Goal: Task Accomplishment & Management: Manage account settings

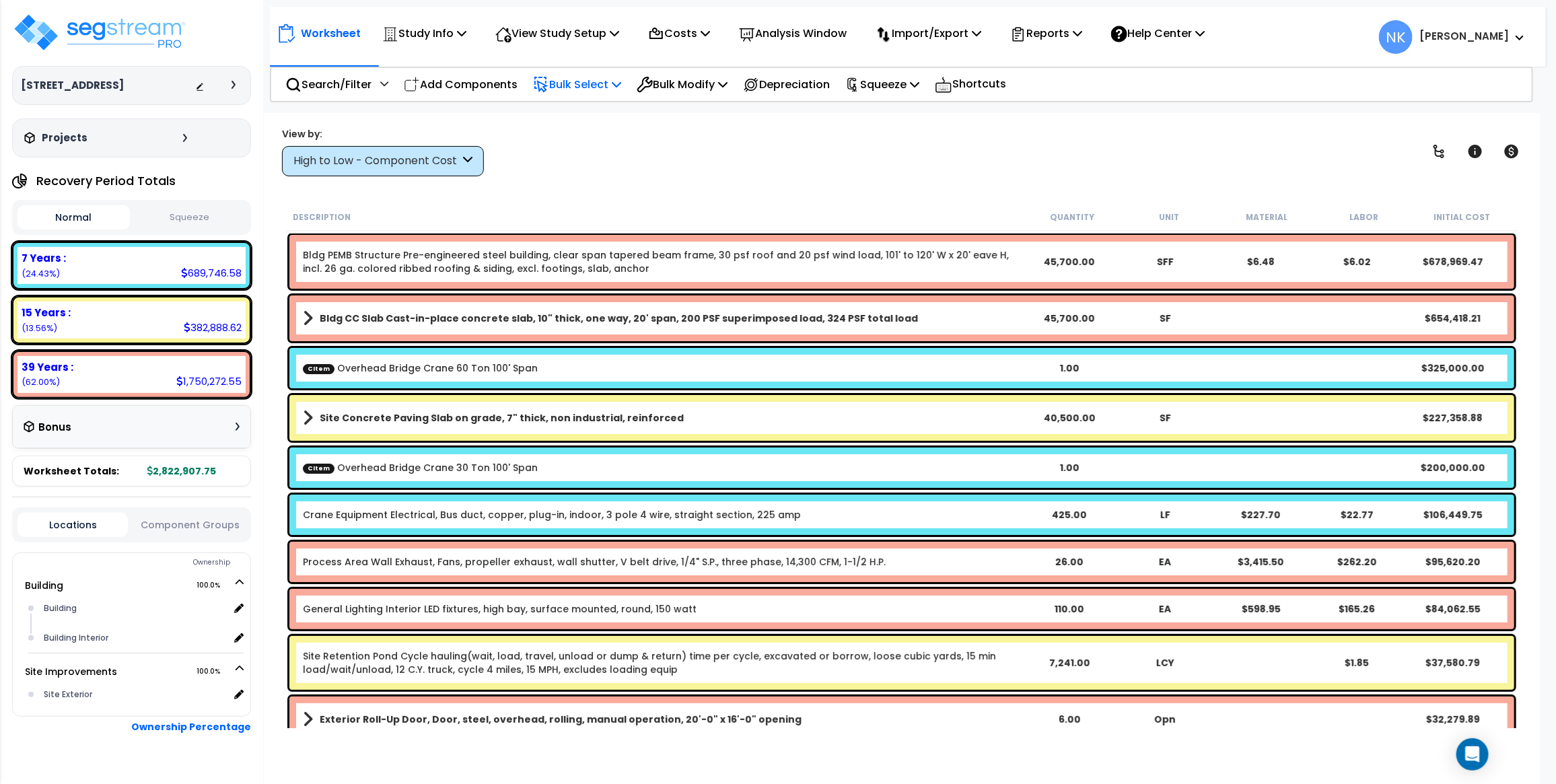
click at [546, 81] on icon at bounding box center [541, 85] width 16 height 16
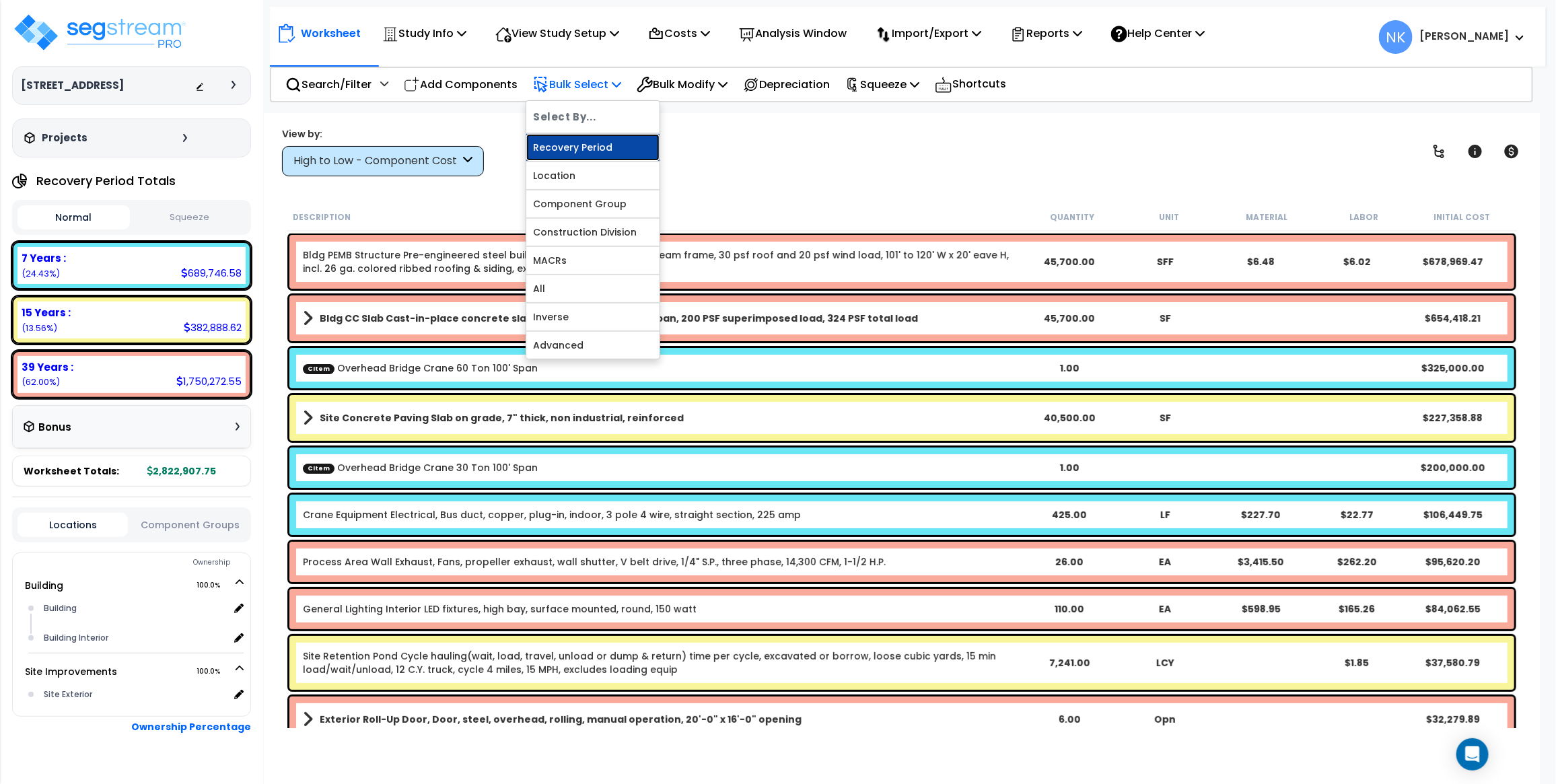
click at [576, 145] on link "Recovery Period" at bounding box center [592, 147] width 133 height 27
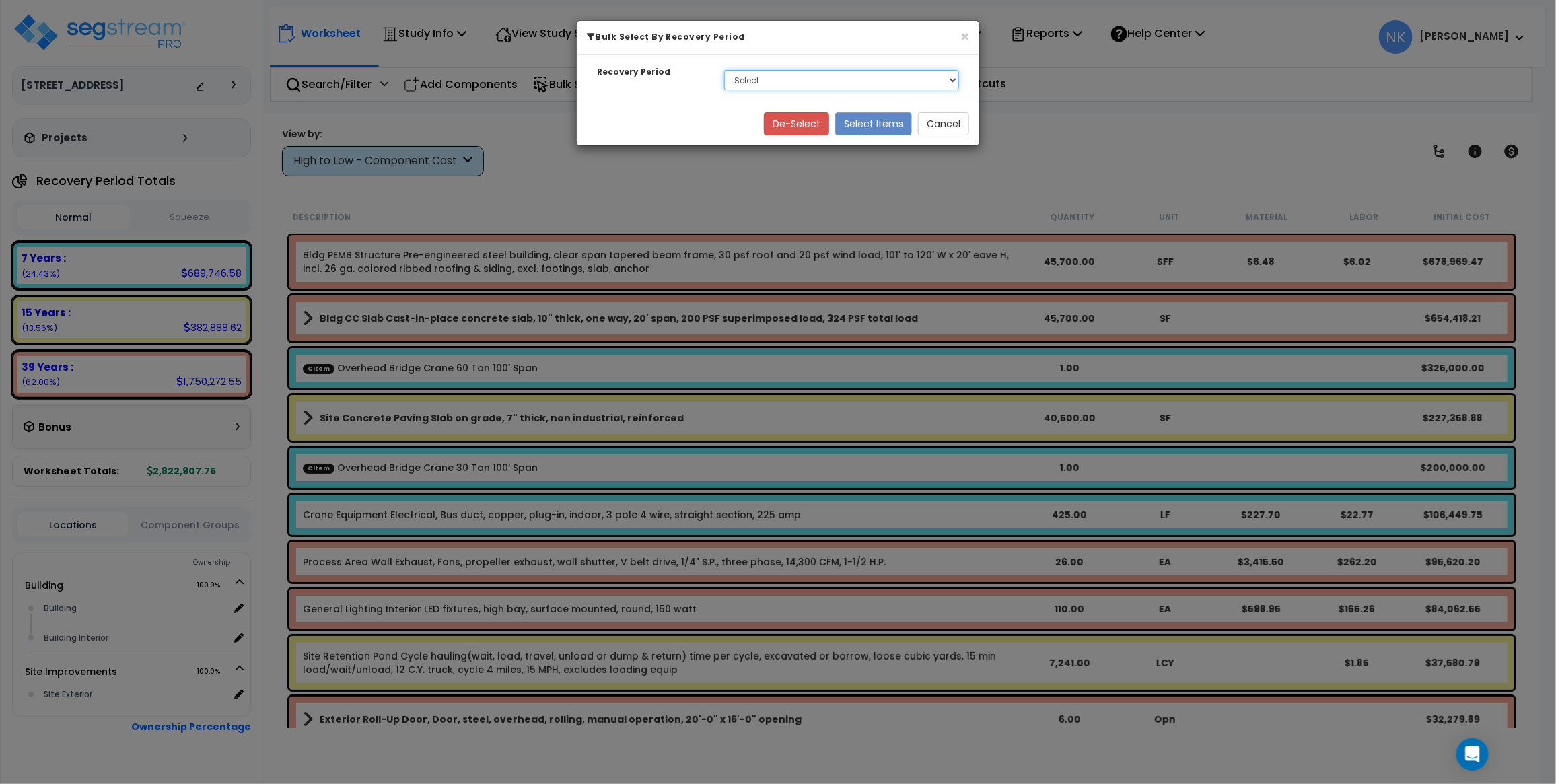
select select "7Y"
click at [724, 70] on select "Select 7 Years 15 Years 39 Years" at bounding box center [842, 80] width 235 height 20
click at [856, 121] on button "Select Items" at bounding box center [874, 123] width 77 height 23
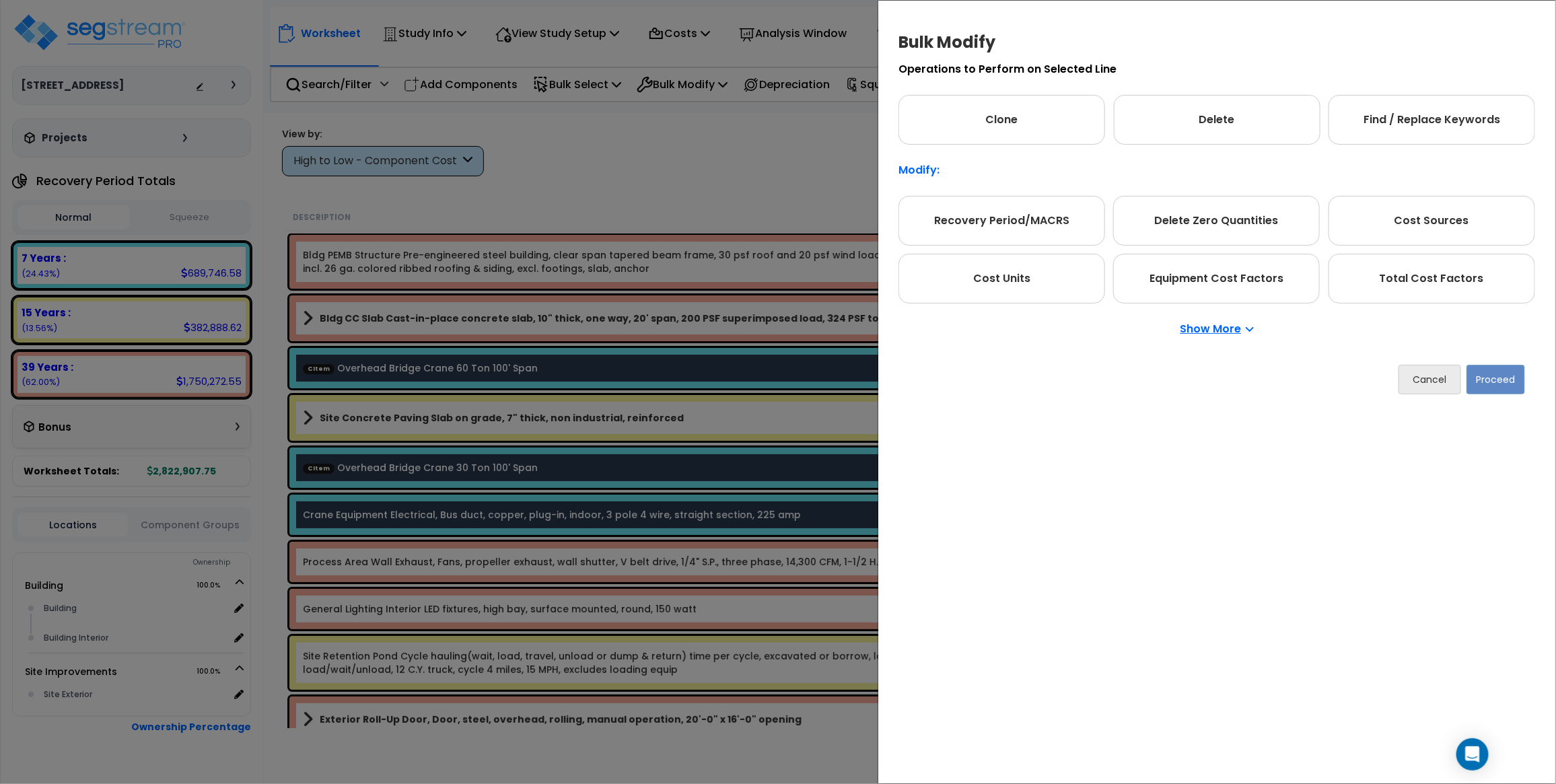
click at [1202, 331] on p "Show More" at bounding box center [1217, 329] width 74 height 10
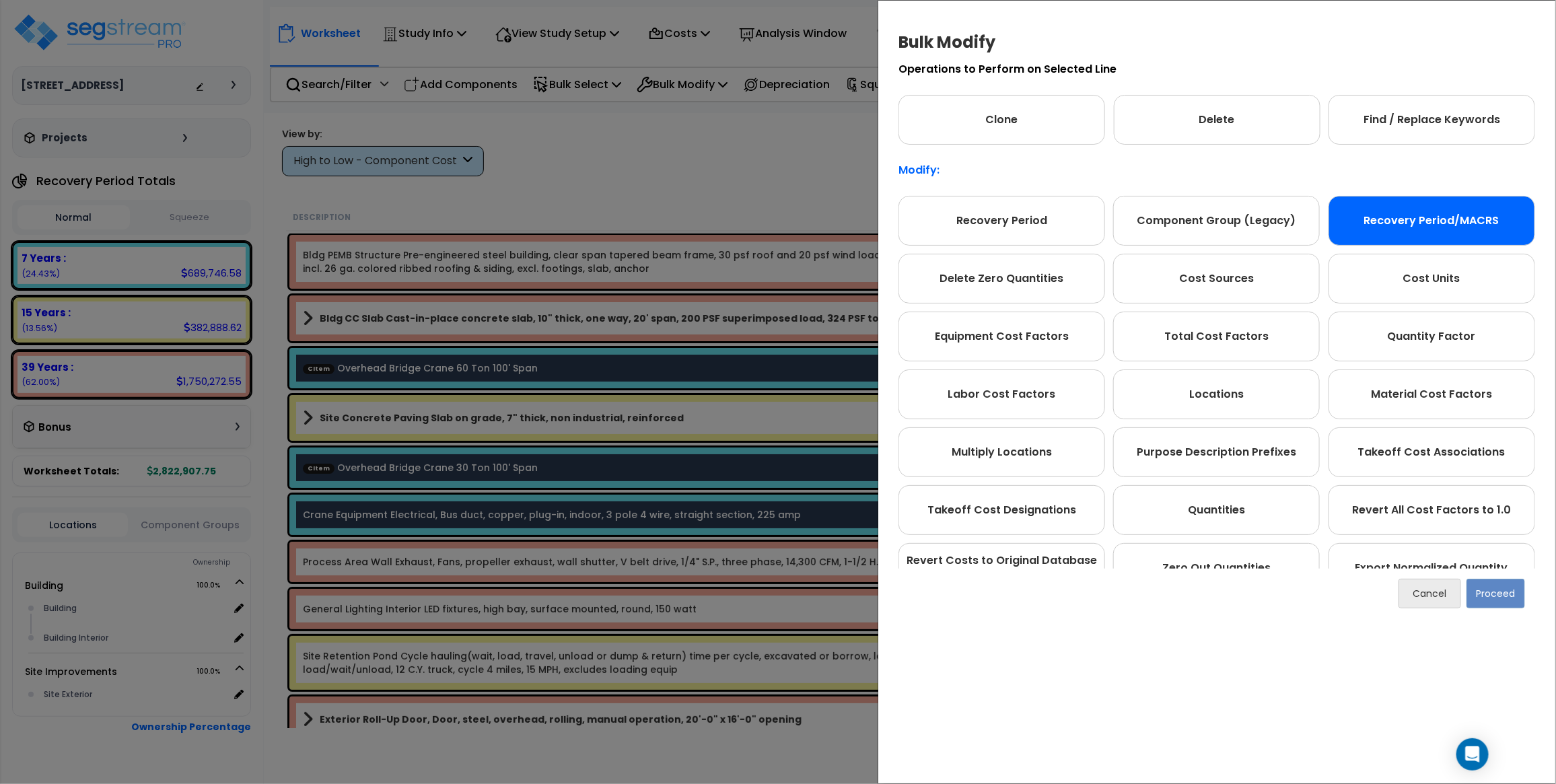
click at [1391, 230] on div "Recovery Period/MACRS" at bounding box center [1432, 220] width 207 height 50
click at [1479, 583] on button "Proceed" at bounding box center [1496, 594] width 59 height 30
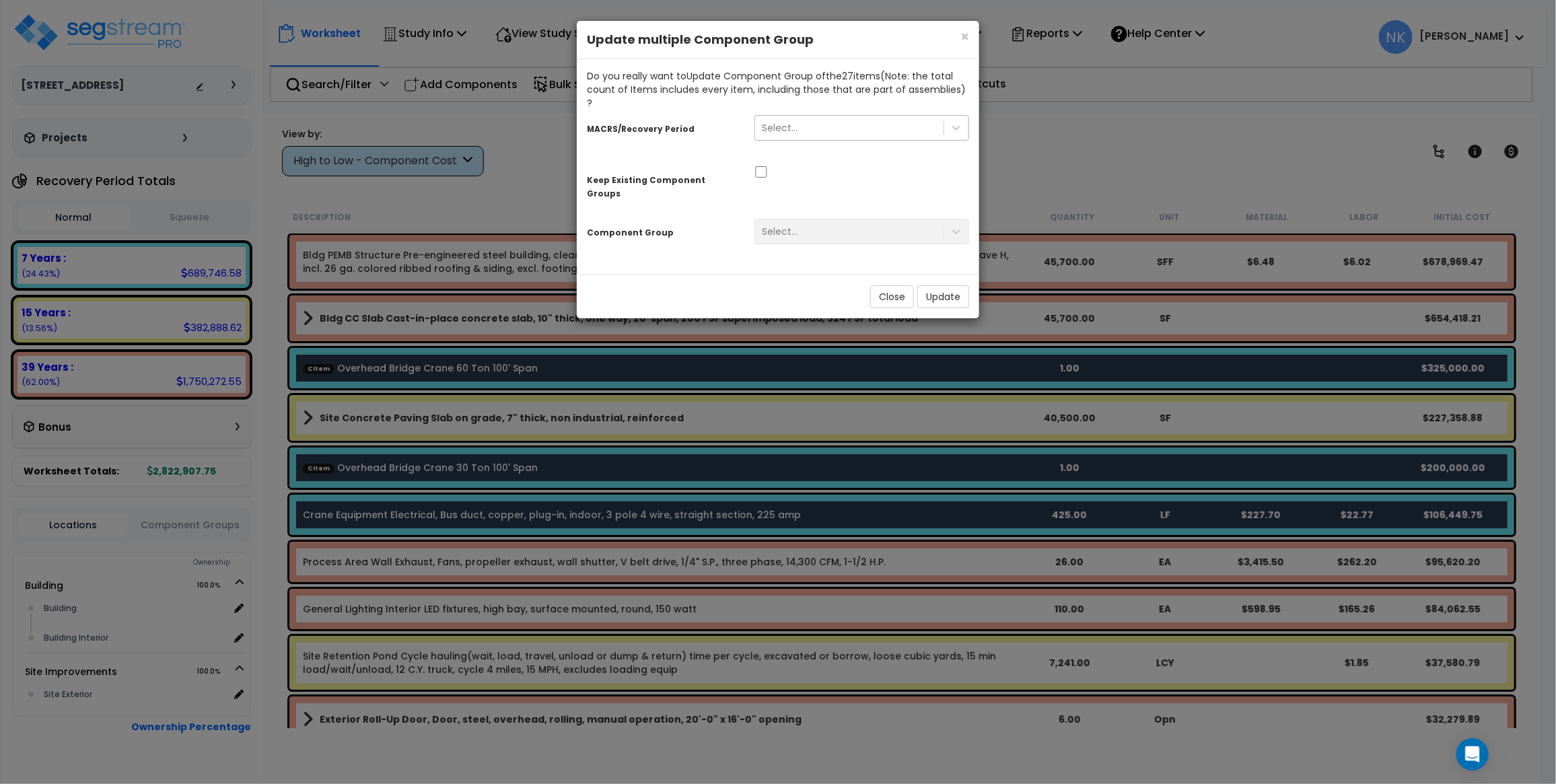
click at [818, 117] on div "Select..." at bounding box center [849, 127] width 188 height 22
click at [798, 117] on div "Select..." at bounding box center [849, 127] width 188 height 22
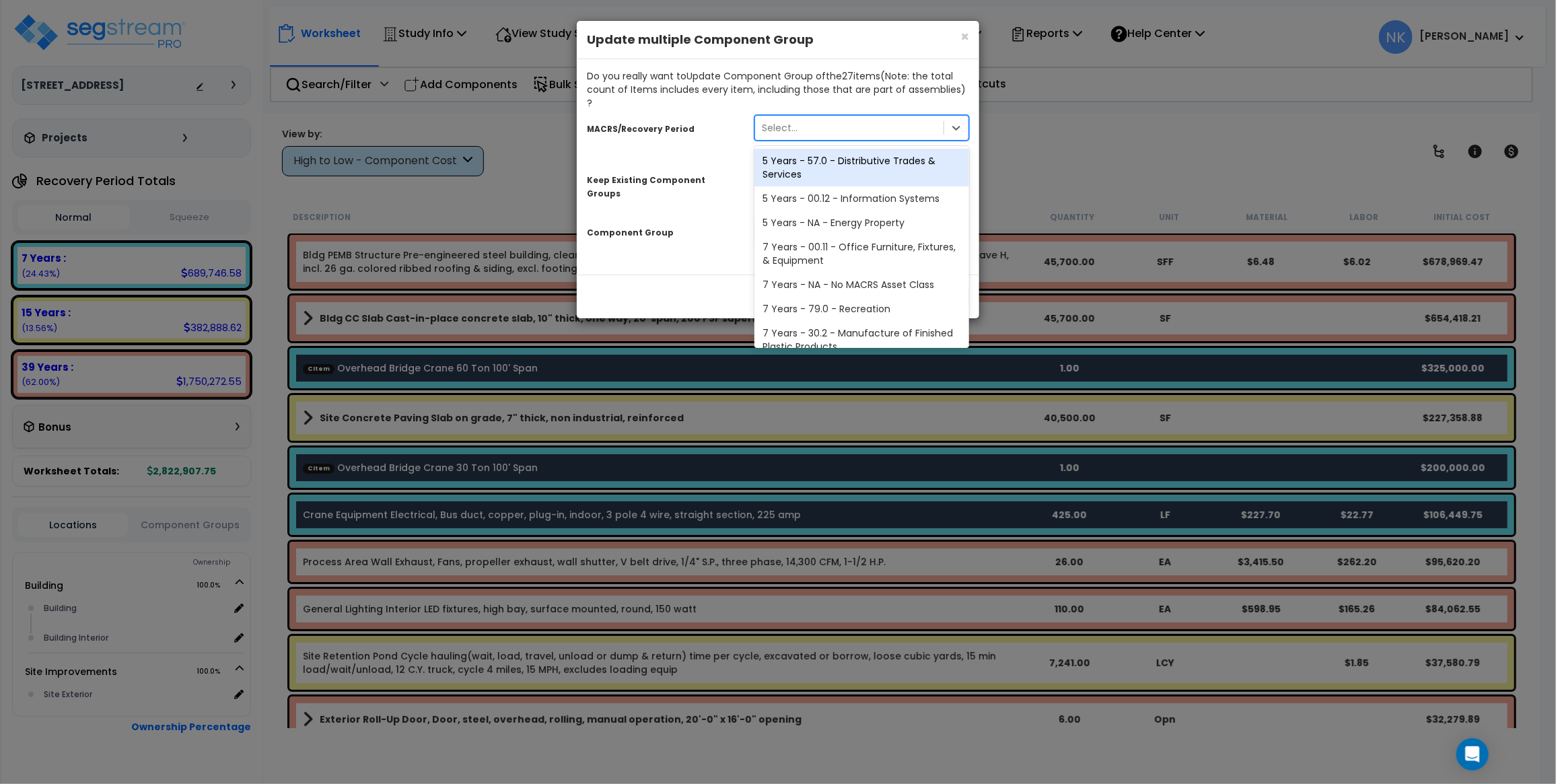
click at [818, 155] on div "5 Years - 57.0 - Distributive Trades & Services" at bounding box center [862, 167] width 215 height 38
click at [954, 121] on icon at bounding box center [956, 128] width 13 height 13
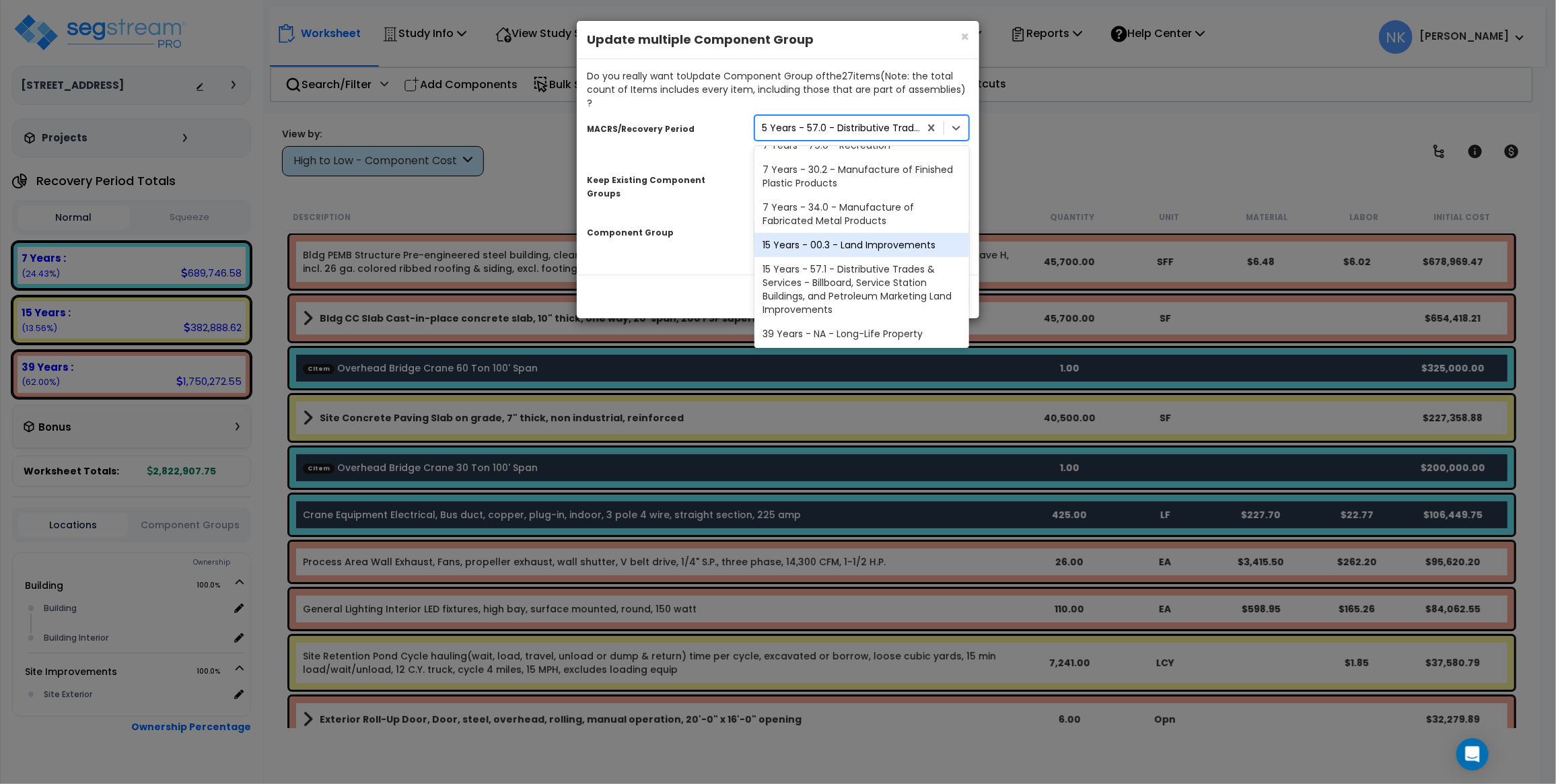
scroll to position [152, 0]
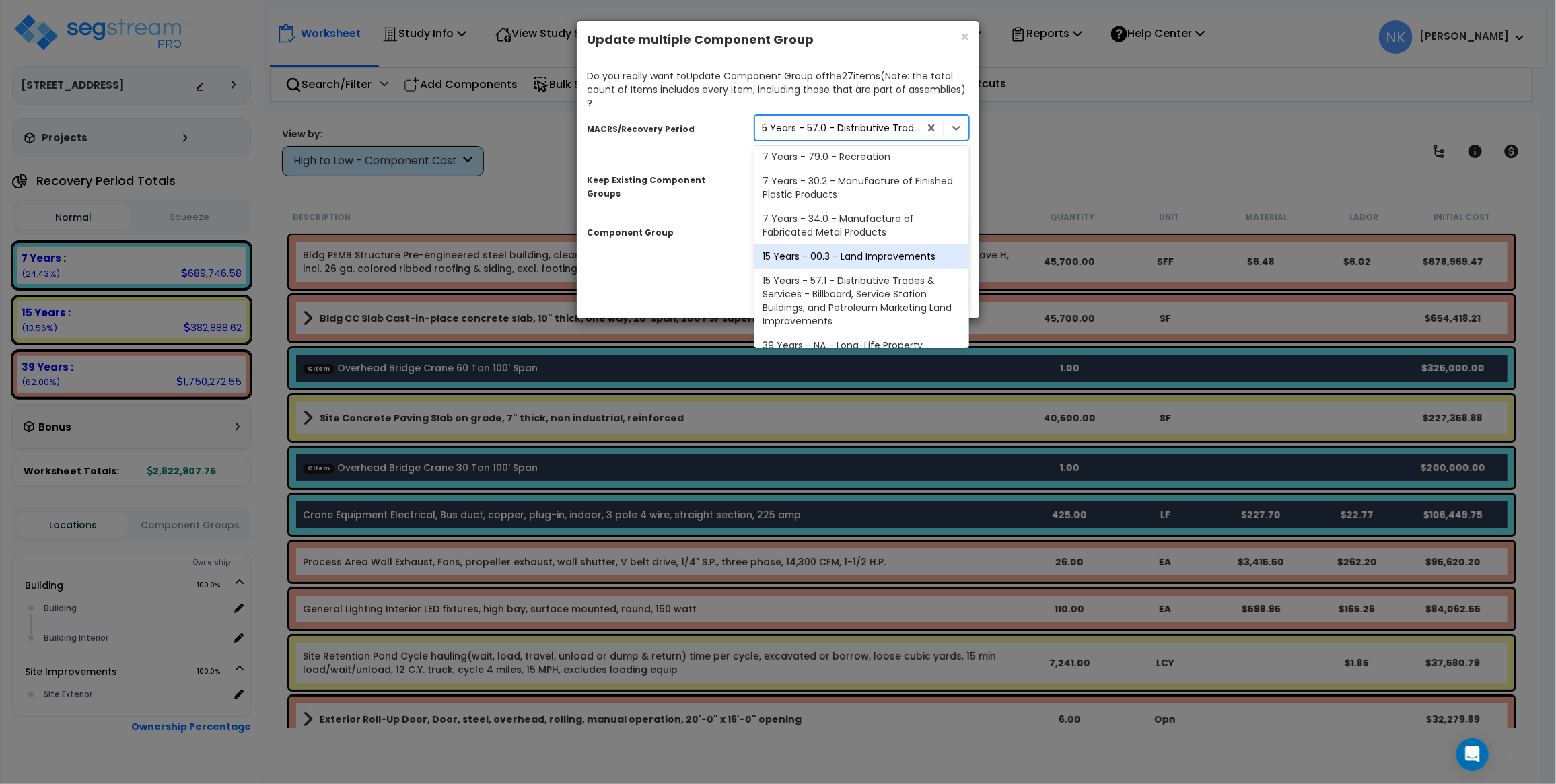
click at [1082, 135] on div "× Close Update multiple Component Group Do you really want to Update Component …" at bounding box center [778, 392] width 1556 height 784
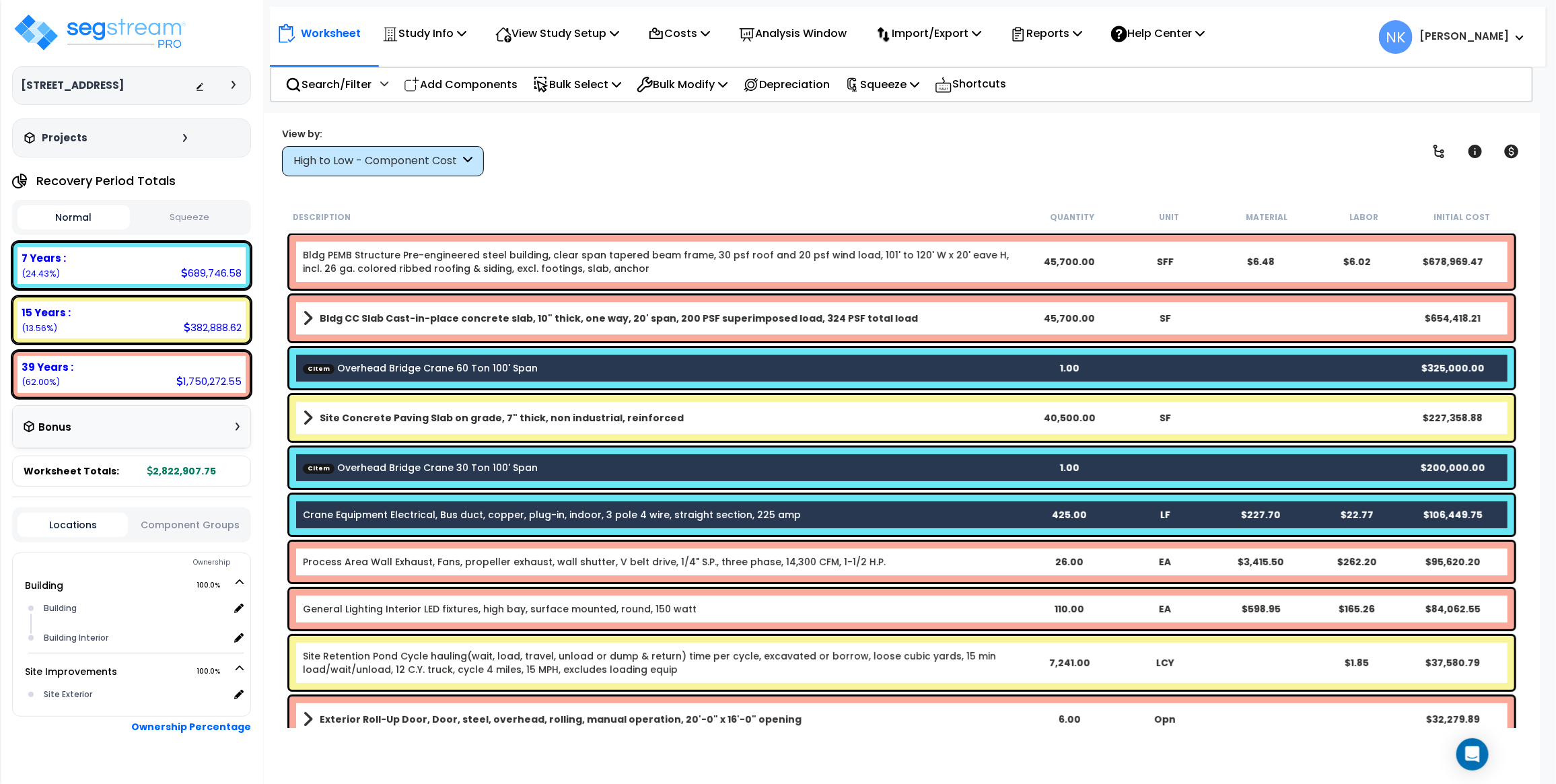
click at [443, 158] on div "High to Low - Component Cost" at bounding box center [376, 161] width 166 height 16
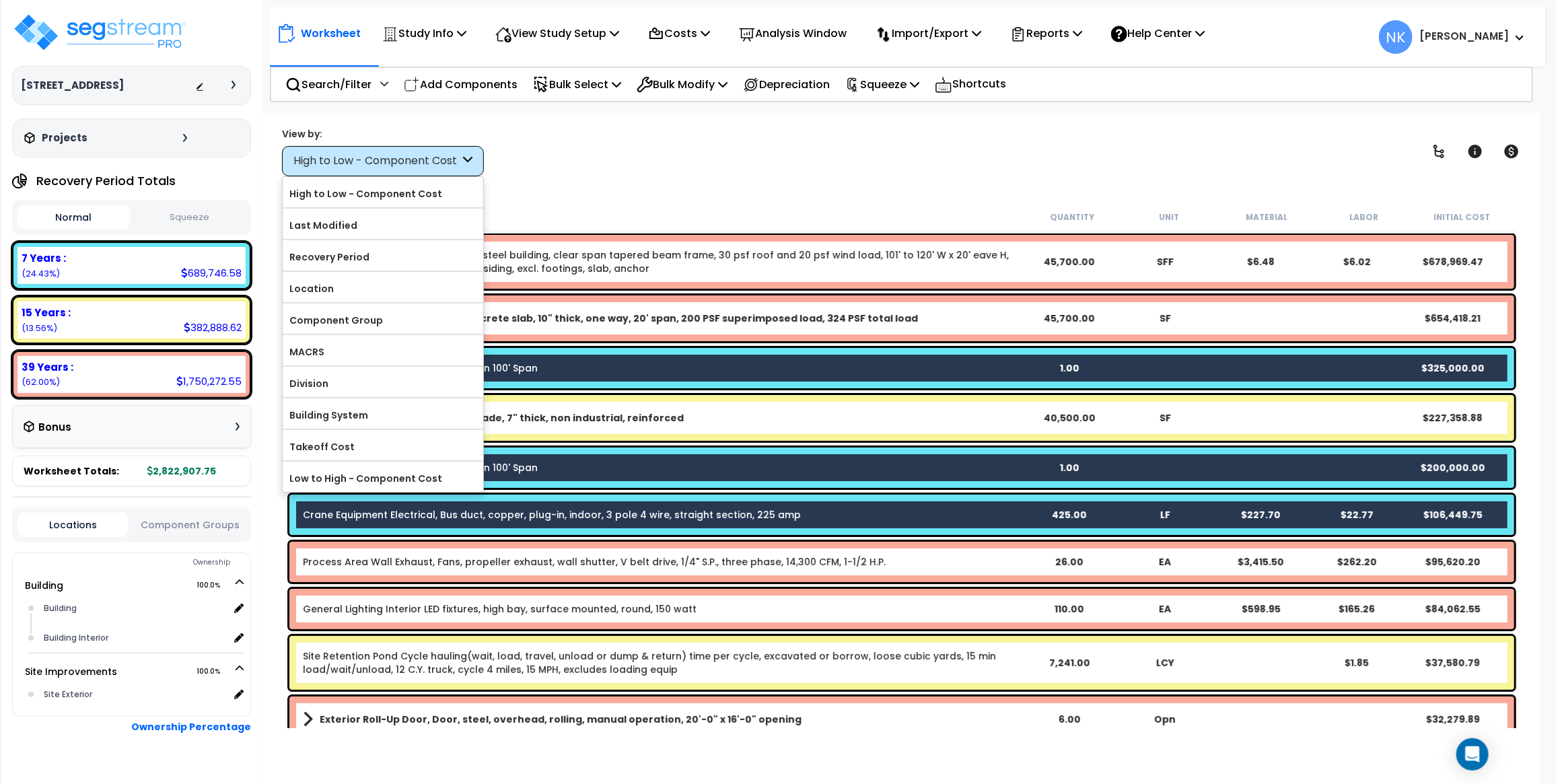
click at [571, 121] on div "Worksheet Study Info Study Setup Add Property Unit Template study Clone study NK" at bounding box center [902, 505] width 1276 height 784
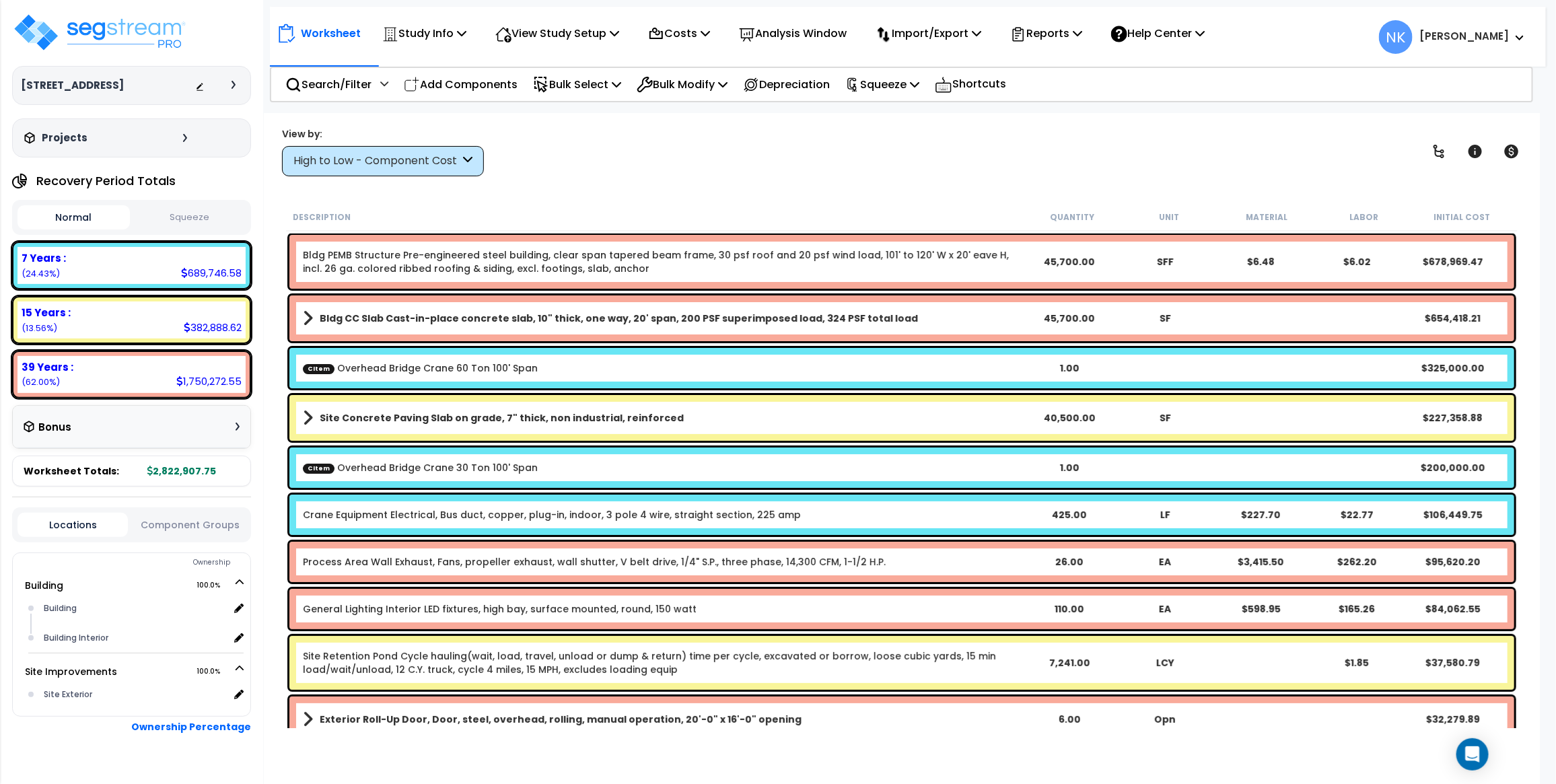
click at [469, 155] on icon at bounding box center [467, 161] width 10 height 16
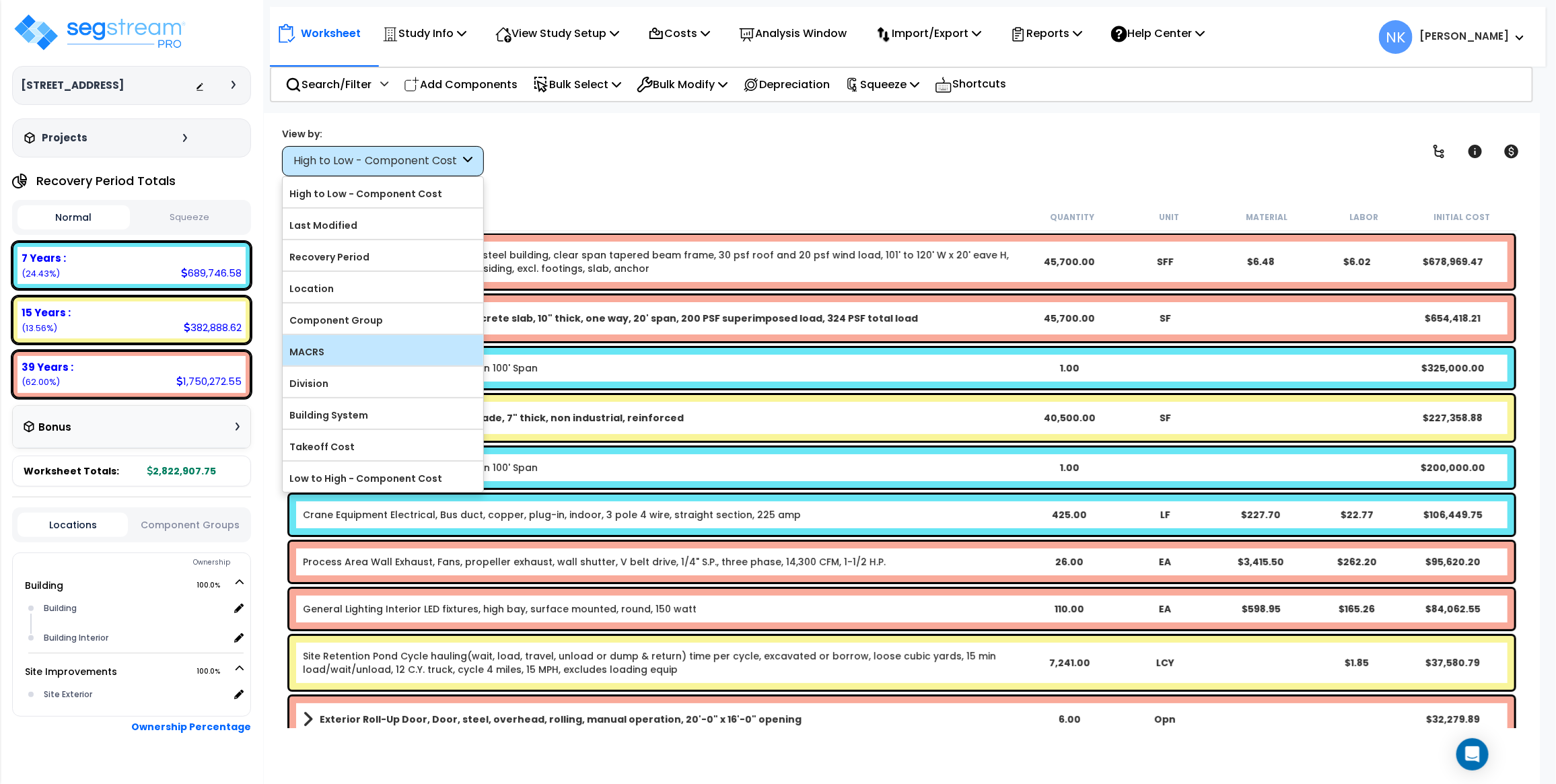
click at [372, 347] on label "MACRS" at bounding box center [383, 351] width 201 height 20
click at [0, 0] on input "MACRS" at bounding box center [0, 0] width 0 height 0
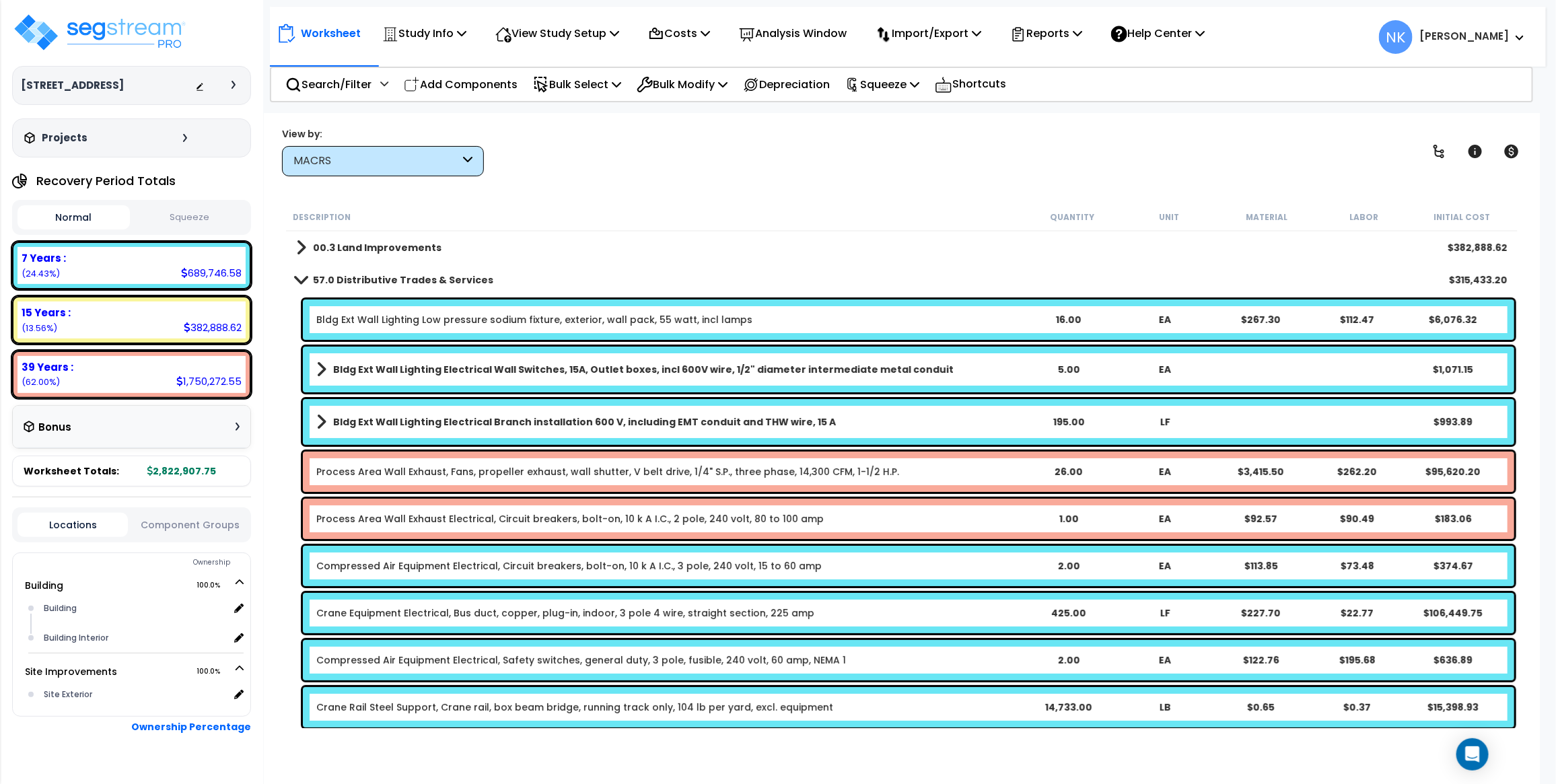
click at [388, 277] on b "57.0 Distributive Trades & Services" at bounding box center [403, 280] width 180 height 13
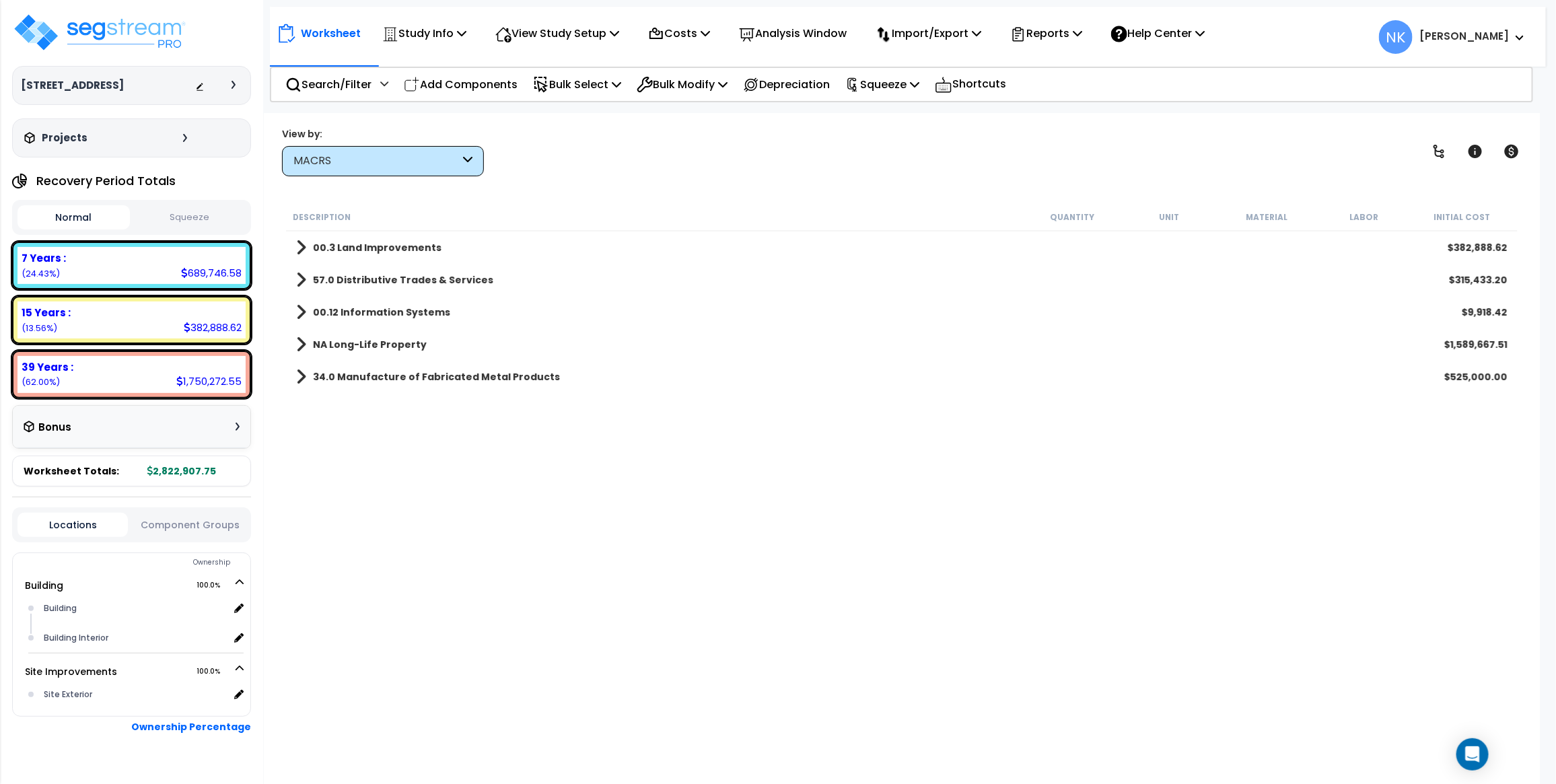
click at [388, 277] on b "57.0 Distributive Trades & Services" at bounding box center [403, 280] width 180 height 13
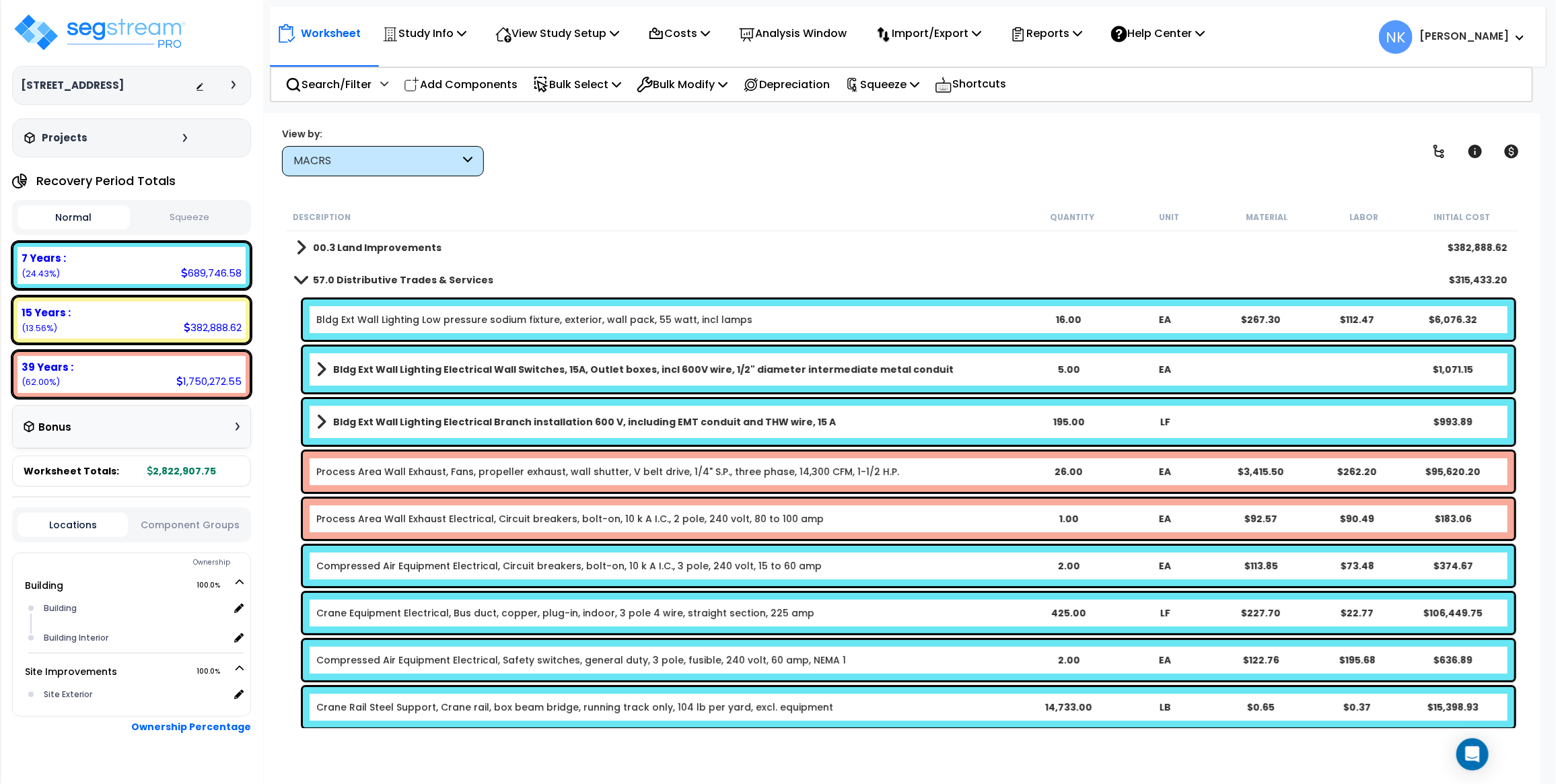
click at [405, 323] on link "Bldg Ext Wall Lighting Low pressure sodium fixture, exterior, wall pack, 55 wat…" at bounding box center [534, 320] width 436 height 13
click at [408, 325] on link "Bldg Ext Wall Lighting Low pressure sodium fixture, exterior, wall pack, 55 wat…" at bounding box center [534, 320] width 436 height 13
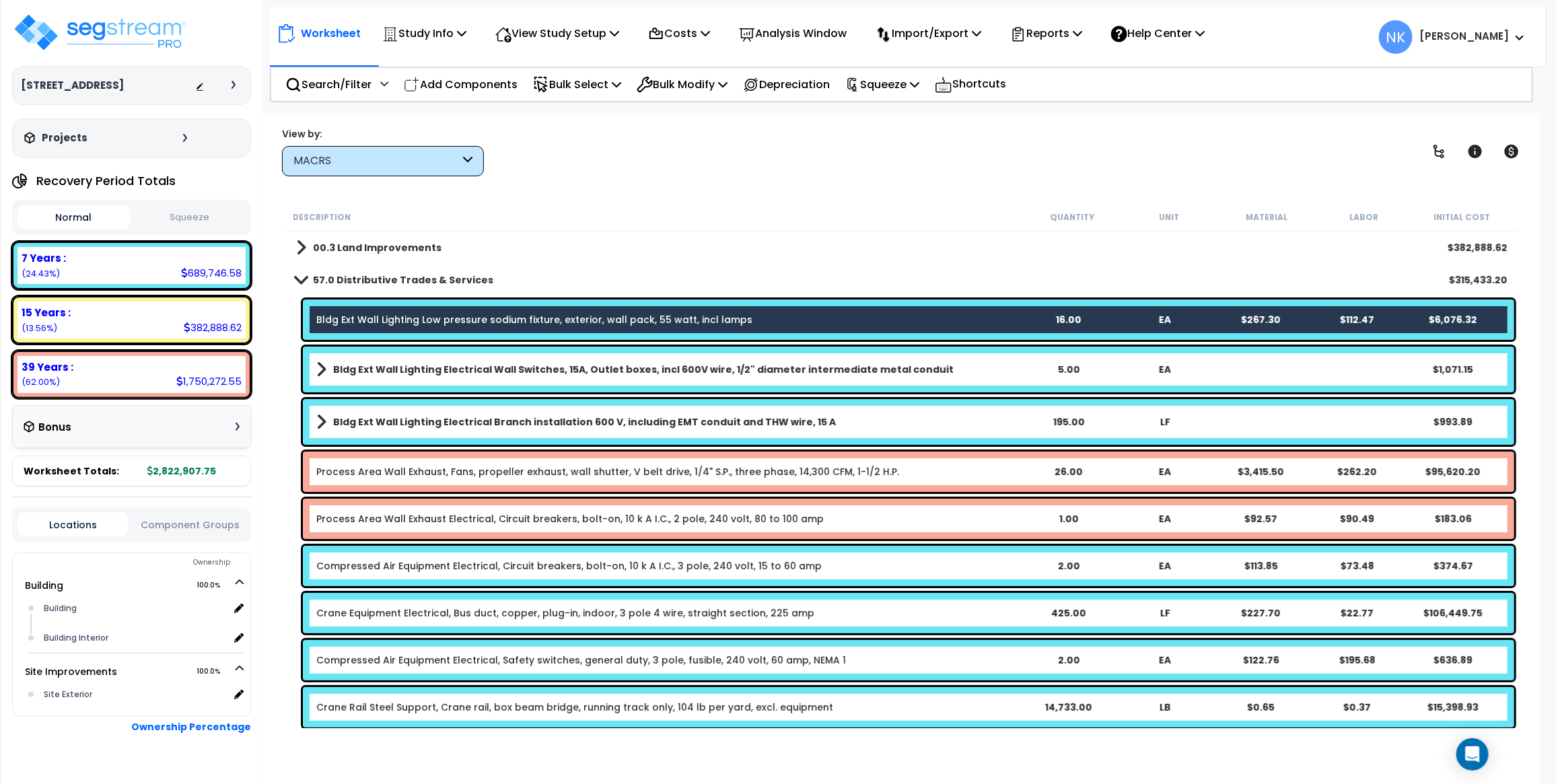
click at [412, 367] on b "Bldg Ext Wall Lighting Electrical Wall Switches, 15A, Outlet boxes, incl 600V w…" at bounding box center [644, 370] width 621 height 13
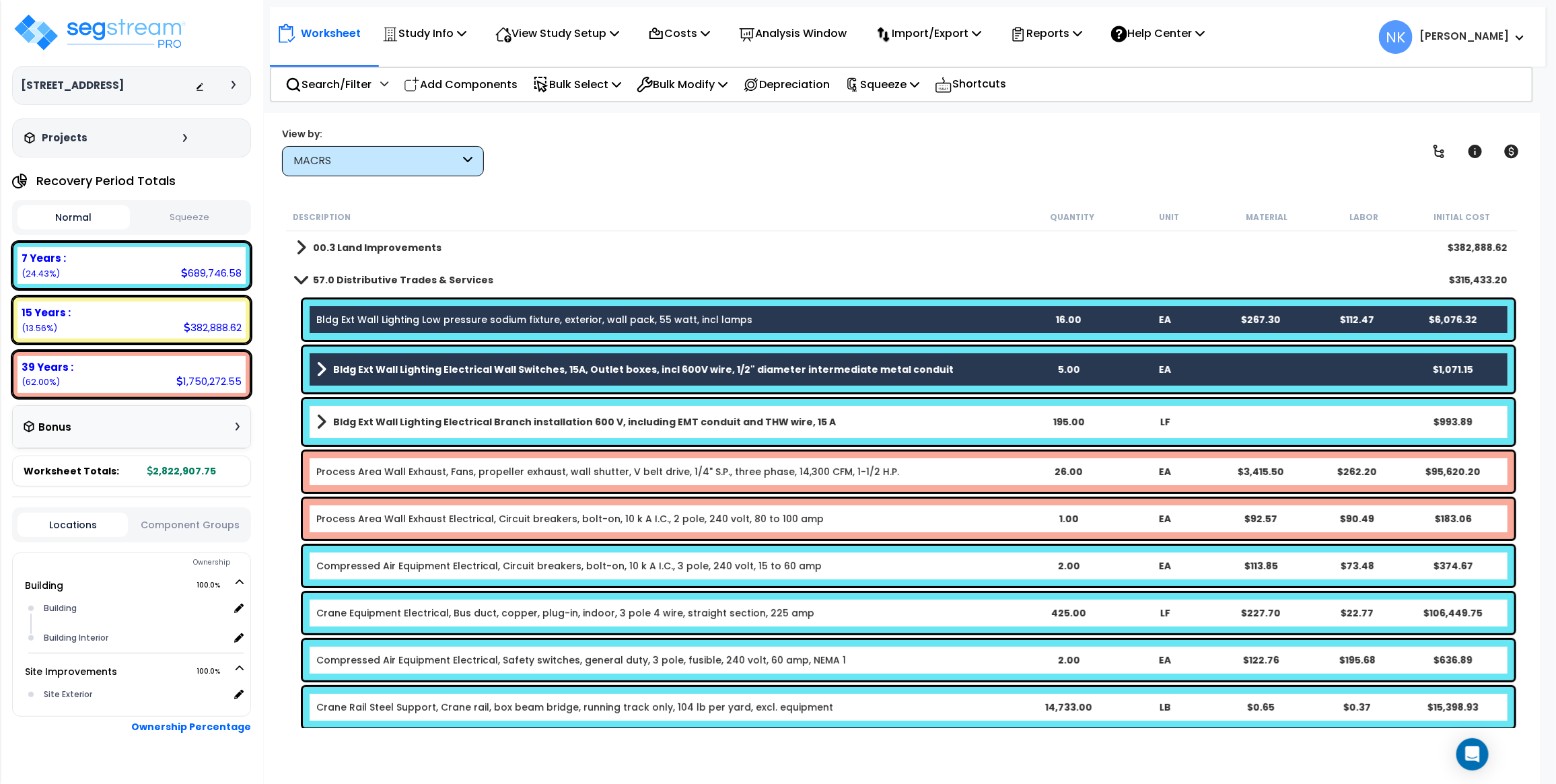
click at [434, 428] on link "Bldg Ext Wall Lighting Electrical Branch installation 600 V, including EMT cond…" at bounding box center [668, 421] width 704 height 19
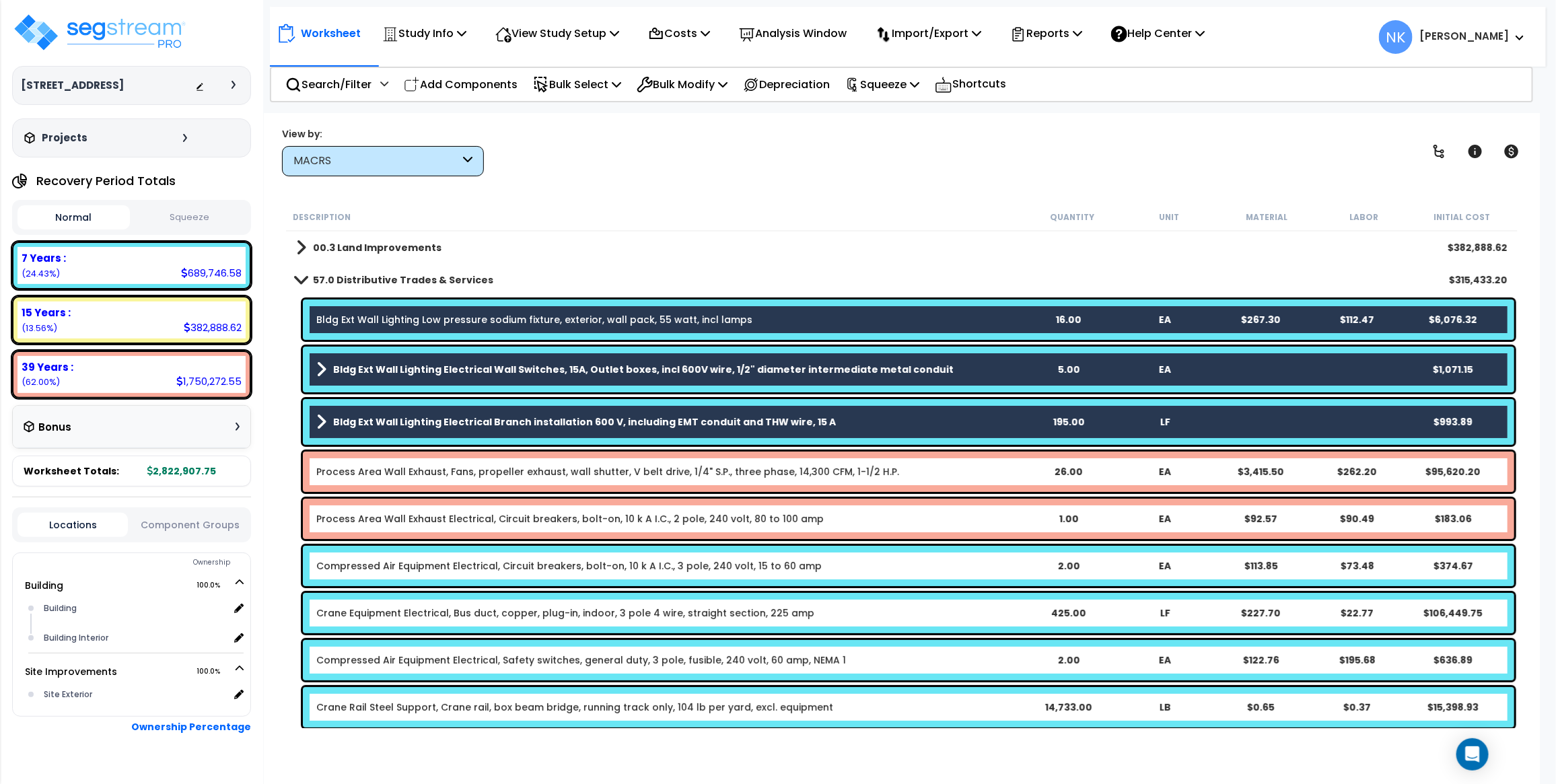
click at [488, 574] on div "Compressed Air Equipment Electrical, Circuit breakers, bolt-on, 10 k A I.C., 3 …" at bounding box center [909, 566] width 1211 height 40
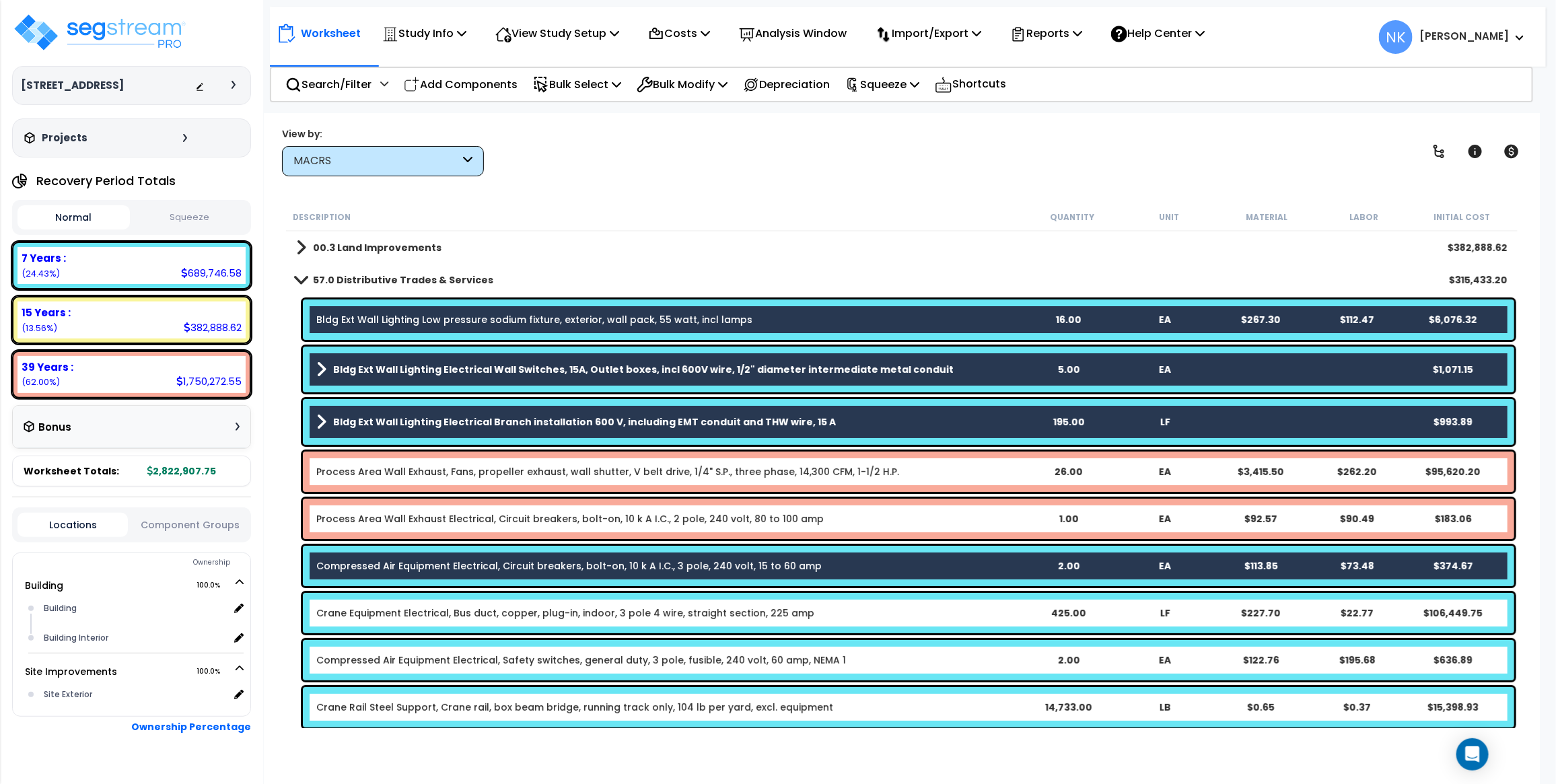
click at [478, 610] on link "Crane Equipment Electrical, Bus duct, copper, plug-in, indoor, 3 pole 4 wire, s…" at bounding box center [565, 613] width 498 height 13
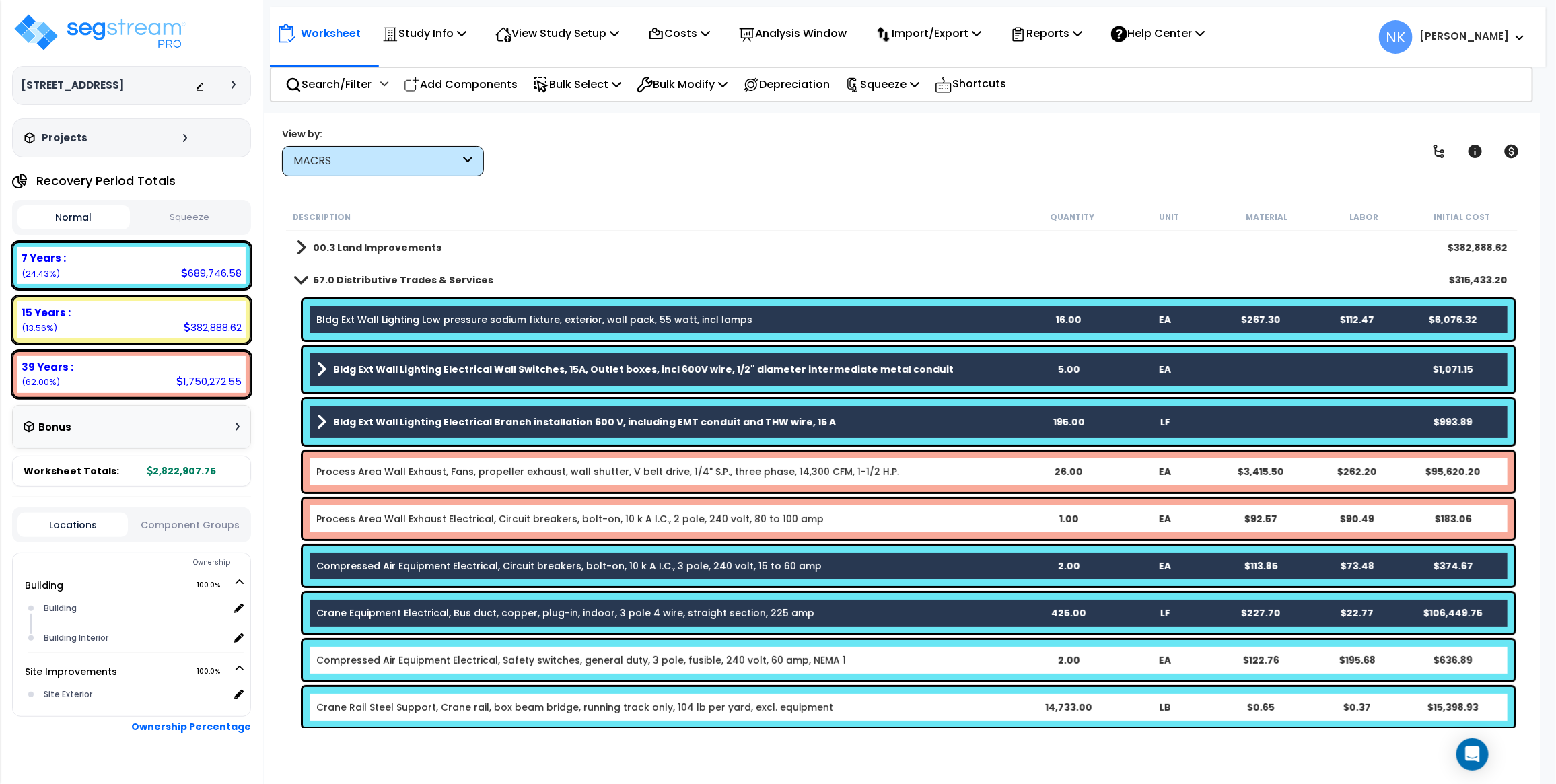
click at [471, 667] on div "Compressed Air Equipment Electrical, Safety switches, general duty, 3 pole, fus…" at bounding box center [909, 660] width 1211 height 40
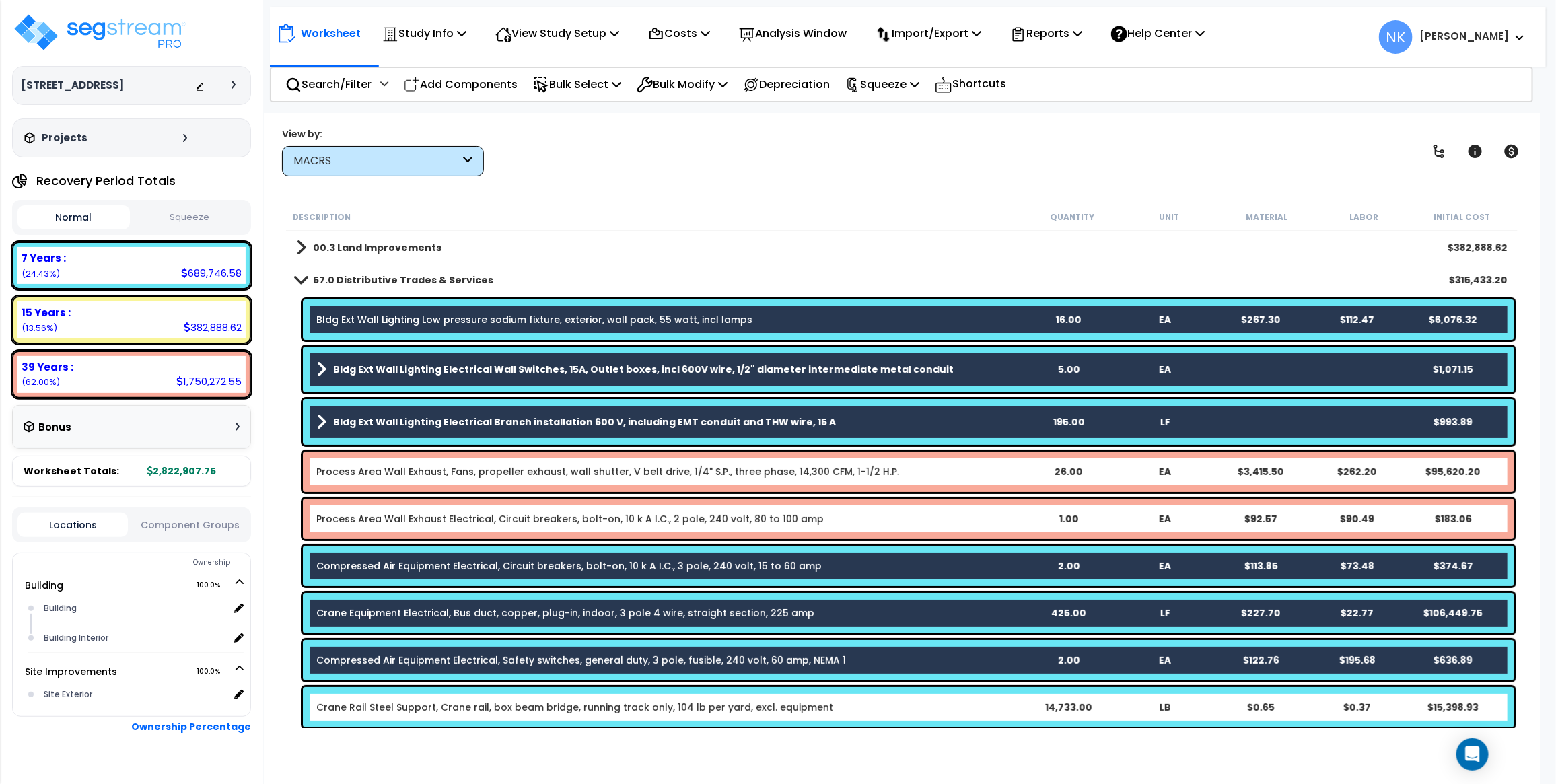
click at [471, 711] on link "Crane Rail Steel Support, Crane rail, box beam bridge, running track only, 104 …" at bounding box center [574, 707] width 517 height 13
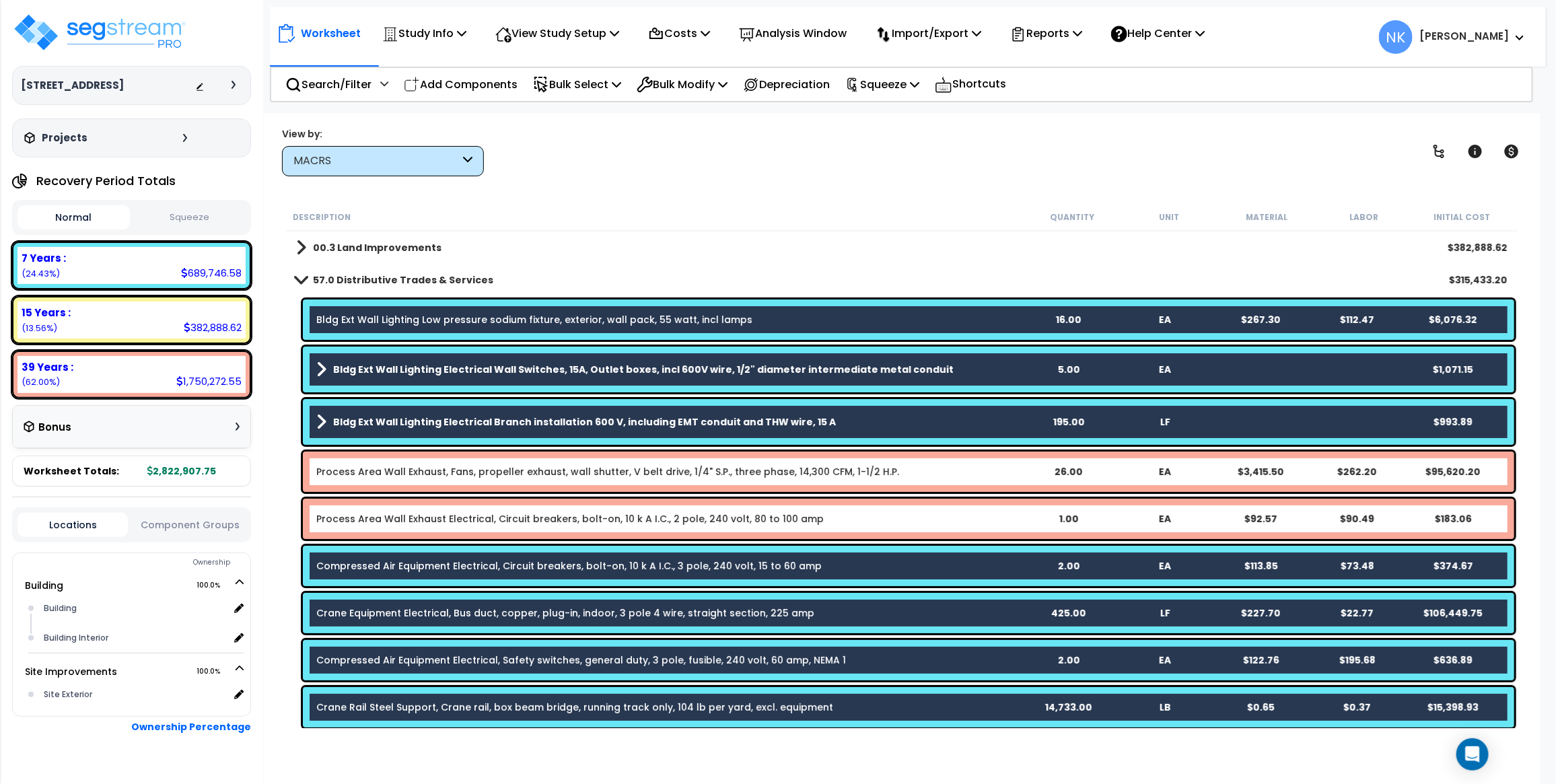
scroll to position [203, 0]
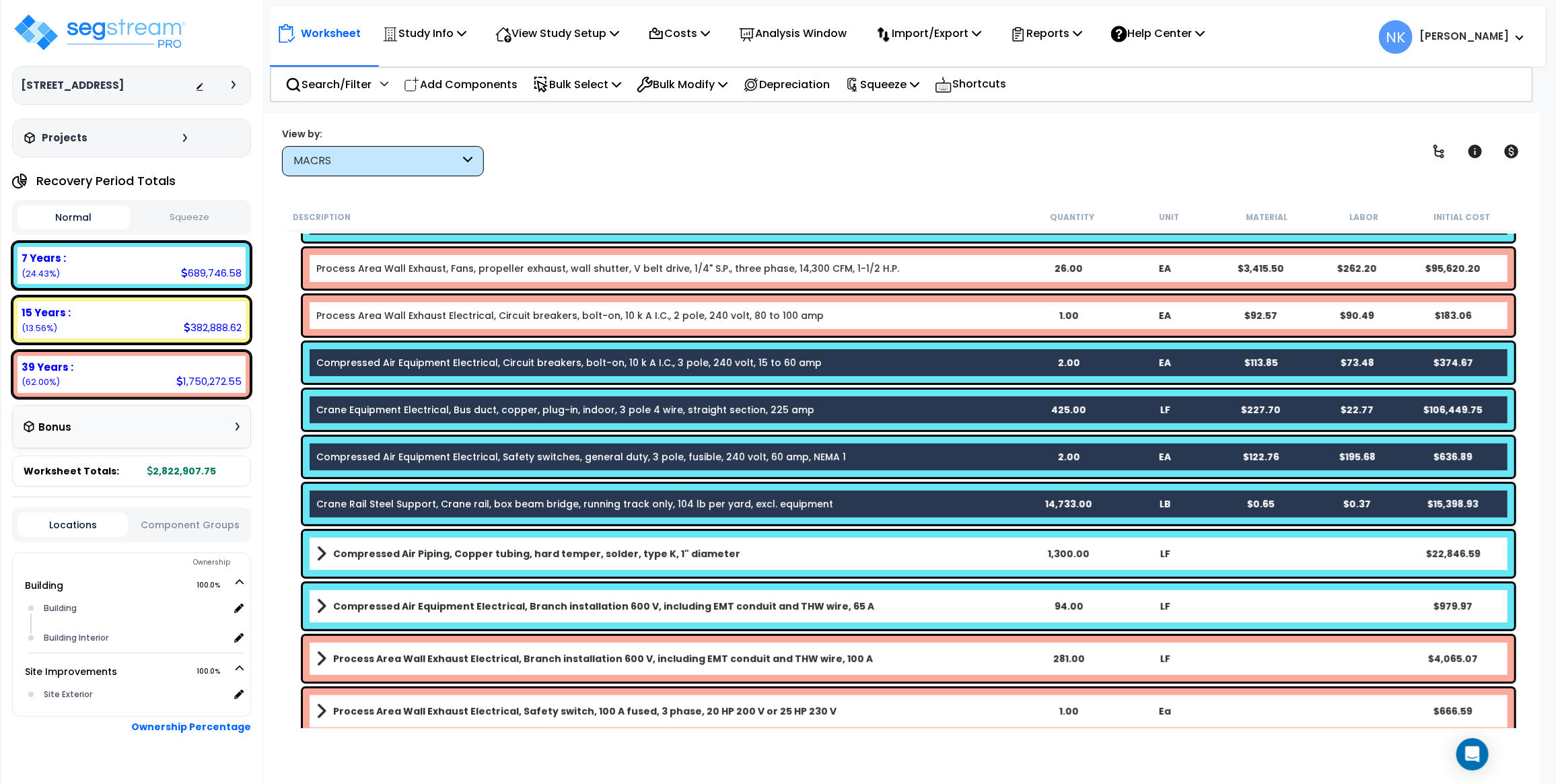
click at [499, 553] on b "Compressed Air Piping, Copper tubing, hard temper, solder, type K, 1" diameter" at bounding box center [537, 553] width 407 height 13
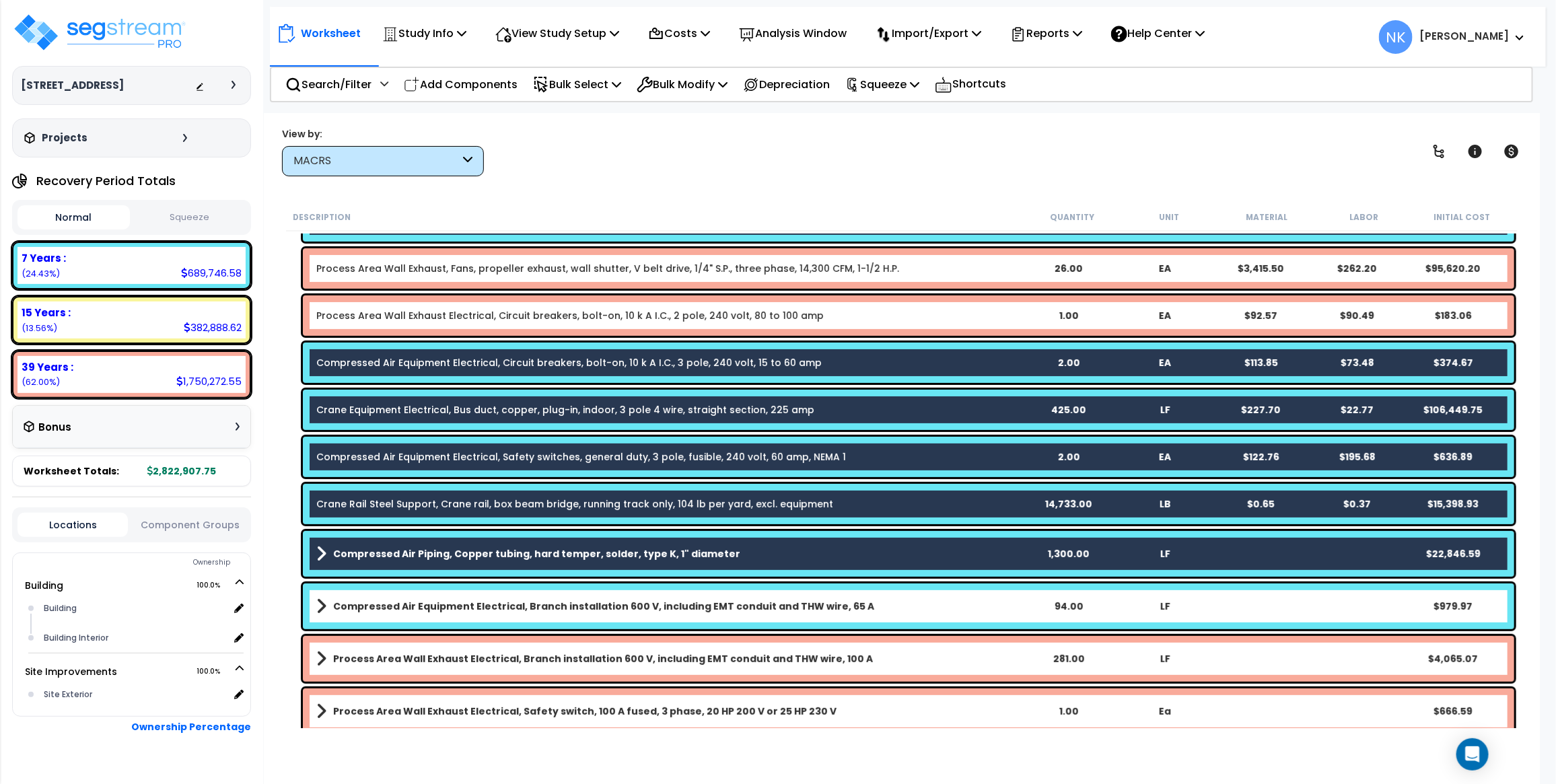
click at [476, 605] on b "Compressed Air Equipment Electrical, Branch installation 600 V, including EMT c…" at bounding box center [603, 606] width 541 height 13
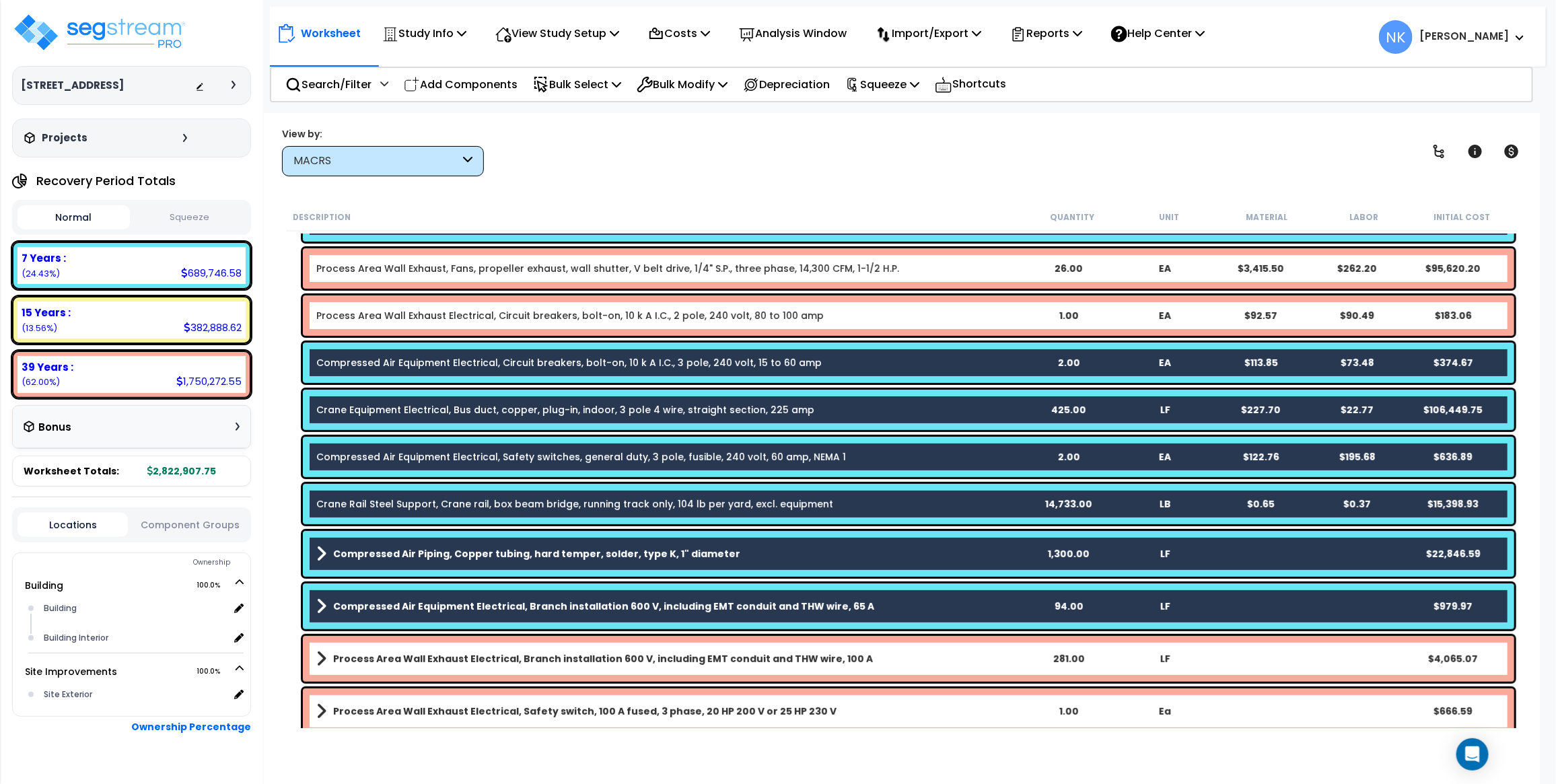
scroll to position [414, 0]
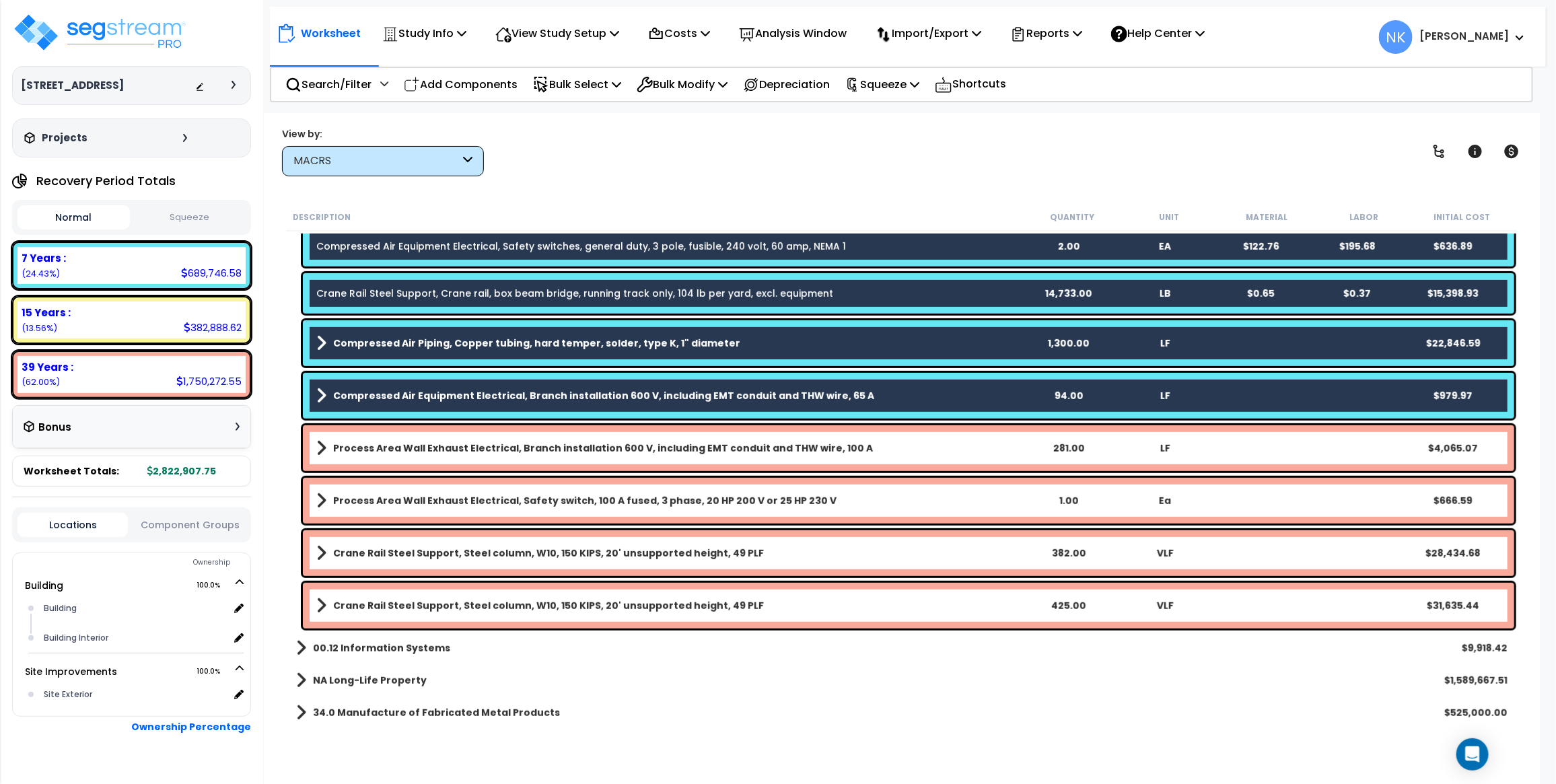
click at [345, 708] on b "34.0 Manufacture of Fabricated Metal Products" at bounding box center [437, 713] width 247 height 13
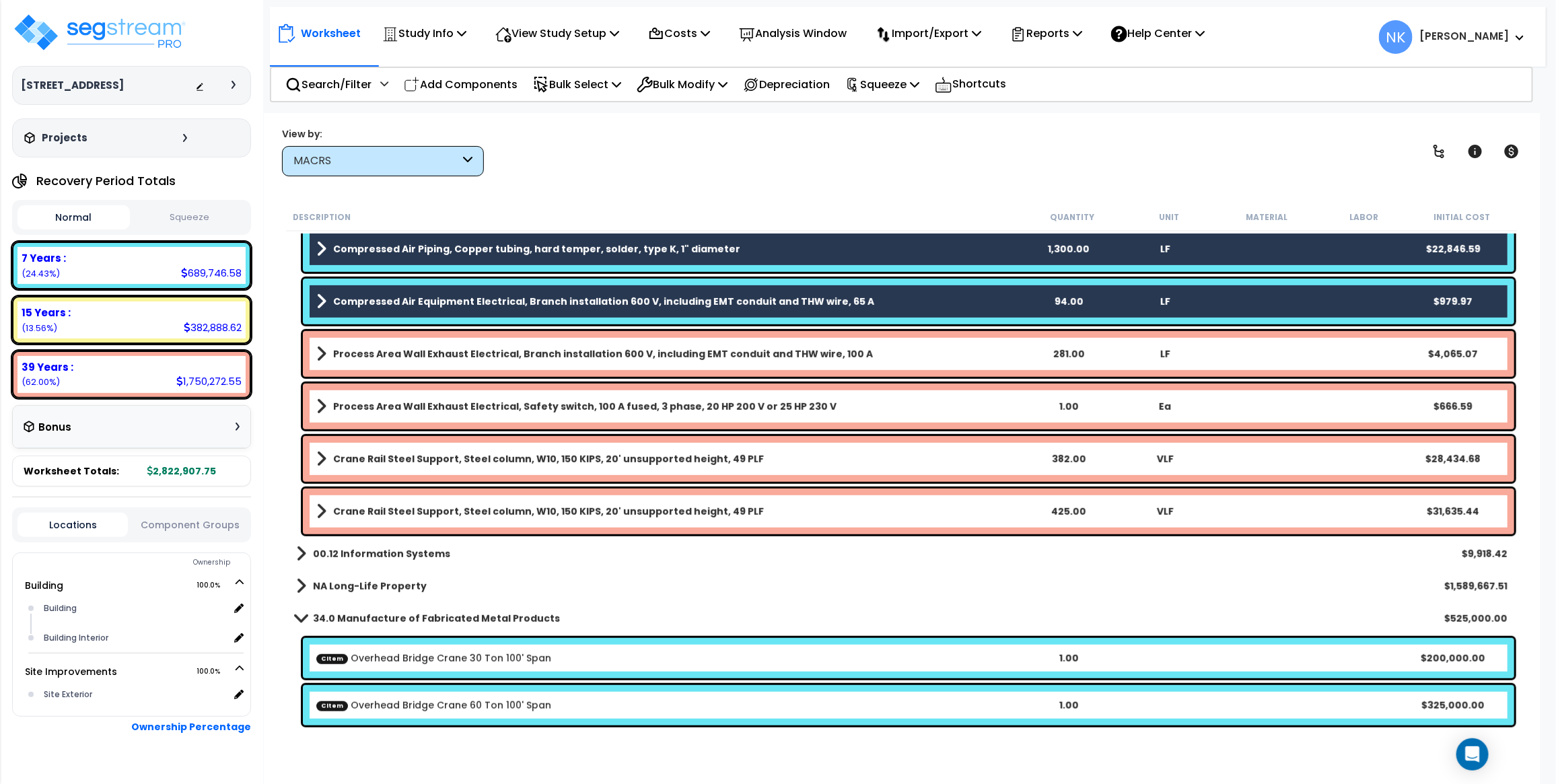
scroll to position [59, 0]
click at [715, 84] on p "Bulk Modify" at bounding box center [682, 84] width 91 height 18
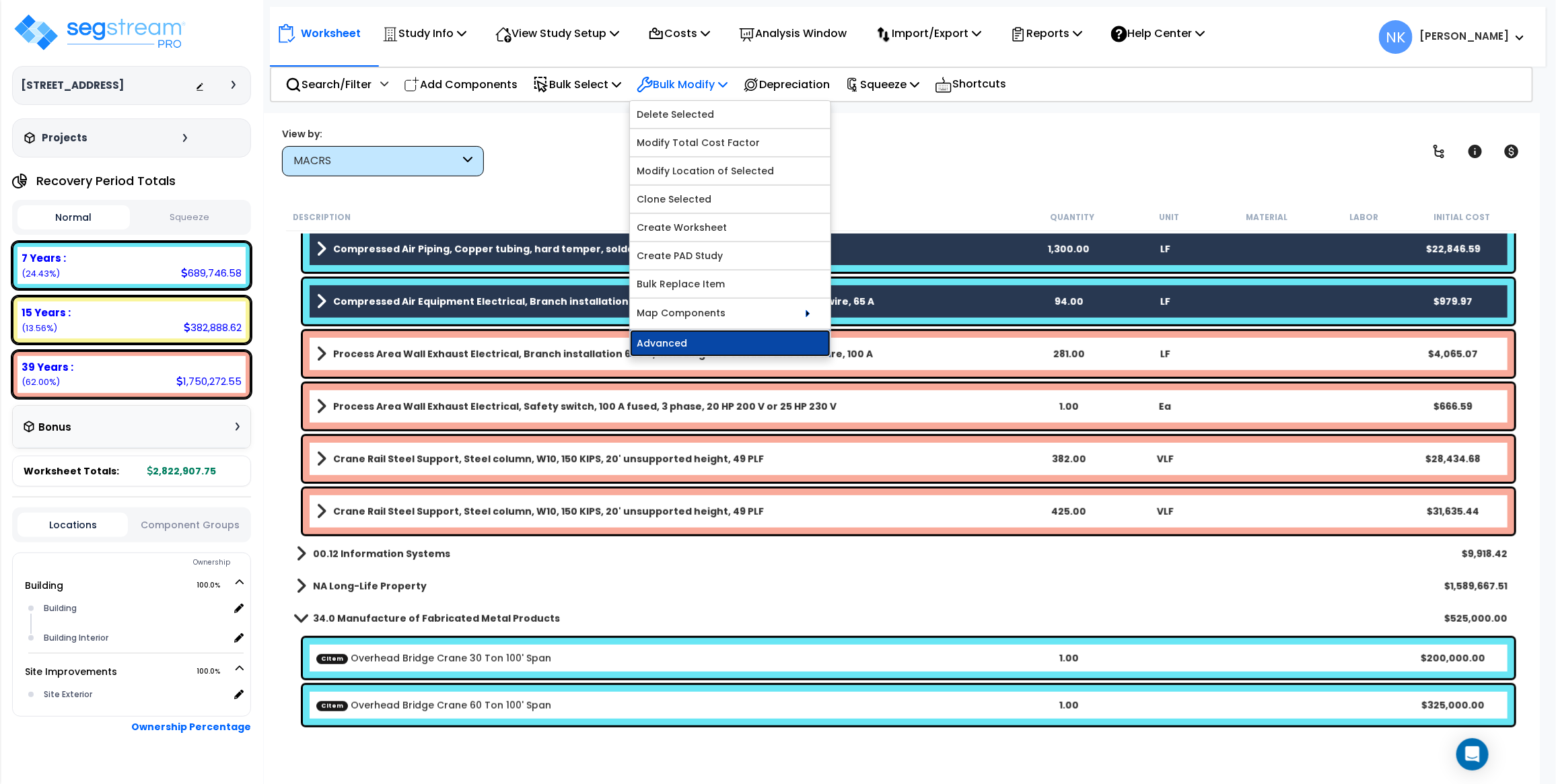
click at [673, 341] on link "Advanced" at bounding box center [731, 343] width 201 height 27
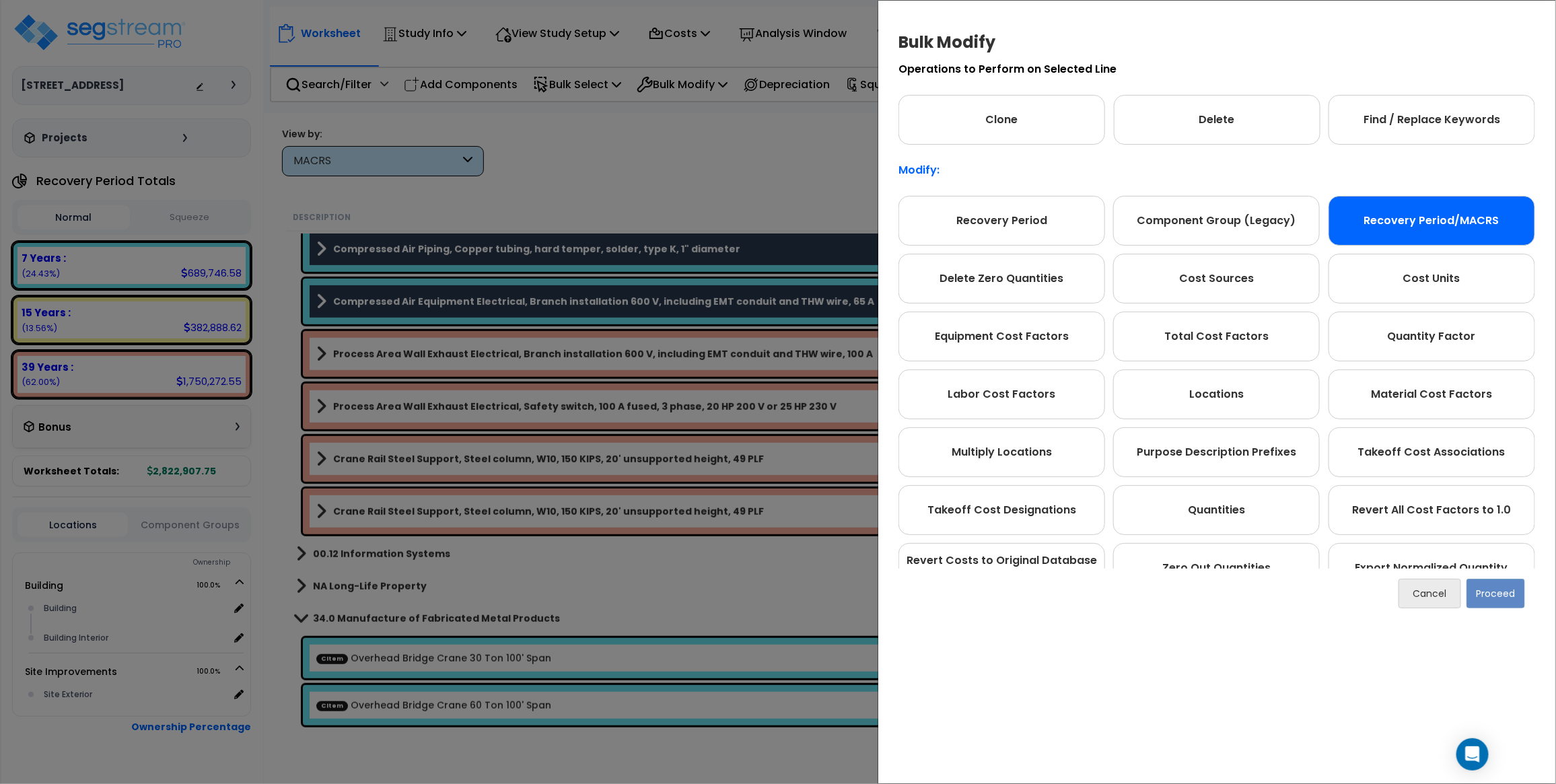
click at [1399, 217] on div "Recovery Period/MACRS" at bounding box center [1432, 220] width 207 height 50
click at [1512, 588] on button "Proceed" at bounding box center [1496, 594] width 59 height 30
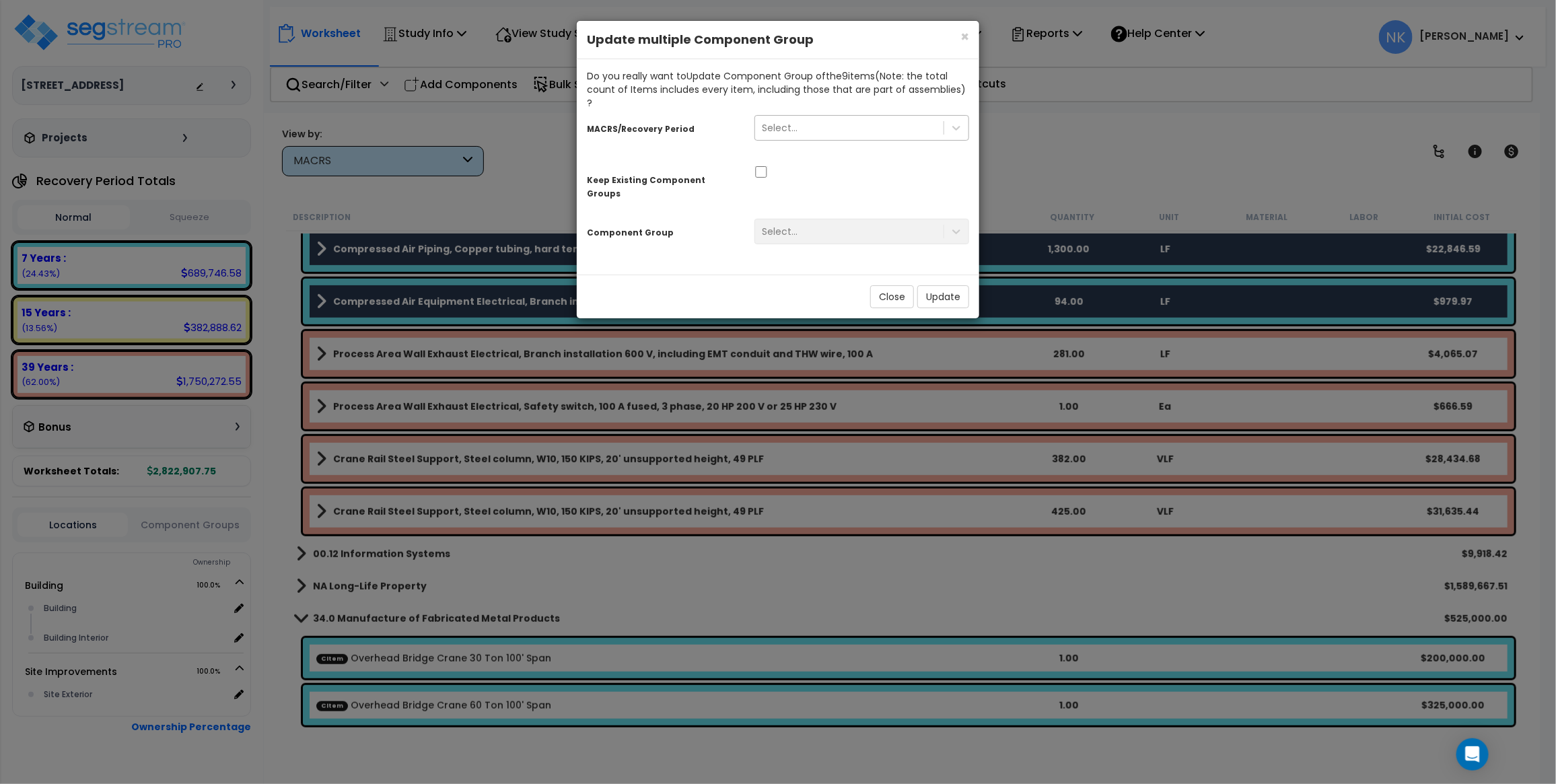
click at [793, 121] on div "Select..." at bounding box center [780, 128] width 36 height 13
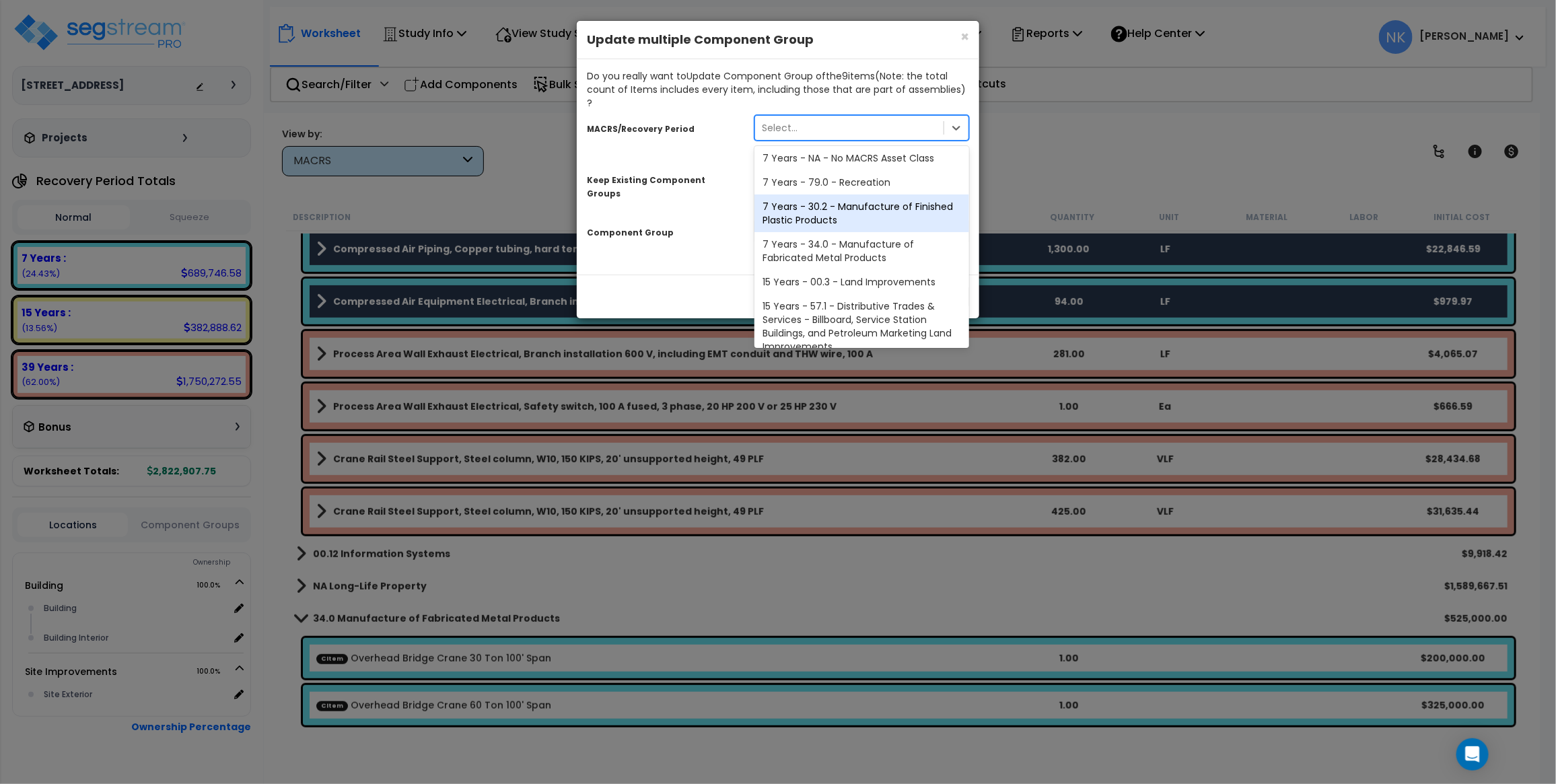
scroll to position [164, 0]
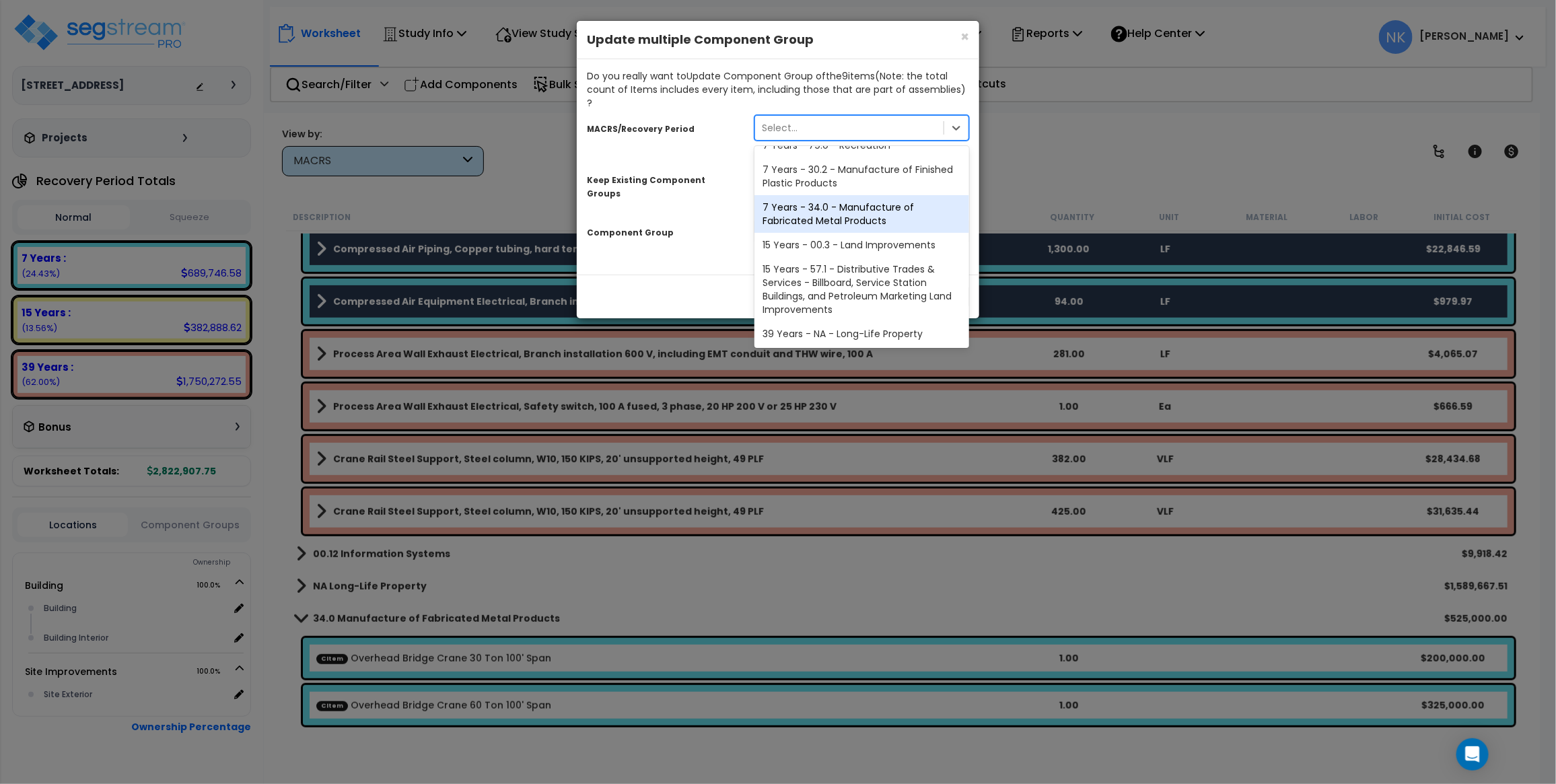
click at [814, 203] on div "7 Years - 34.0 - Manufacture of Fabricated Metal Products" at bounding box center [862, 213] width 215 height 38
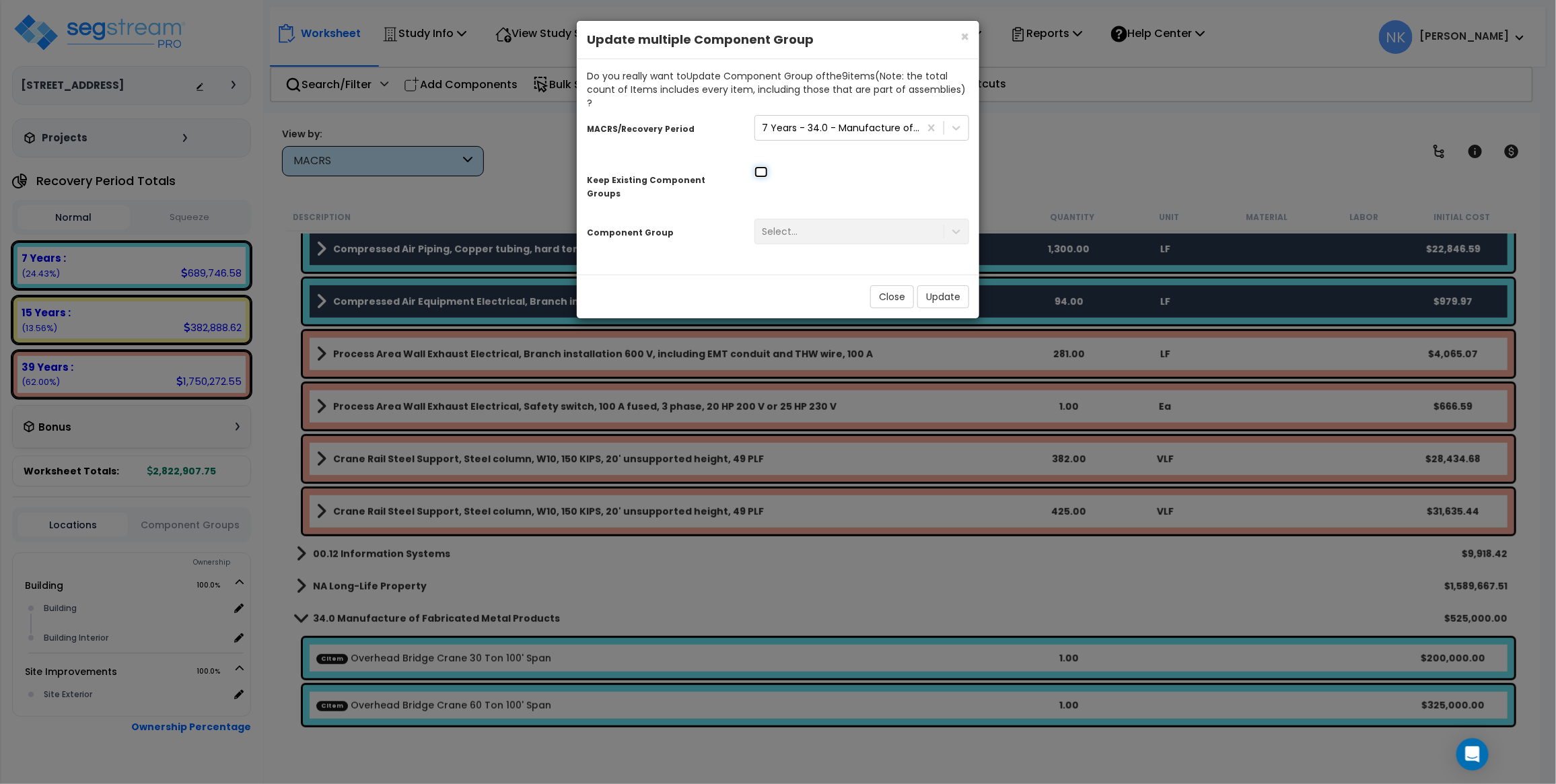
click at [767, 166] on input "checkbox" at bounding box center [761, 171] width 13 height 11
checkbox input "true"
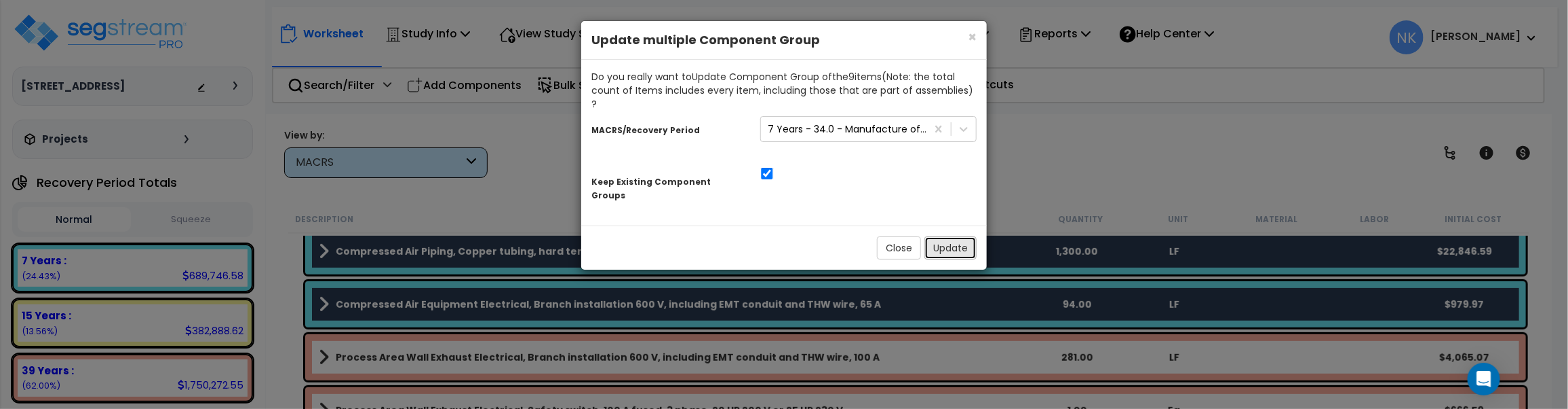
click at [943, 236] on button "Update" at bounding box center [951, 248] width 52 height 23
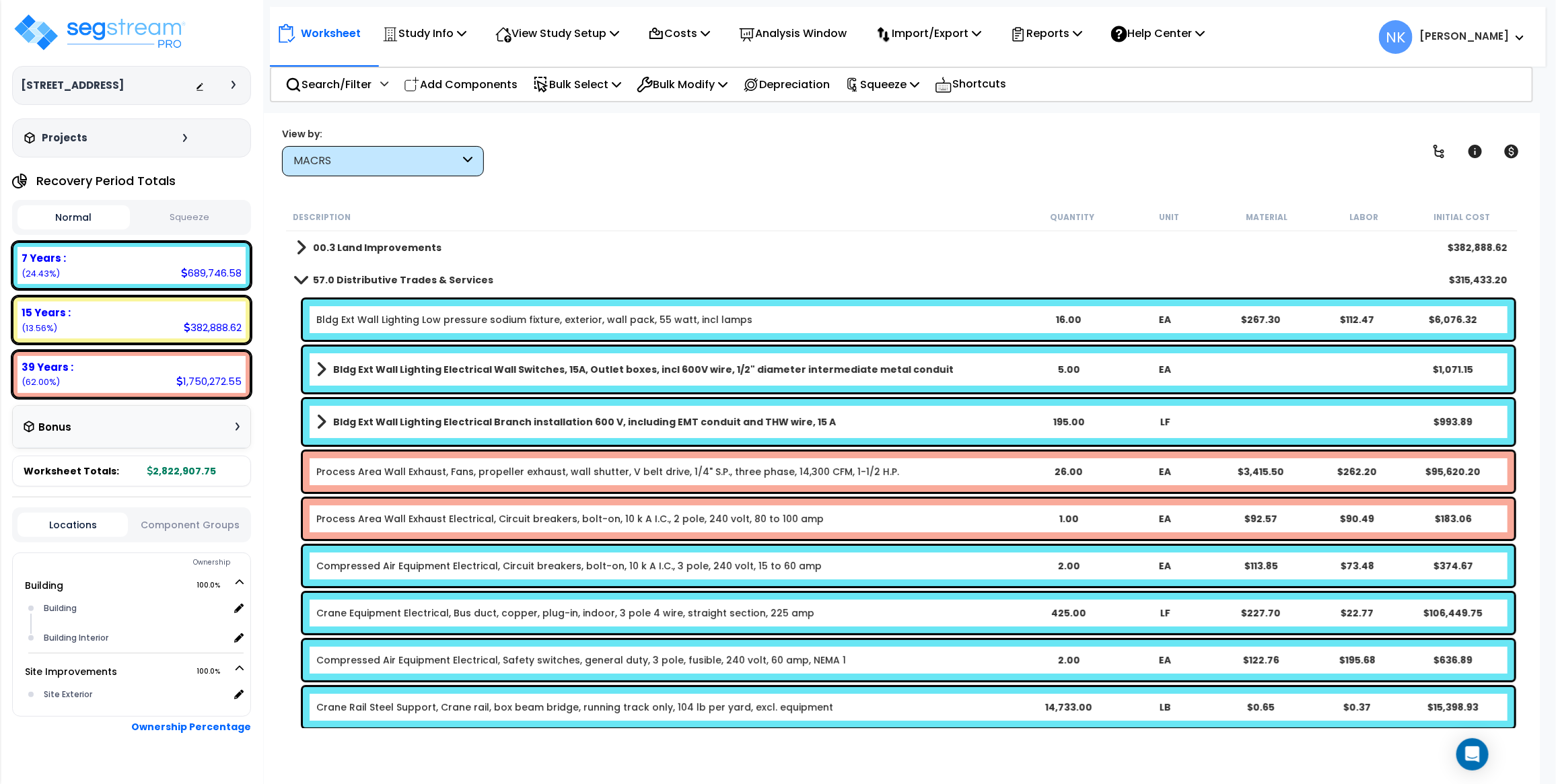
scroll to position [0, 0]
click at [427, 311] on div "Bldg Ext Wall Lighting Low pressure sodium fixture, exterior, wall pack, 55 wat…" at bounding box center [909, 320] width 1211 height 40
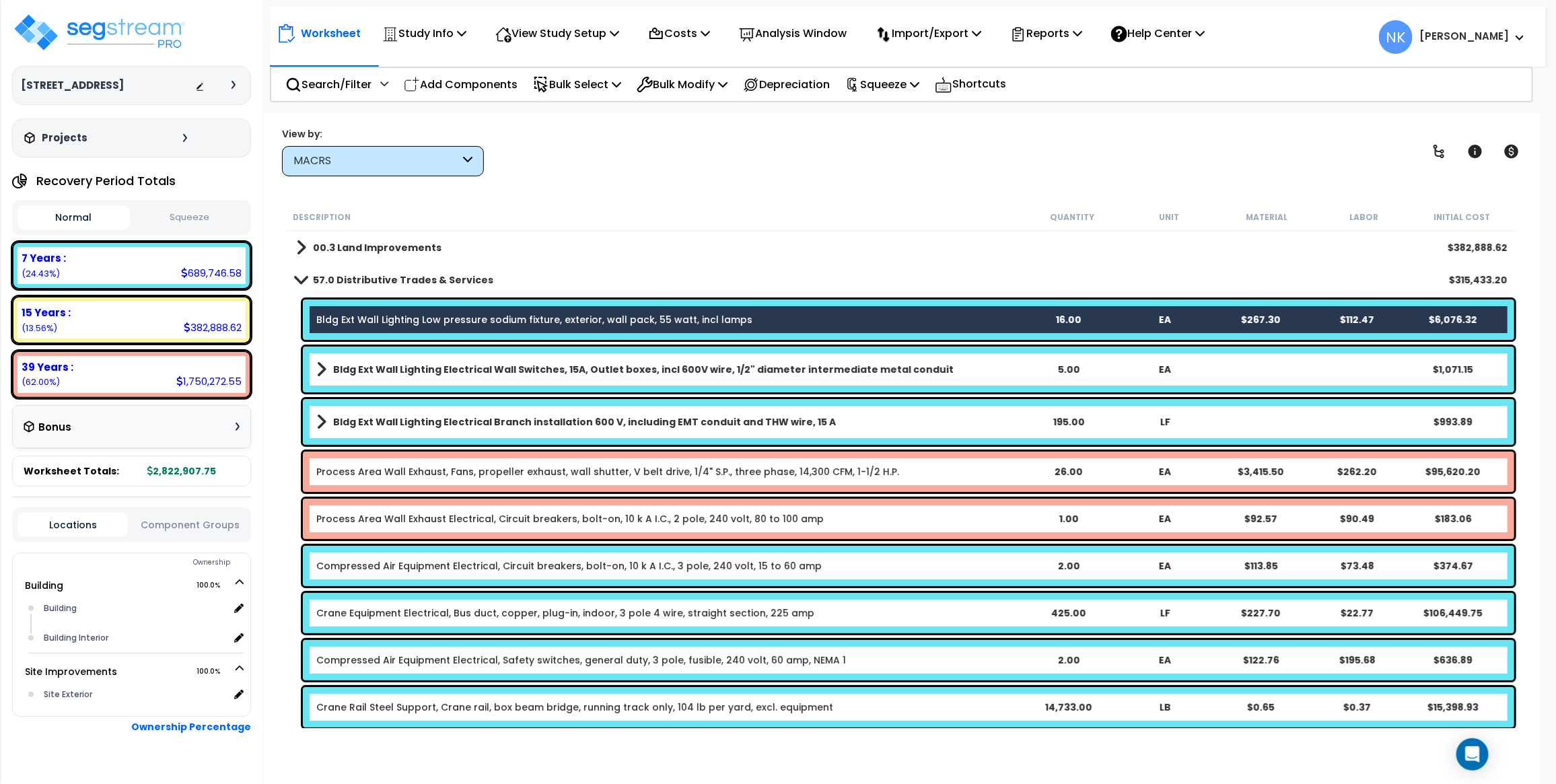
click at [446, 362] on link "Bldg Ext Wall Lighting Electrical Wall Switches, 15A, Outlet boxes, incl 600V w…" at bounding box center [668, 369] width 704 height 19
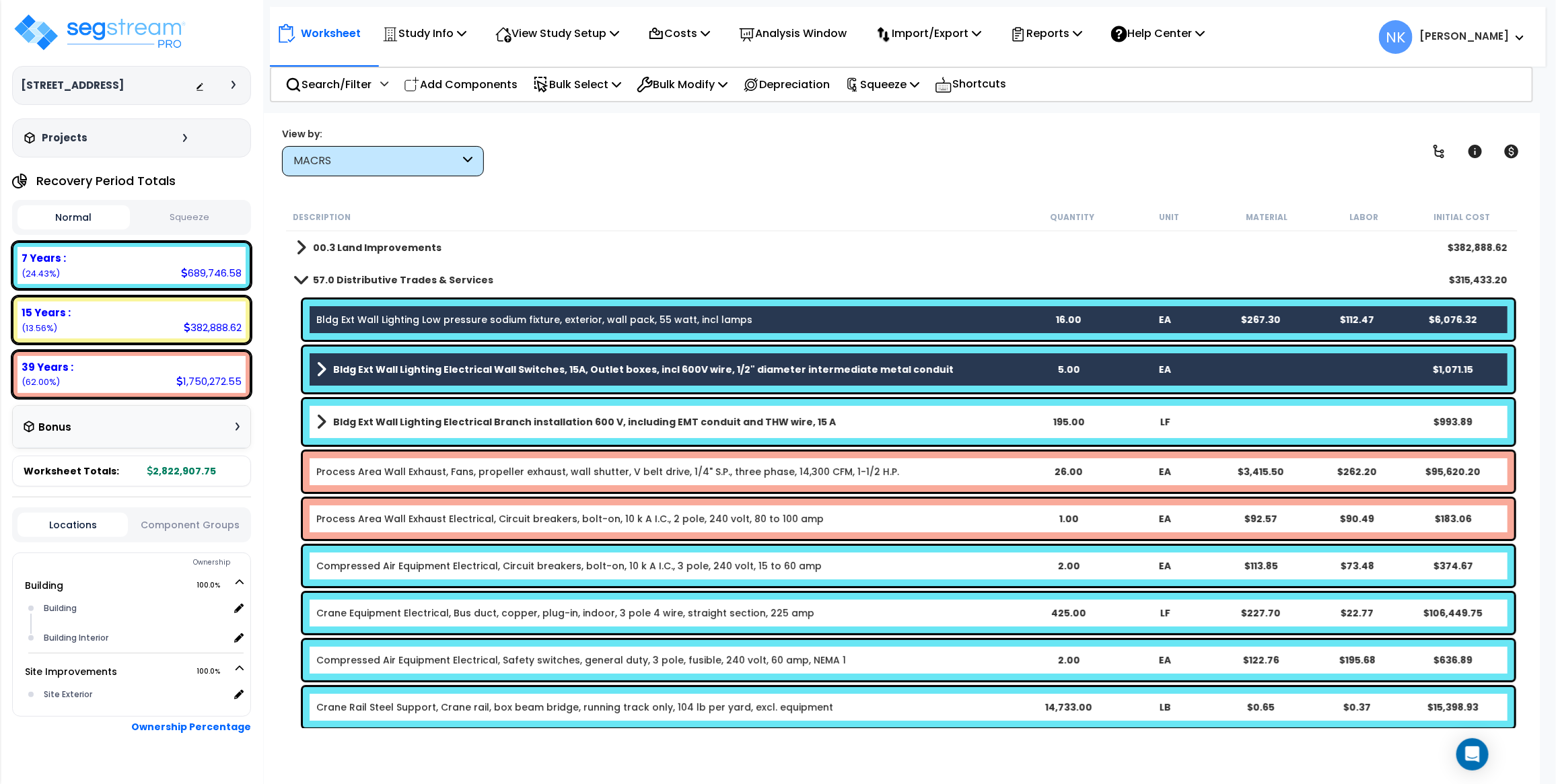
click at [438, 412] on link "Bldg Ext Wall Lighting Electrical Branch installation 600 V, including EMT cond…" at bounding box center [668, 421] width 704 height 19
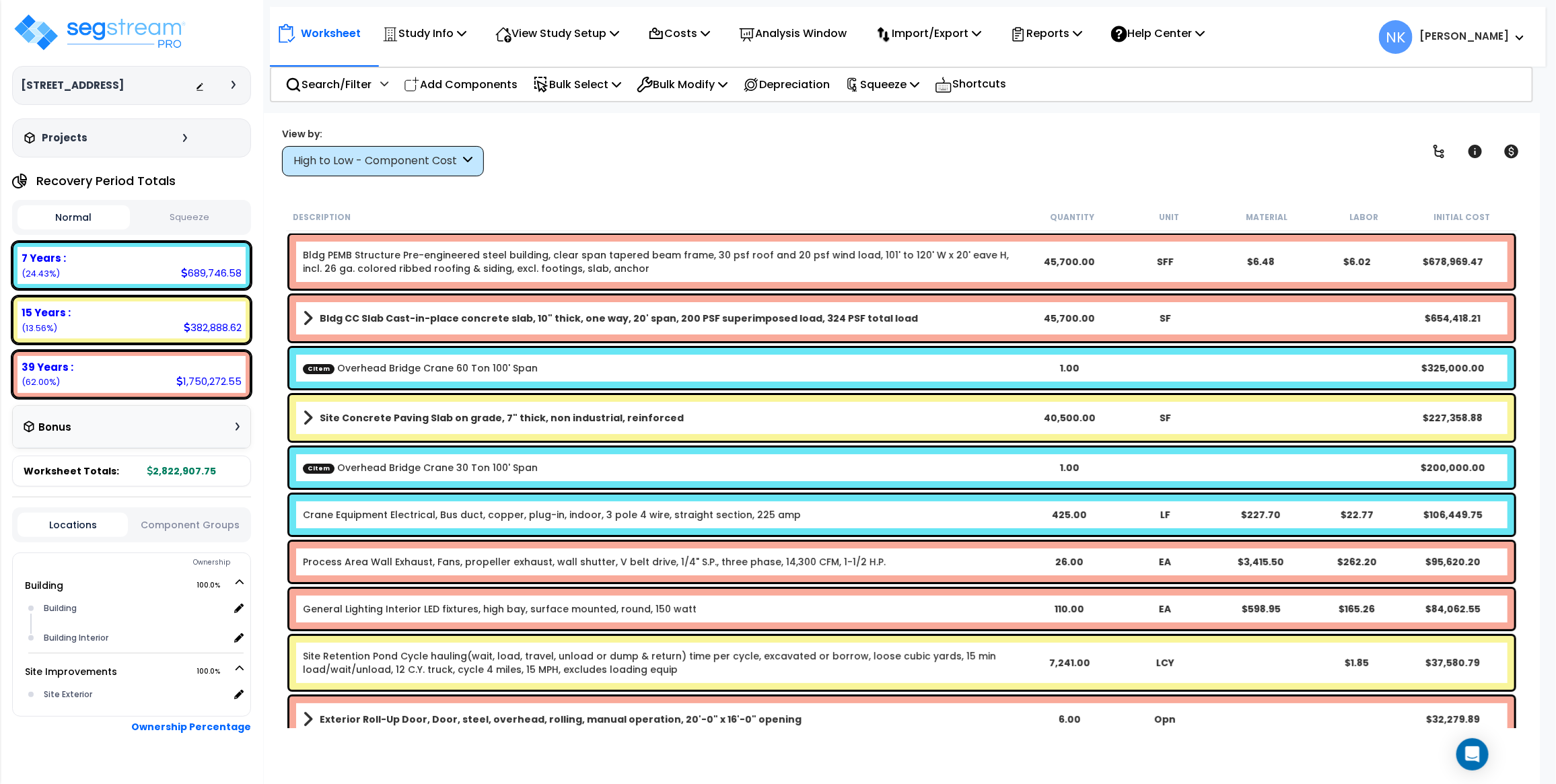
click at [412, 169] on div "High to Low - Component Cost" at bounding box center [382, 161] width 202 height 30
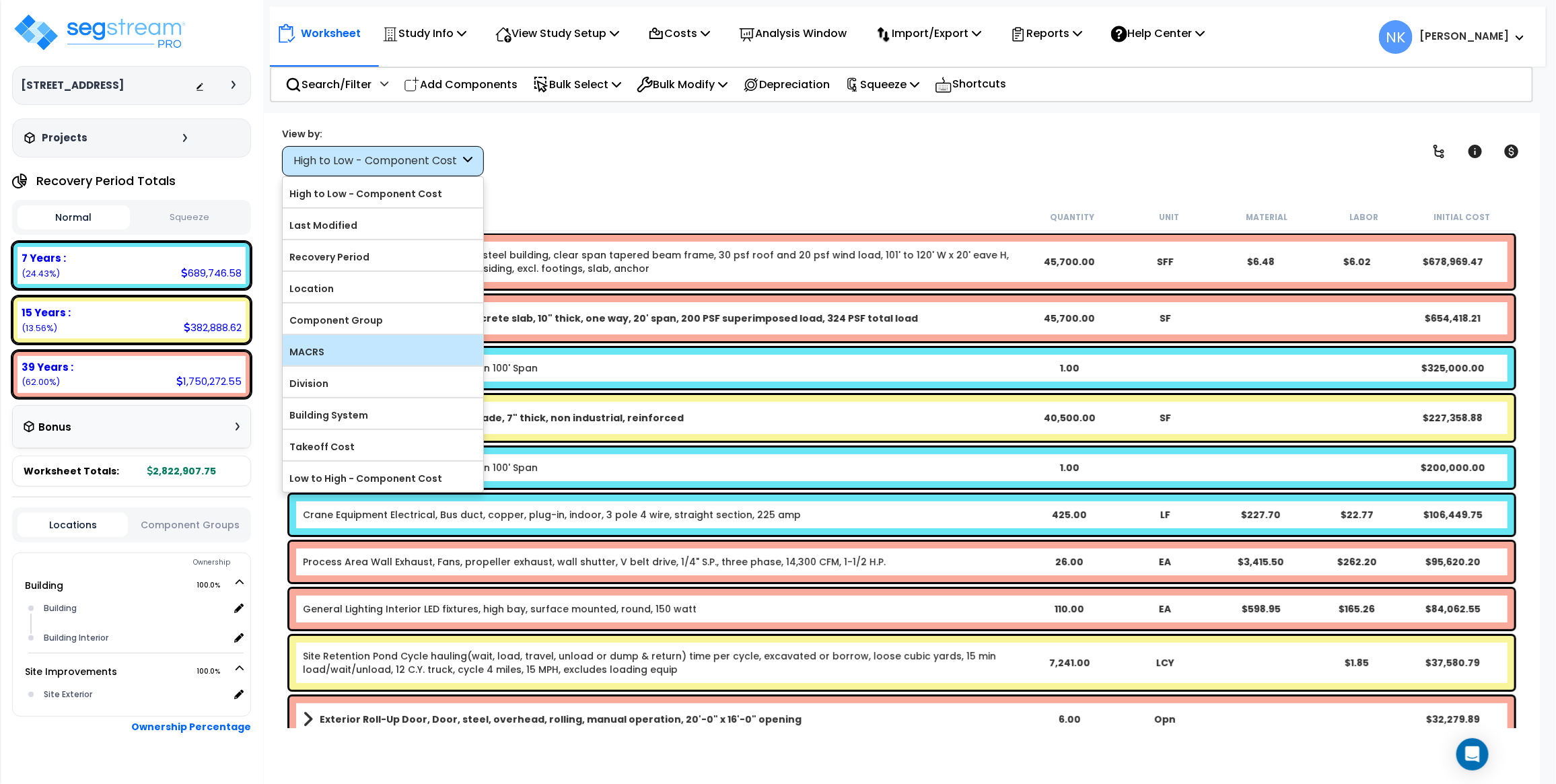
click at [356, 362] on label "MACRS" at bounding box center [383, 351] width 201 height 20
click at [0, 0] on input "MACRS" at bounding box center [0, 0] width 0 height 0
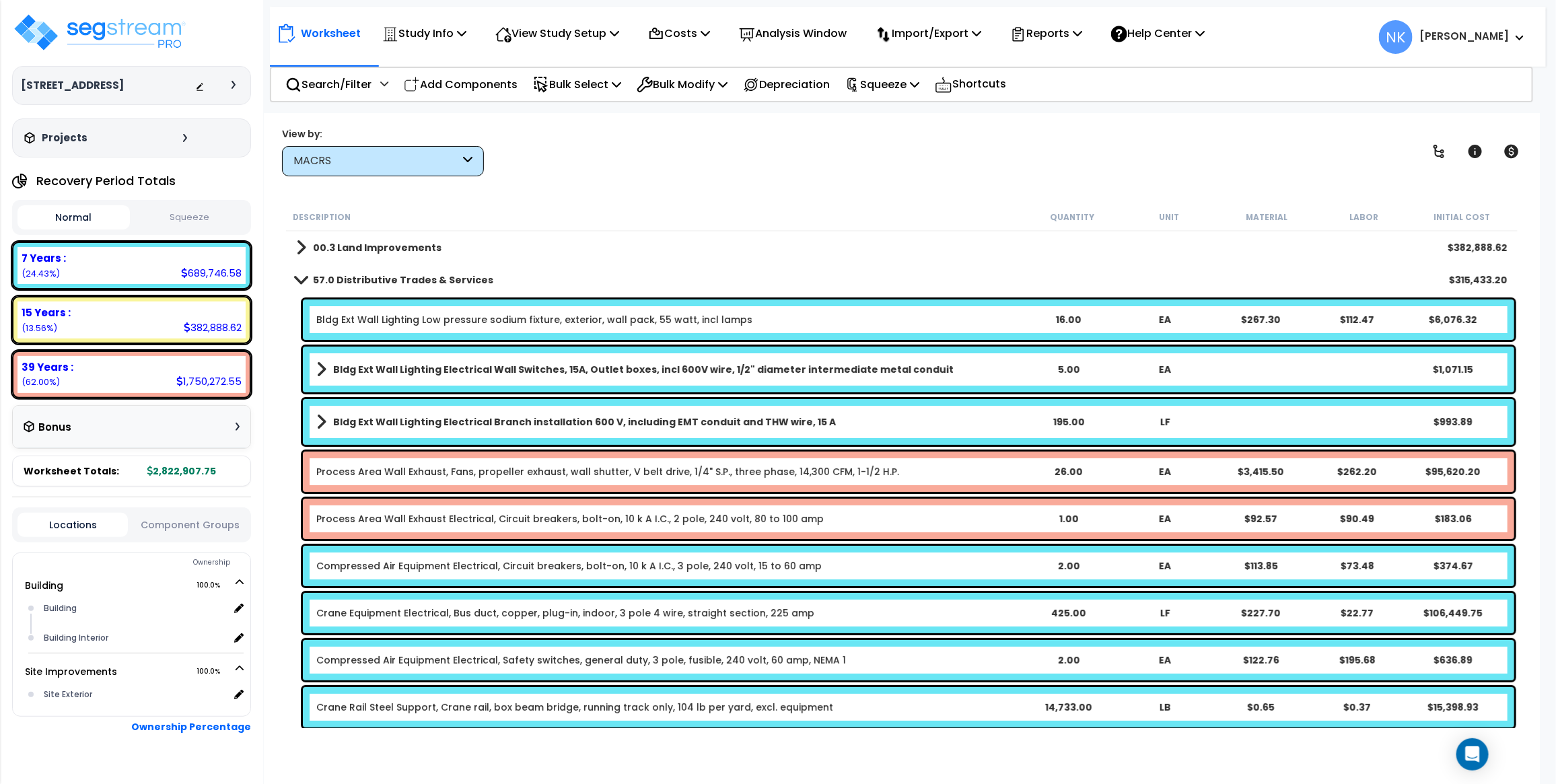
click at [395, 320] on link "Bldg Ext Wall Lighting Low pressure sodium fixture, exterior, wall pack, 55 wat…" at bounding box center [534, 320] width 436 height 13
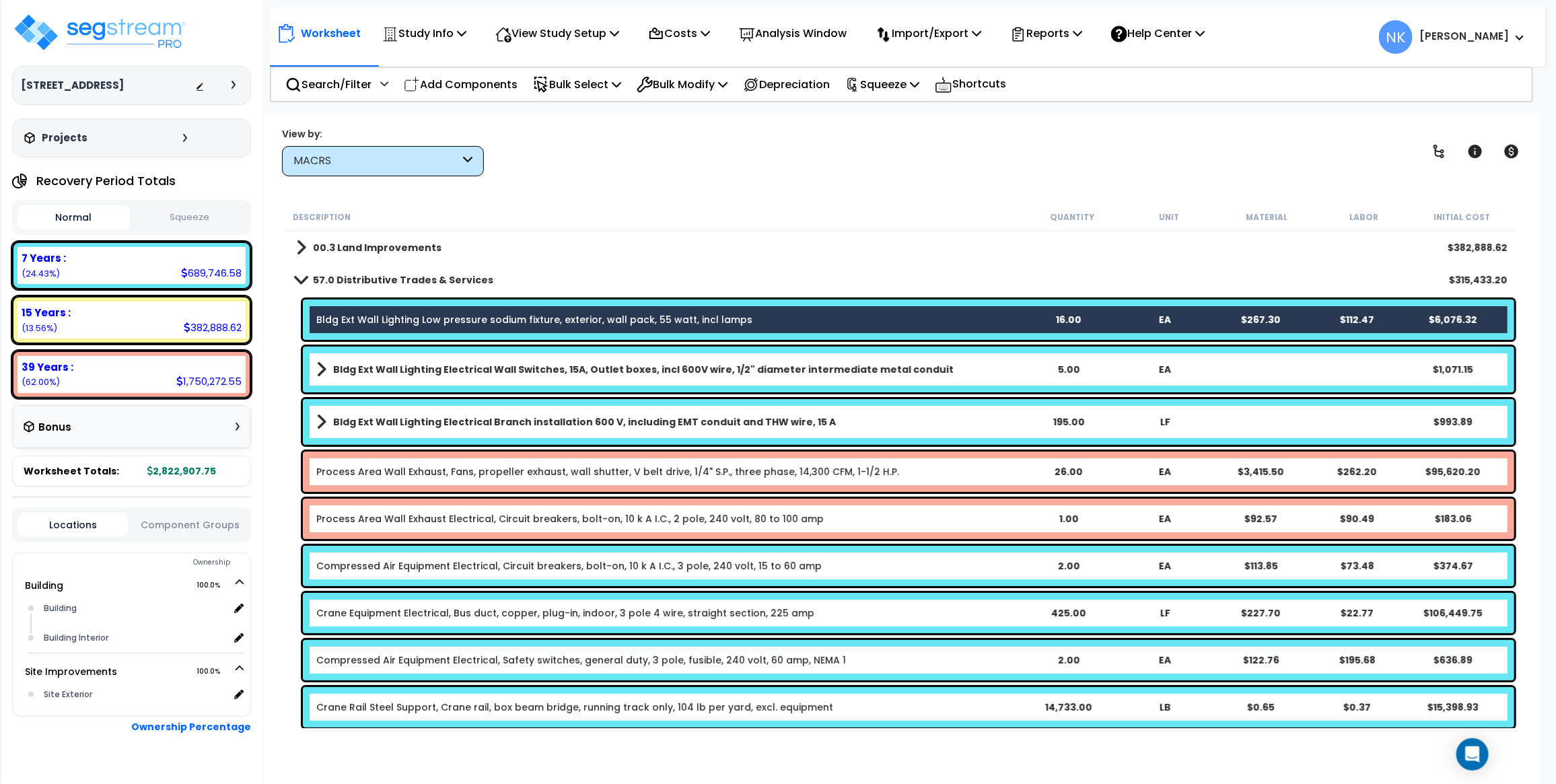
click at [417, 365] on b "Bldg Ext Wall Lighting Electrical Wall Switches, 15A, Outlet boxes, incl 600V w…" at bounding box center [644, 370] width 621 height 13
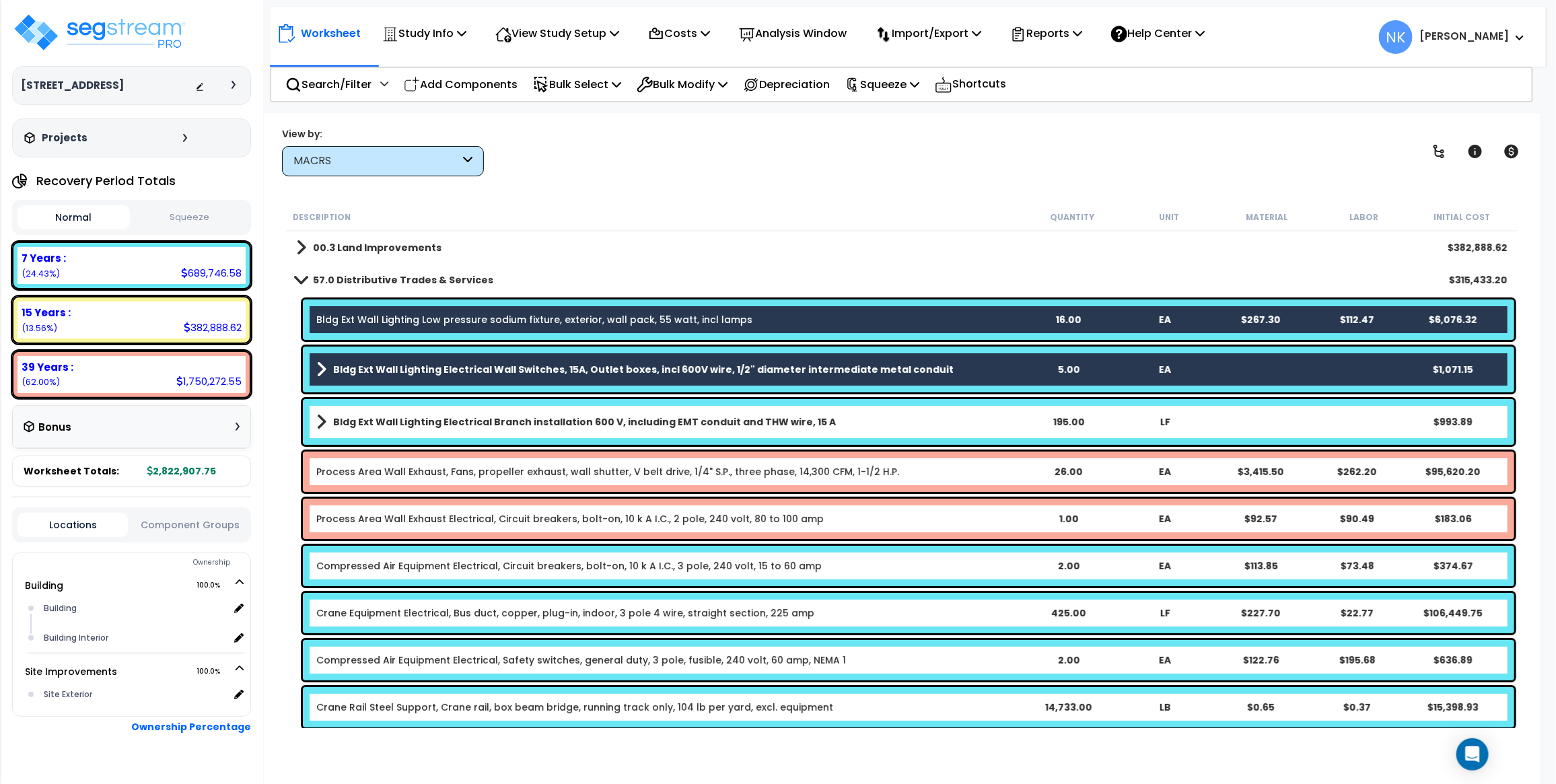
click at [423, 415] on b "Bldg Ext Wall Lighting Electrical Branch installation 600 V, including EMT cond…" at bounding box center [585, 422] width 503 height 13
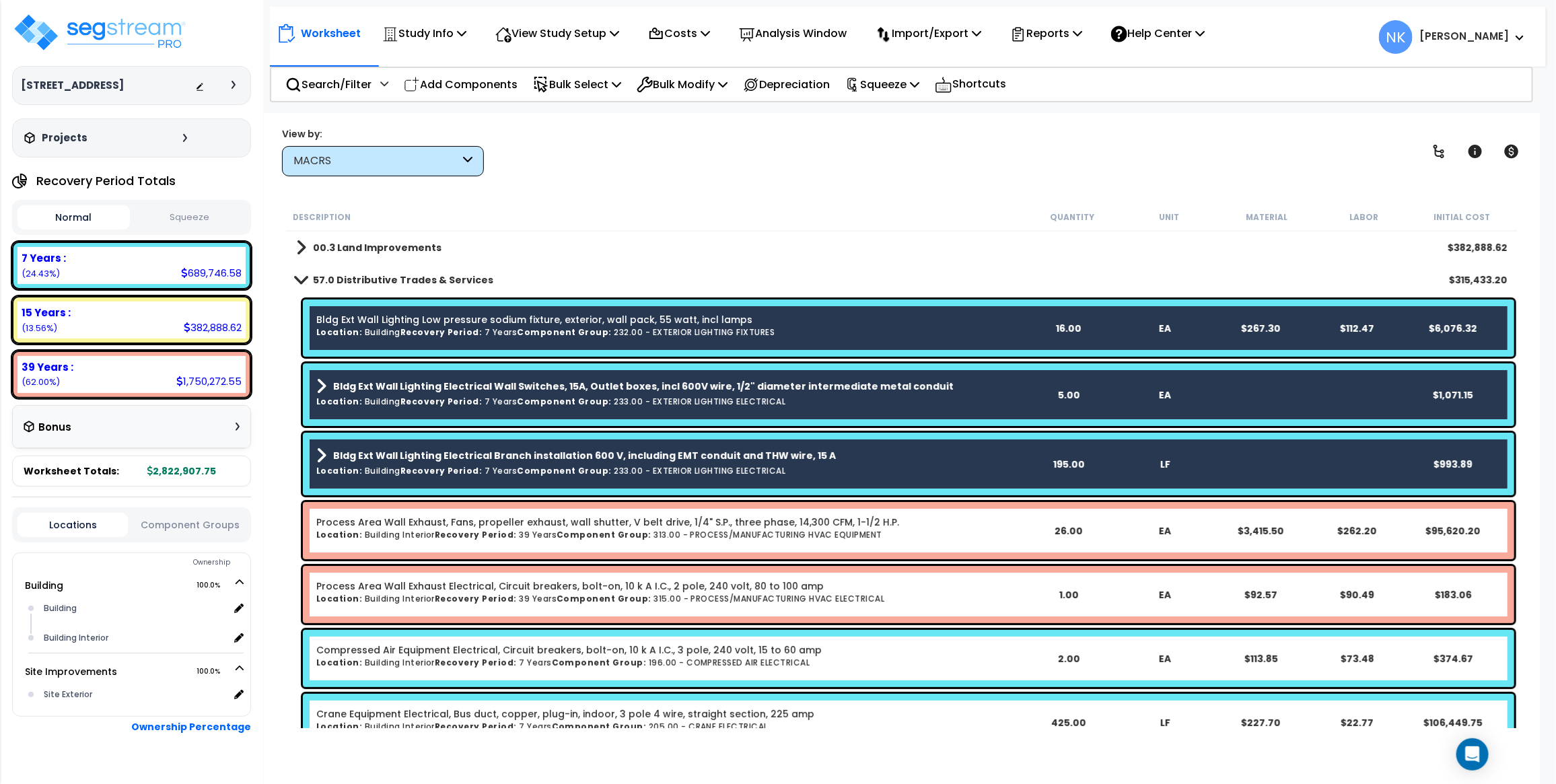
click at [512, 663] on h6 "Location: Building Interior Recovery Period: 7 Years Component Group: 196.00 - …" at bounding box center [668, 663] width 704 height 9
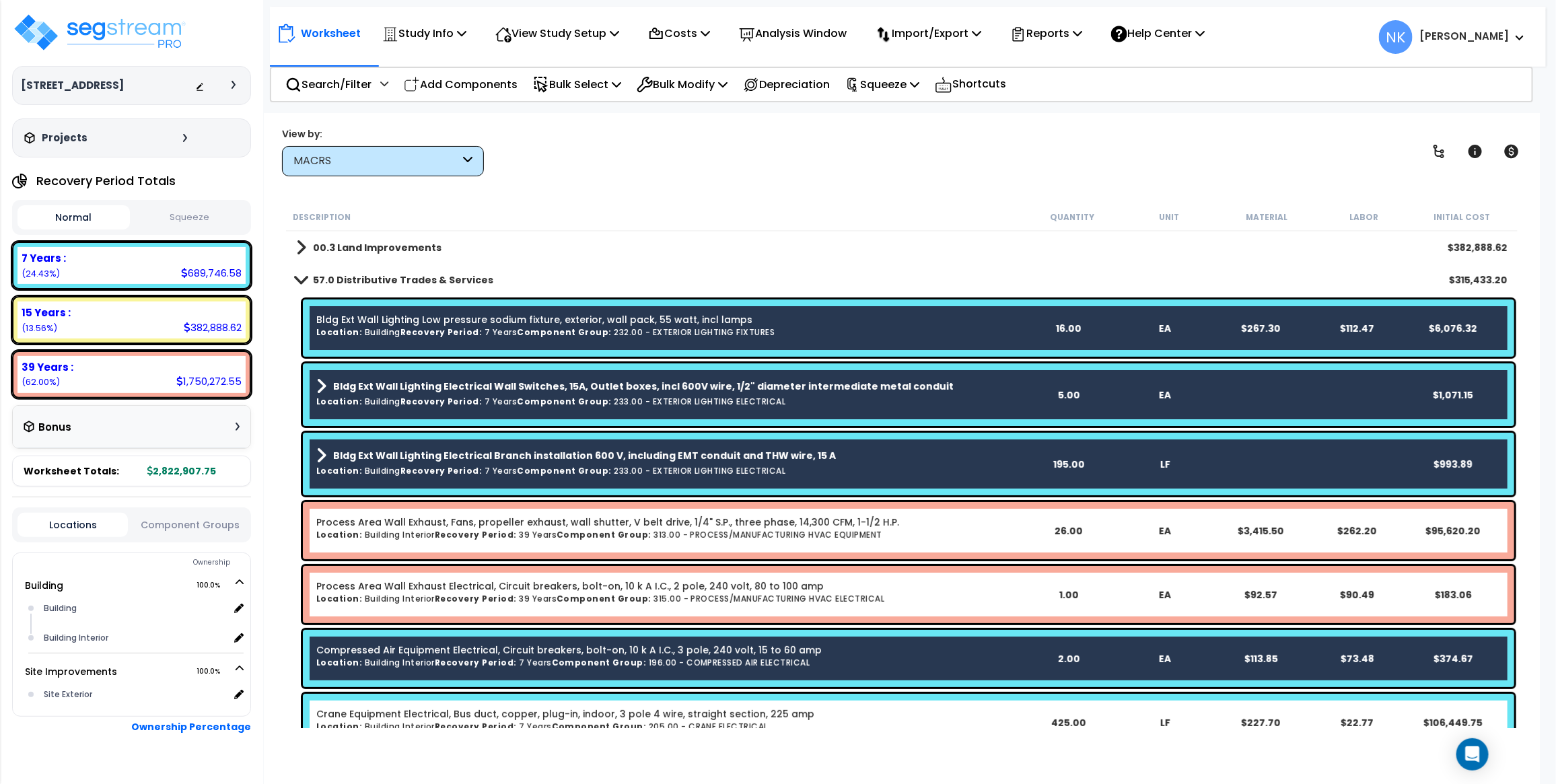
click at [513, 698] on div "Crane Equipment Electrical, Bus duct, copper, plug-in, indoor, 3 pole 4 wire, s…" at bounding box center [909, 722] width 1211 height 57
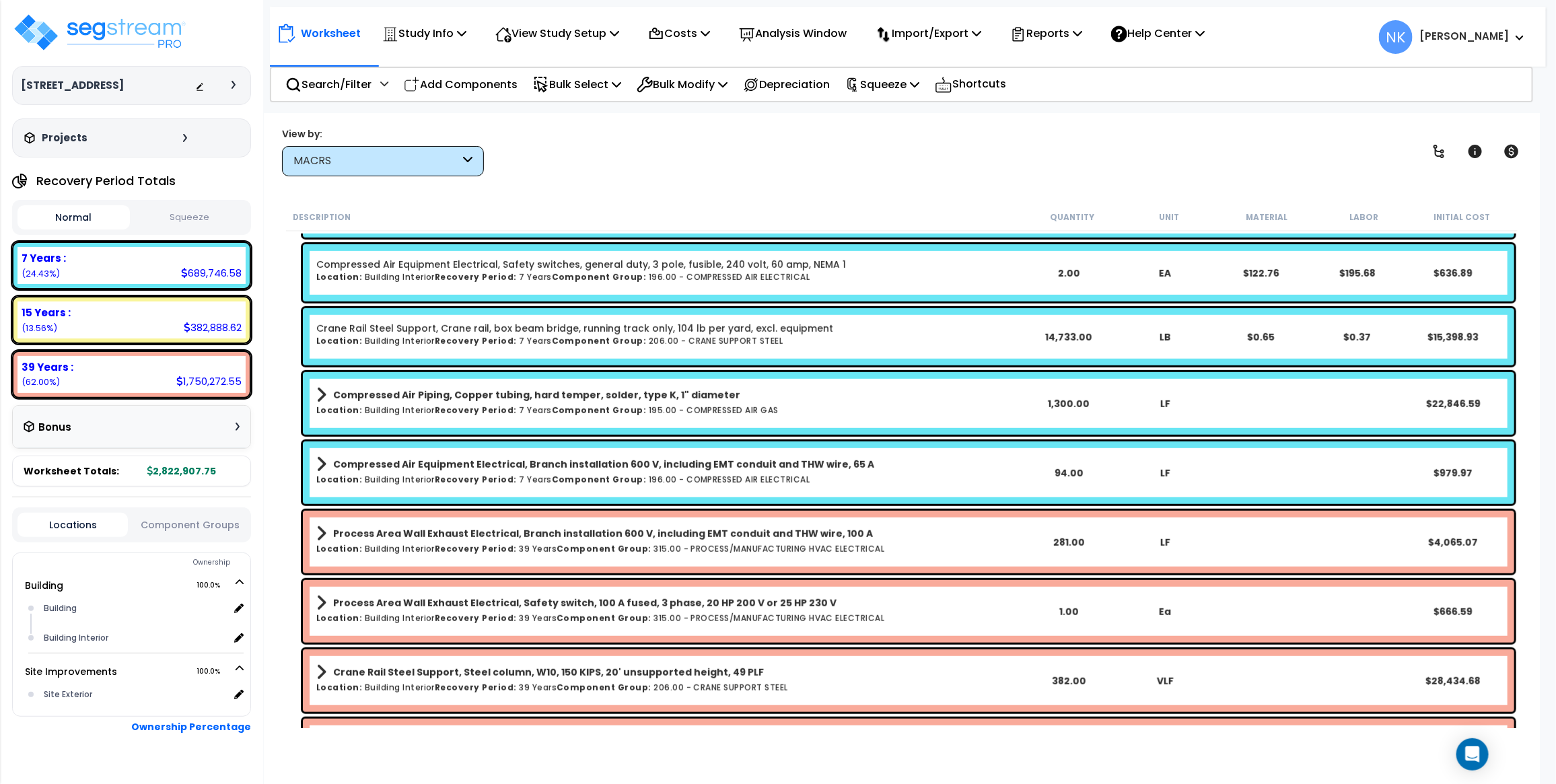
scroll to position [529, 0]
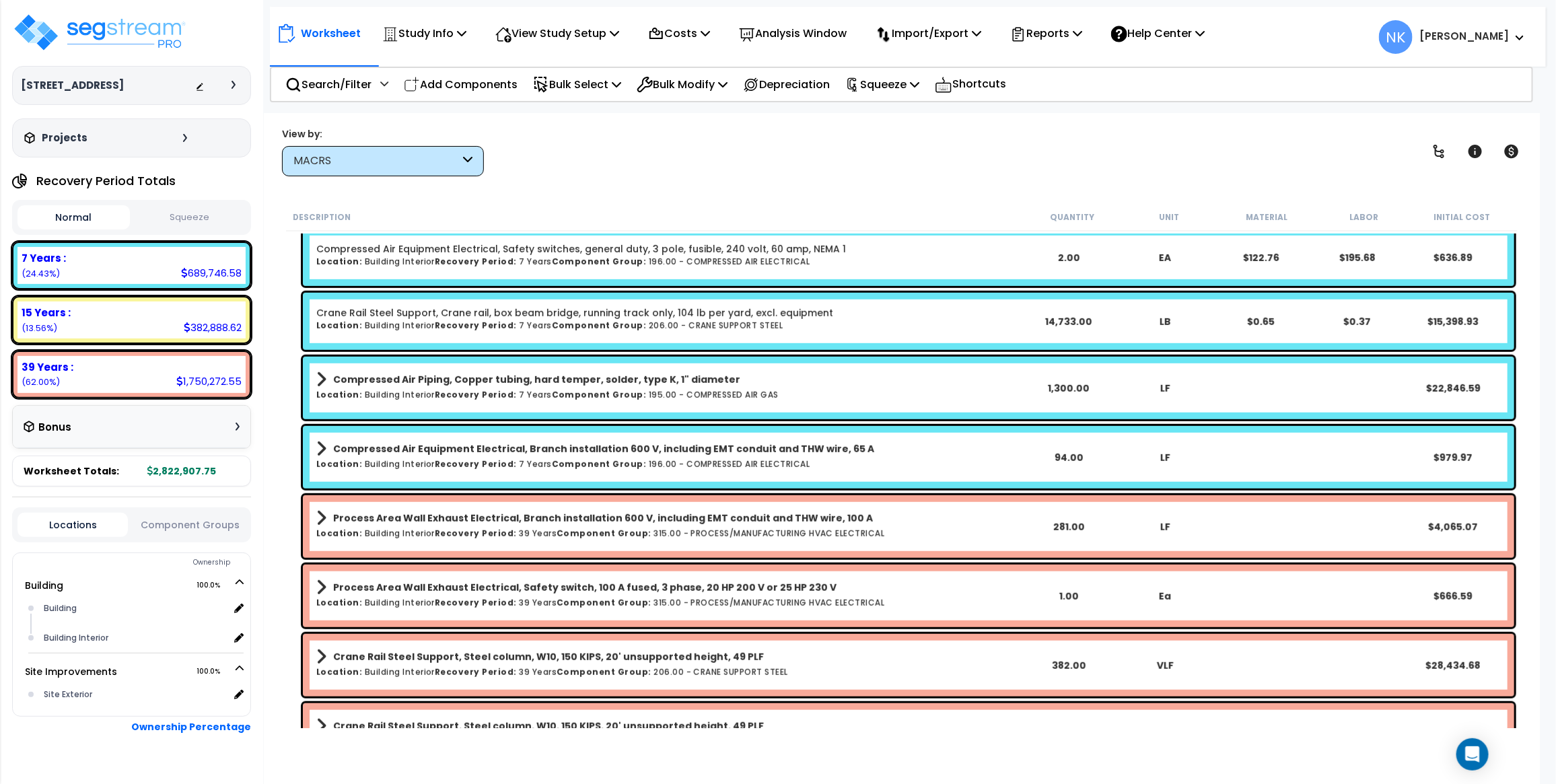
click at [463, 252] on link "Compressed Air Equipment Electrical, Safety switches, general duty, 3 pole, fus…" at bounding box center [581, 249] width 530 height 13
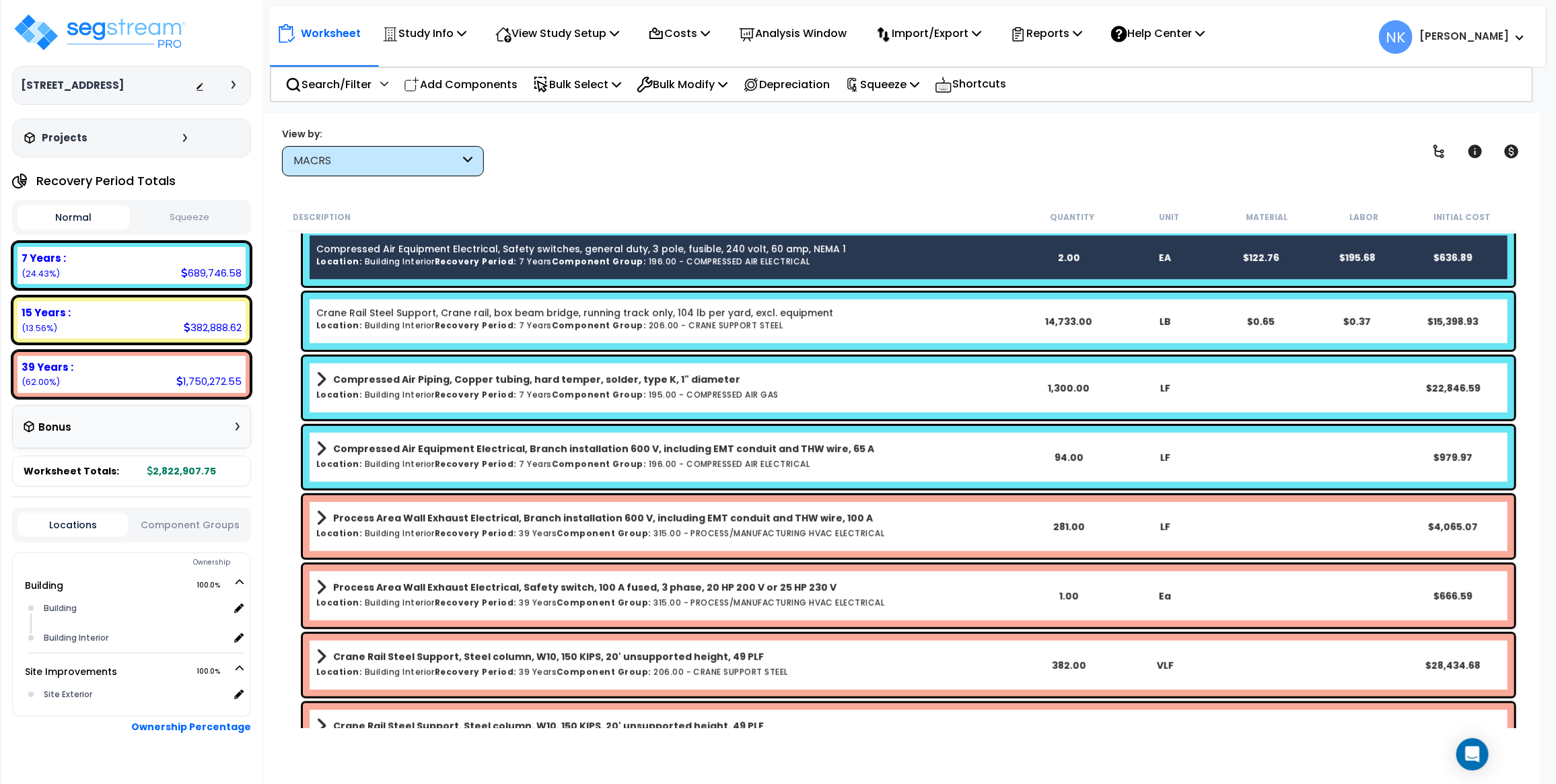
click at [463, 321] on b "Recovery Period:" at bounding box center [476, 325] width 82 height 11
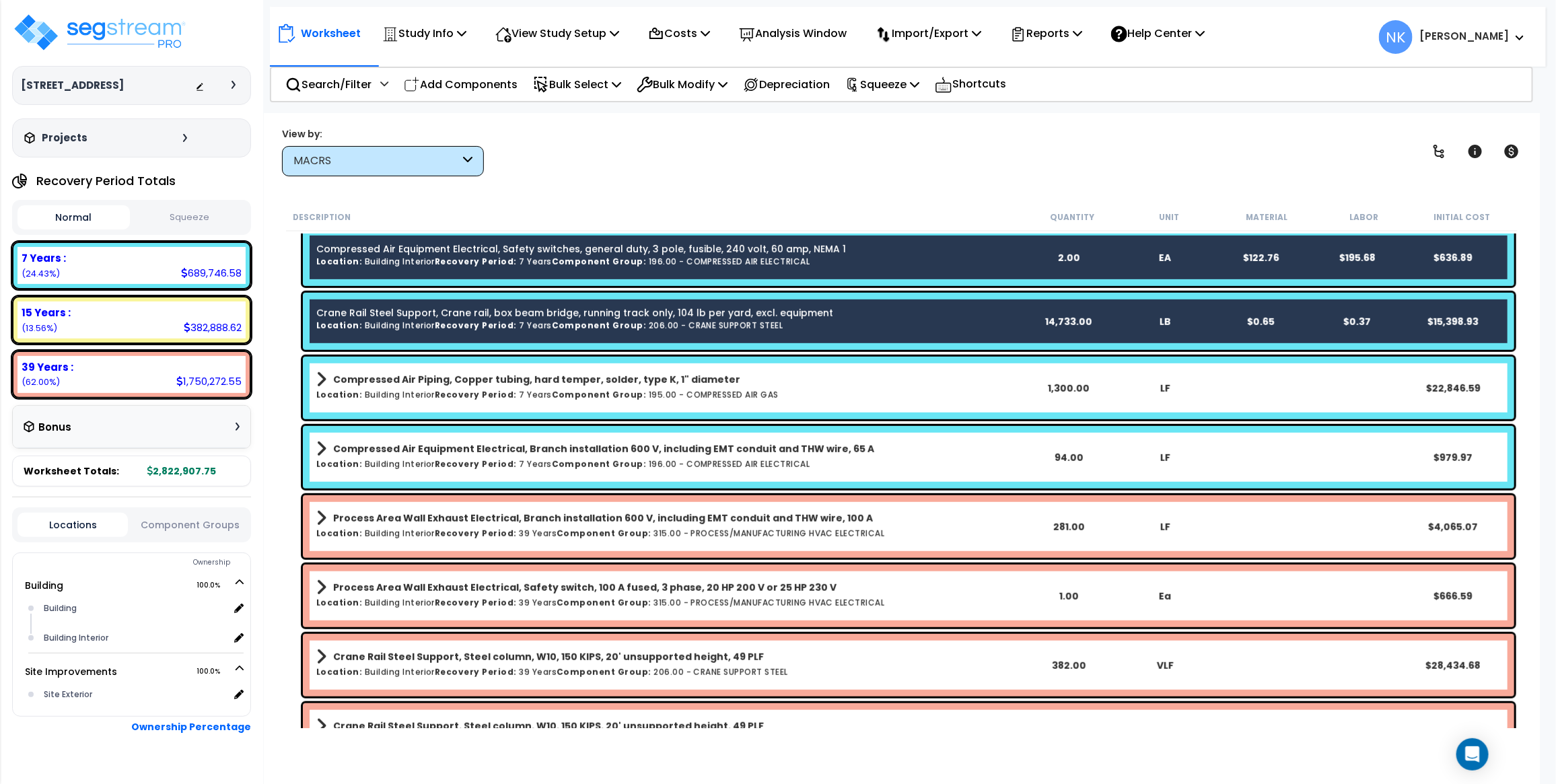
click at [458, 385] on b "Compressed Air Piping, Copper tubing, hard temper, solder, type K, 1" diameter" at bounding box center [537, 379] width 407 height 13
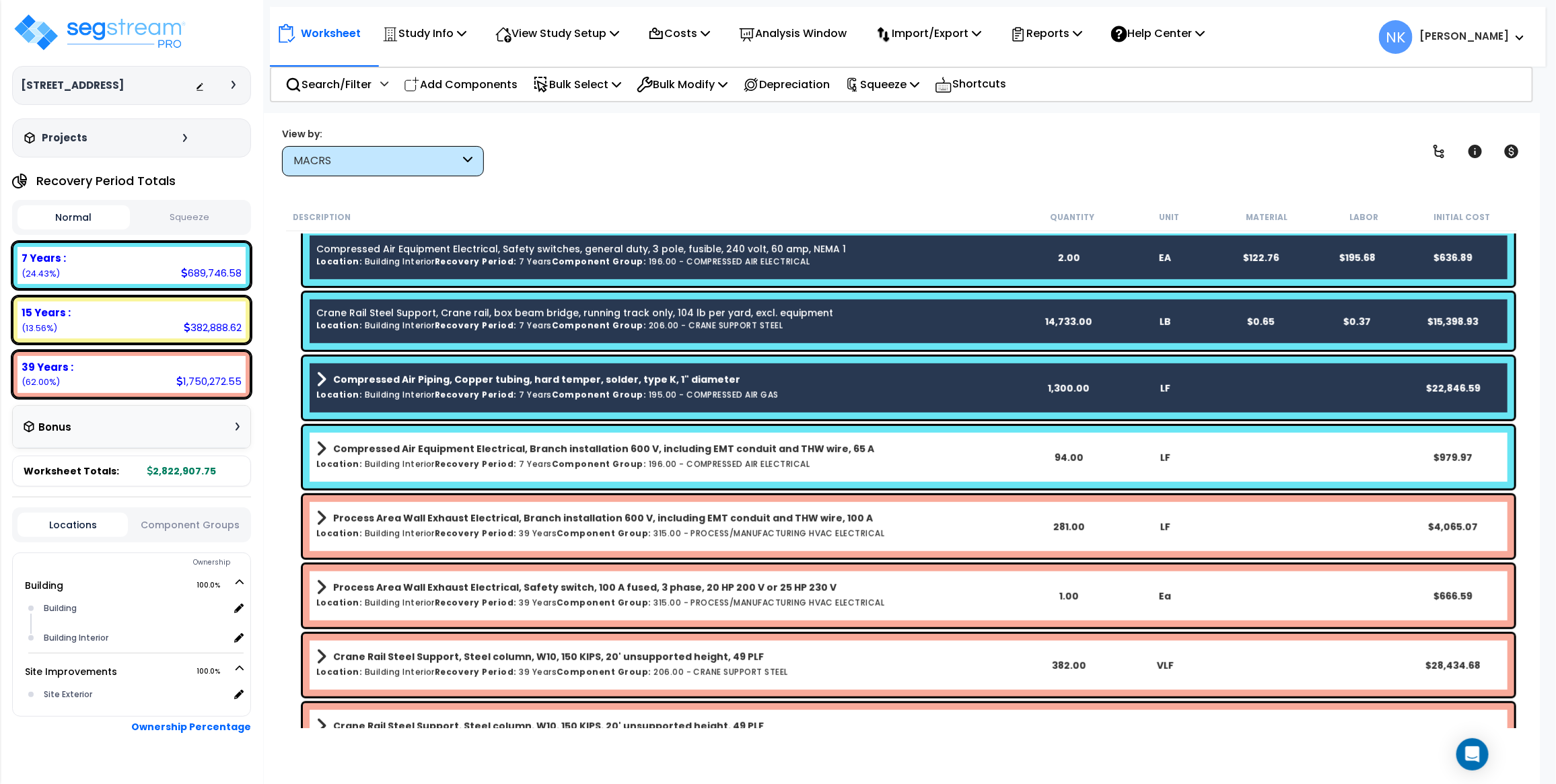
click at [475, 452] on b "Compressed Air Equipment Electrical, Branch installation 600 V, including EMT c…" at bounding box center [603, 449] width 541 height 13
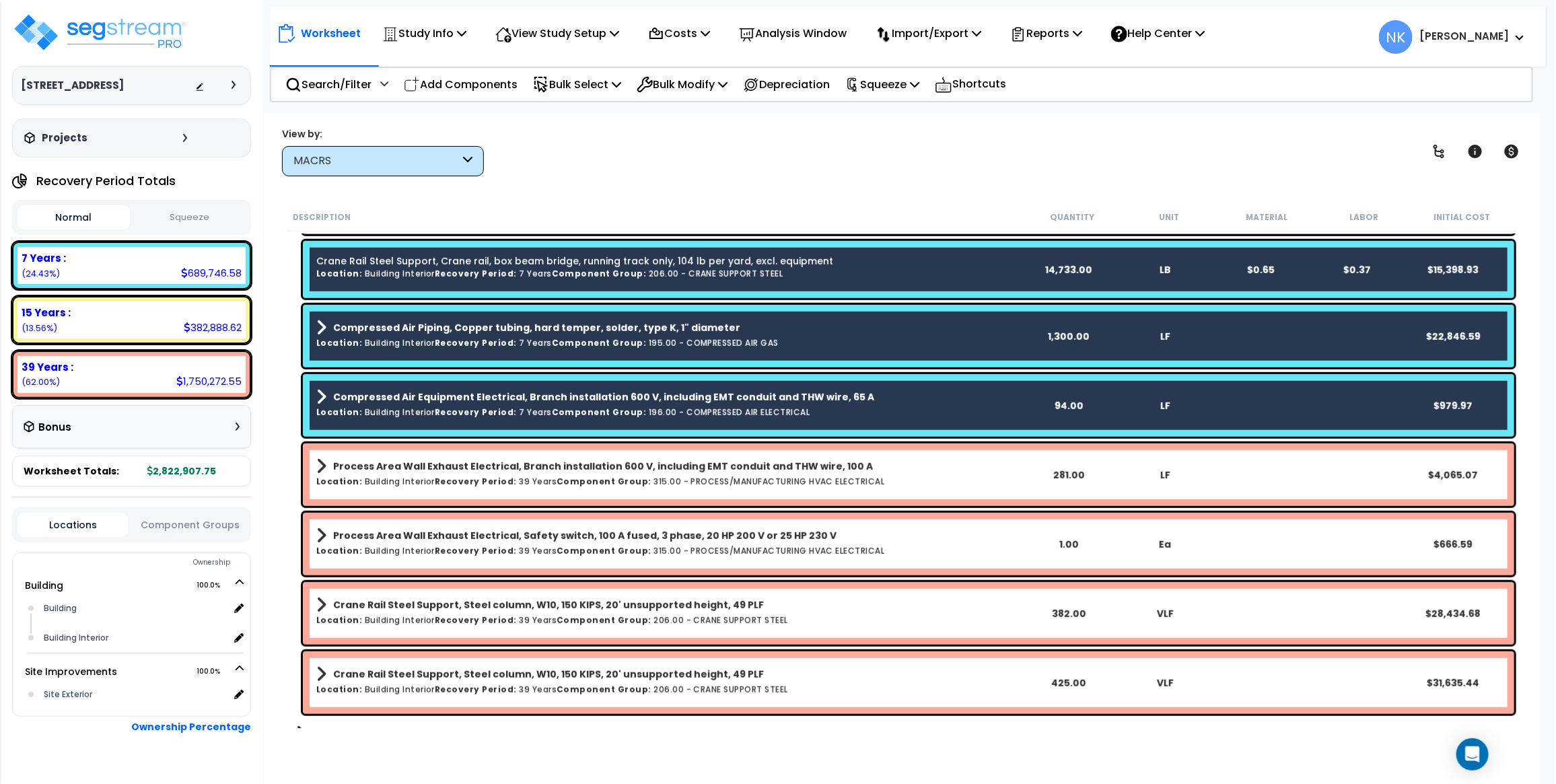
scroll to position [794, 0]
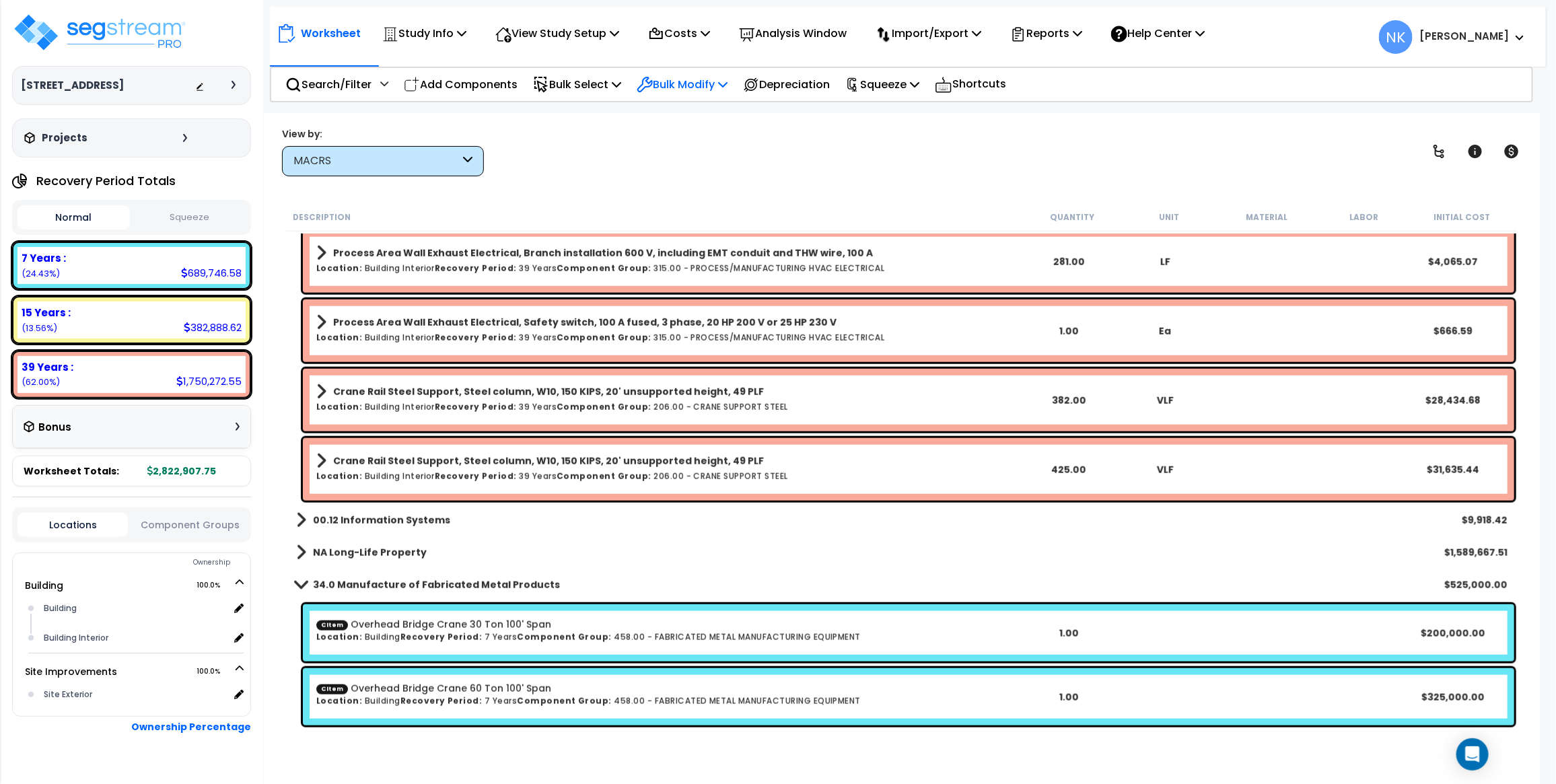
click at [715, 83] on p "Bulk Modify" at bounding box center [682, 84] width 91 height 18
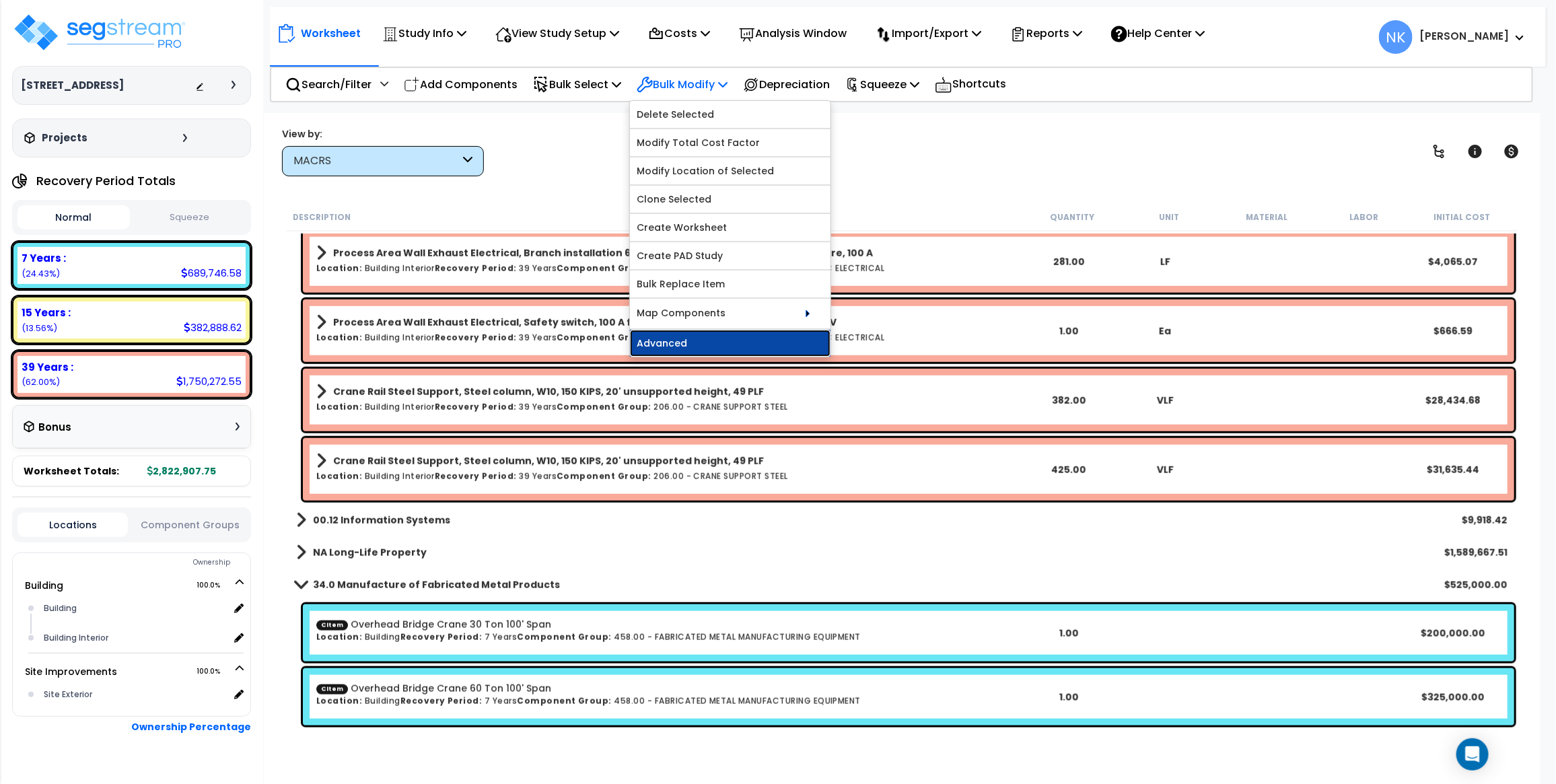
click at [652, 338] on link "Advanced" at bounding box center [731, 343] width 201 height 27
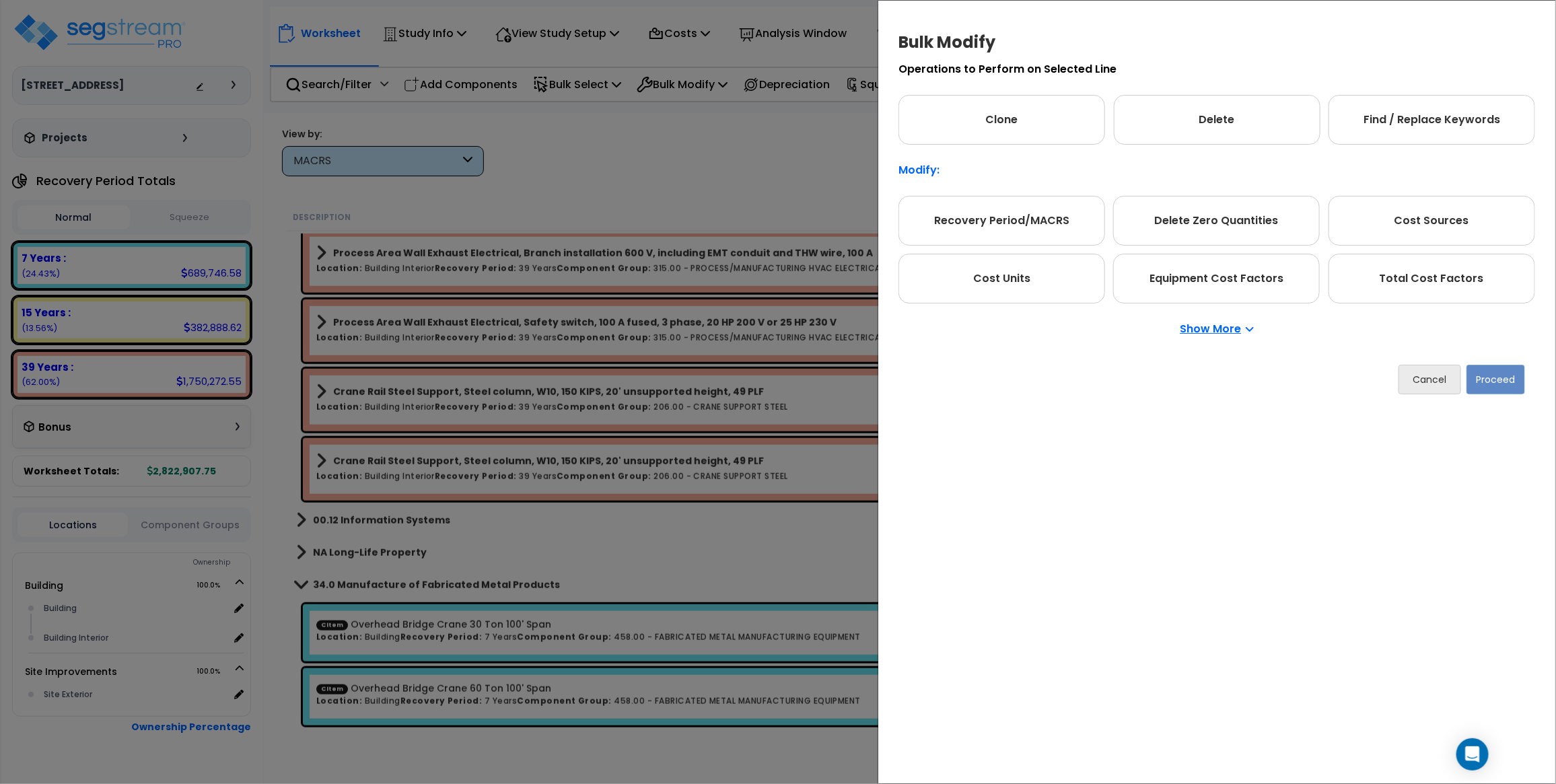
click at [1046, 247] on div "Recovery Period Component Group (Legacy) Recovery Period/MACRS Delete Zero Quan…" at bounding box center [1217, 249] width 637 height 108
click at [1043, 236] on div "Recovery Period/MACRS" at bounding box center [1002, 220] width 207 height 50
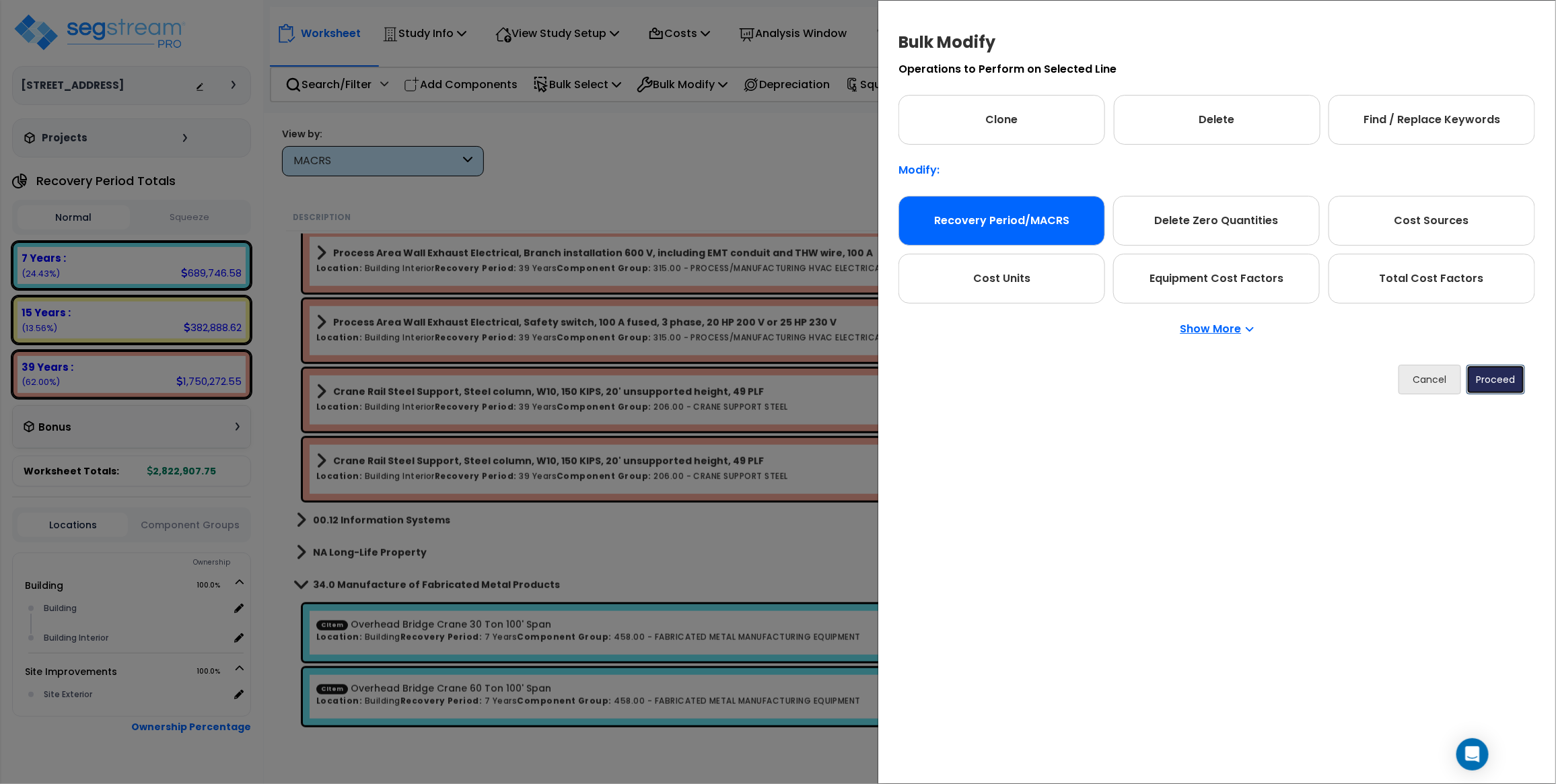
click at [1489, 376] on button "Proceed" at bounding box center [1496, 379] width 59 height 30
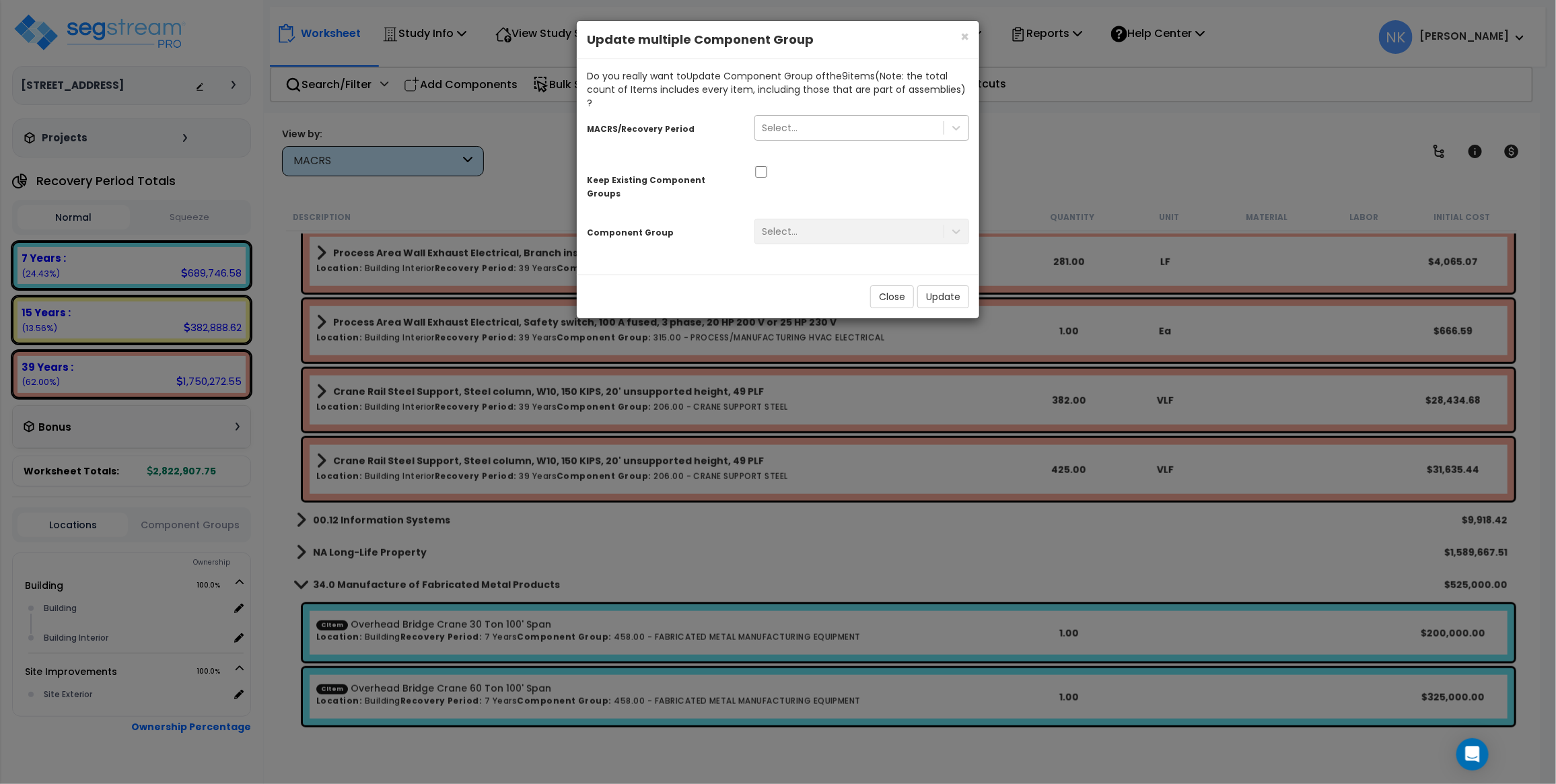
click at [843, 117] on div "Select..." at bounding box center [849, 127] width 188 height 22
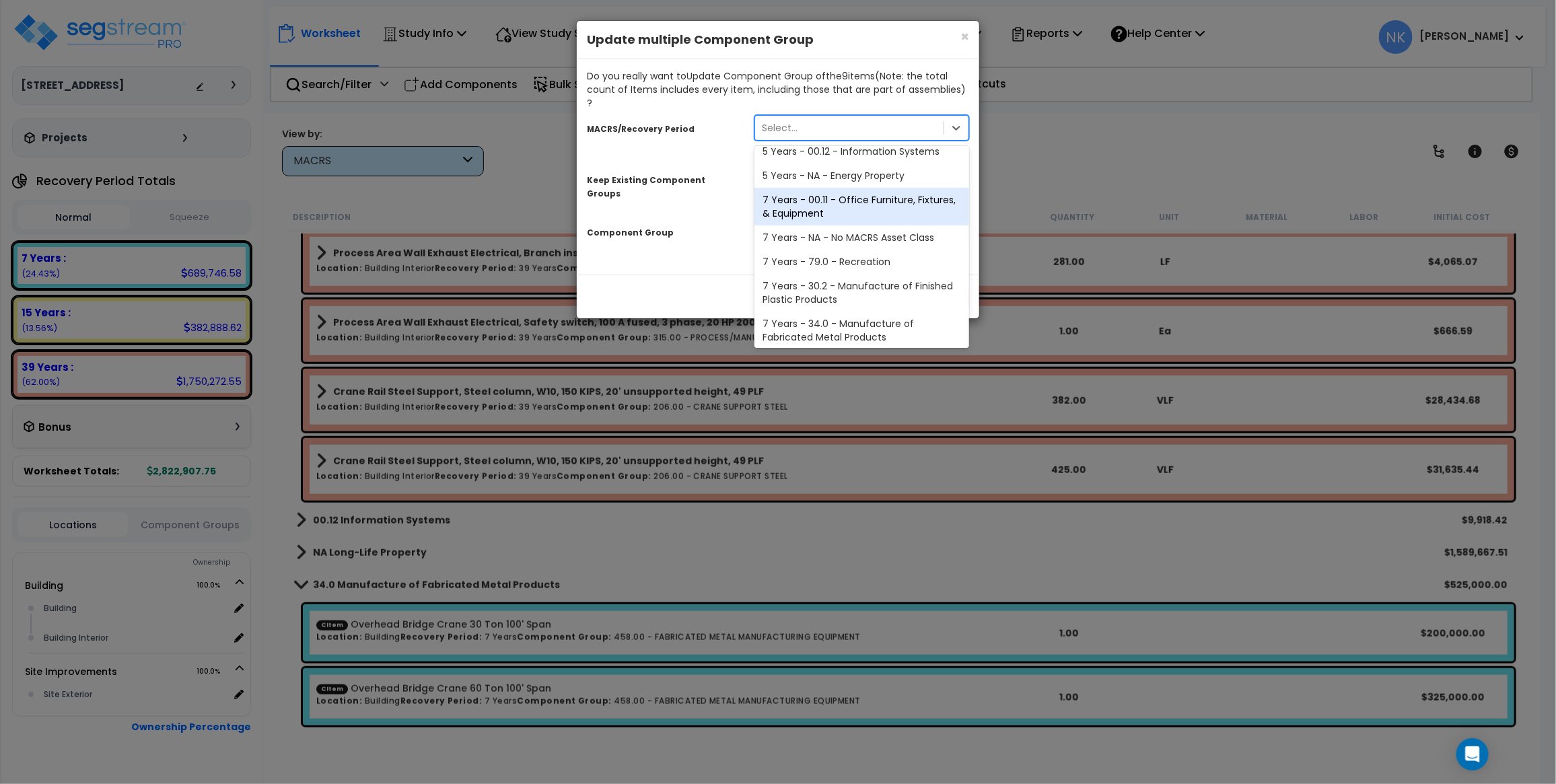
scroll to position [81, 0]
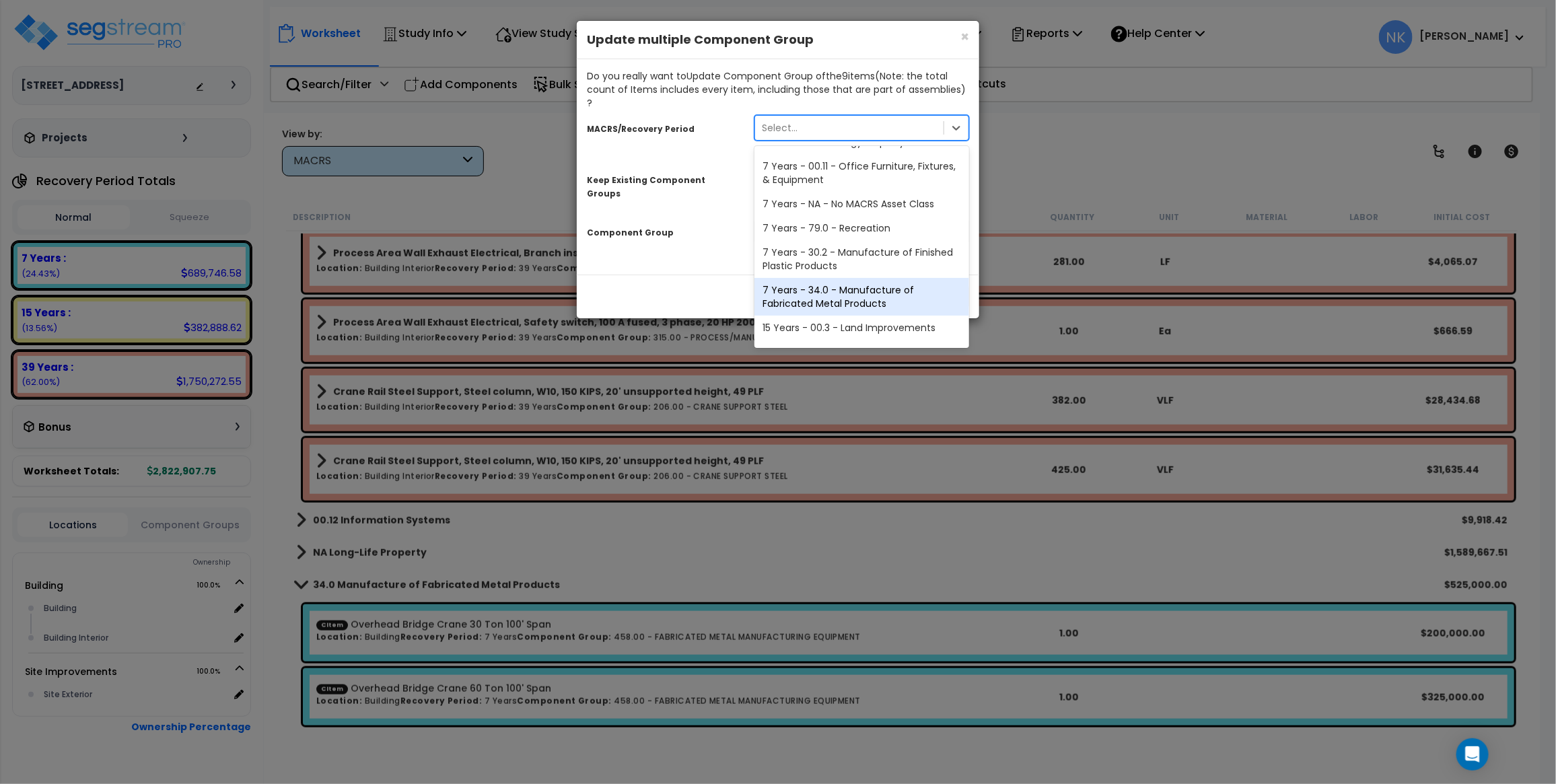
click at [828, 278] on div "7 Years - 34.0 - Manufacture of Fabricated Metal Products" at bounding box center [862, 297] width 215 height 38
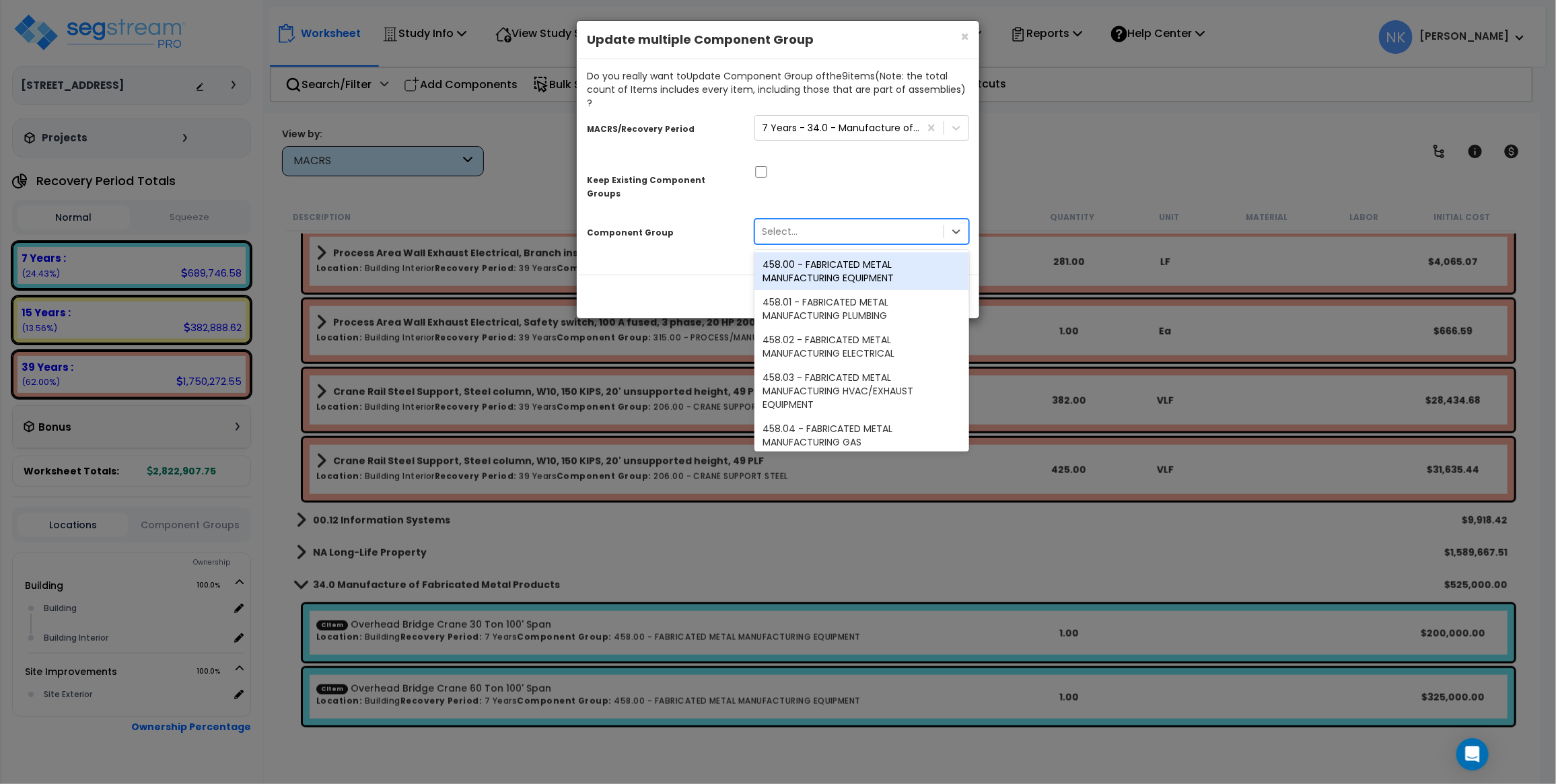
click at [818, 221] on div "Select..." at bounding box center [849, 231] width 188 height 22
click at [818, 252] on div "458.00 - FABRICATED METAL MANUFACTURING EQUIPMENT" at bounding box center [862, 271] width 215 height 38
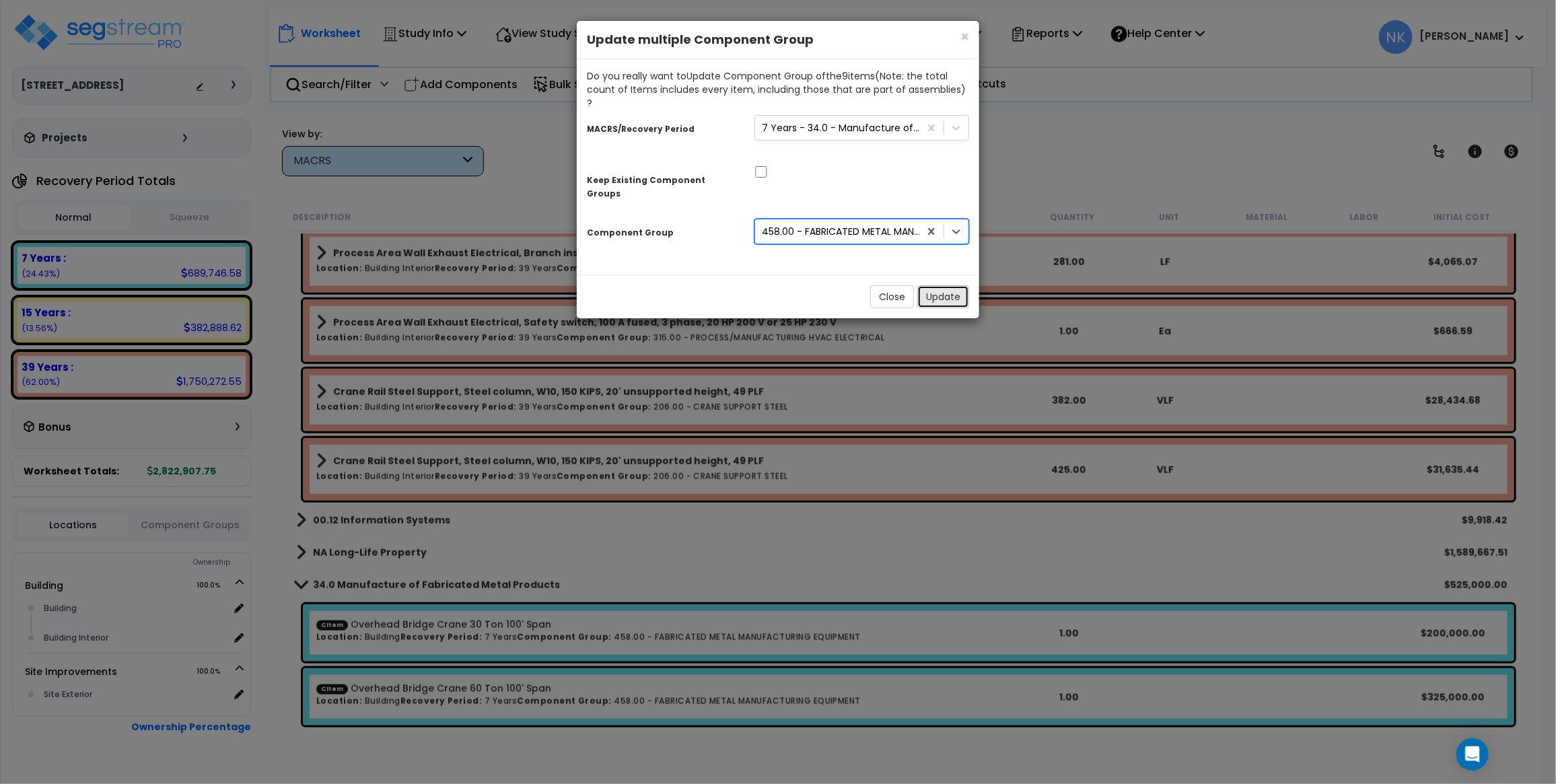
click at [929, 286] on button "Update" at bounding box center [944, 297] width 52 height 23
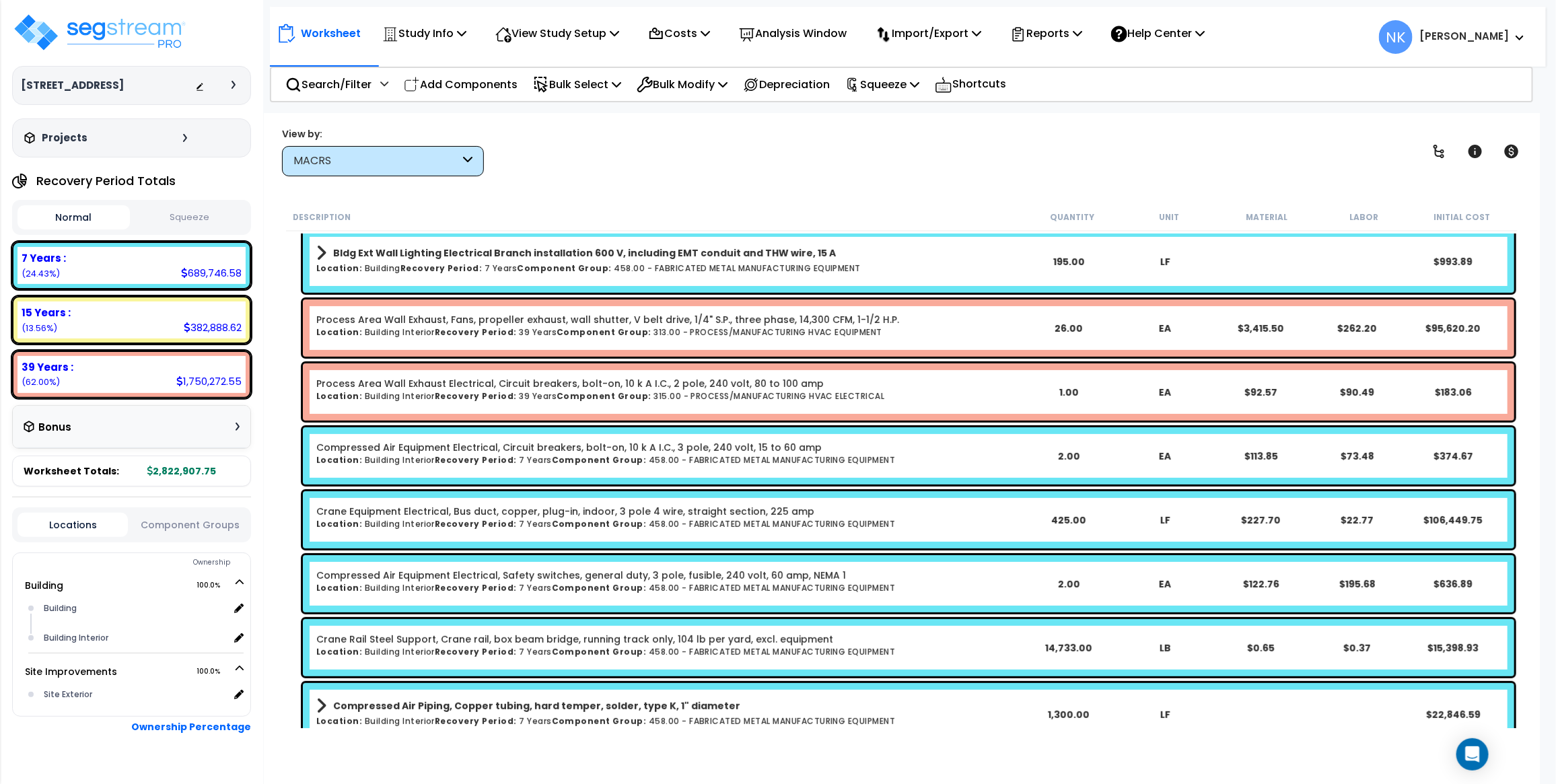
scroll to position [0, 0]
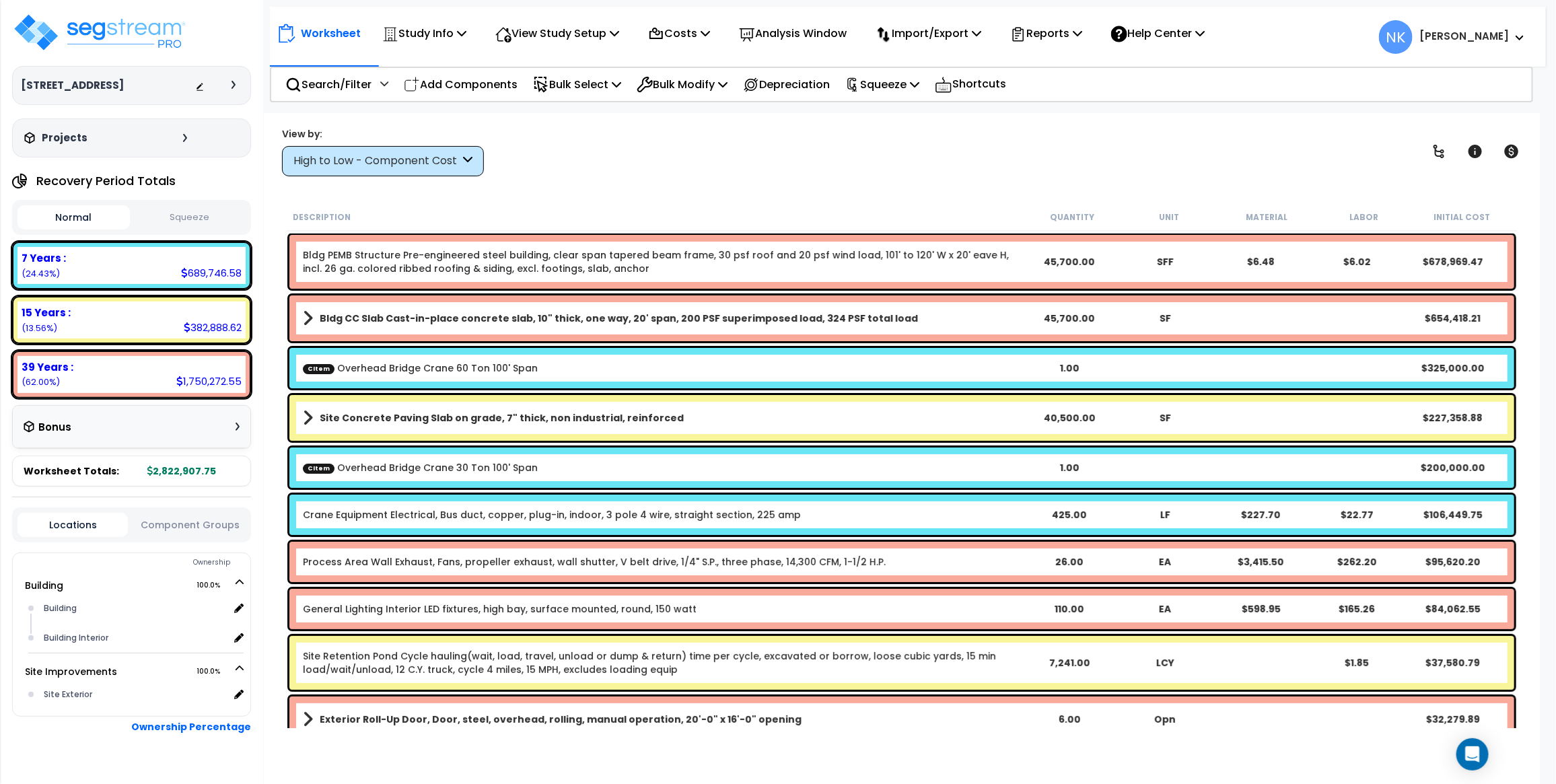
click at [400, 167] on div "High to Low - Component Cost" at bounding box center [376, 161] width 166 height 16
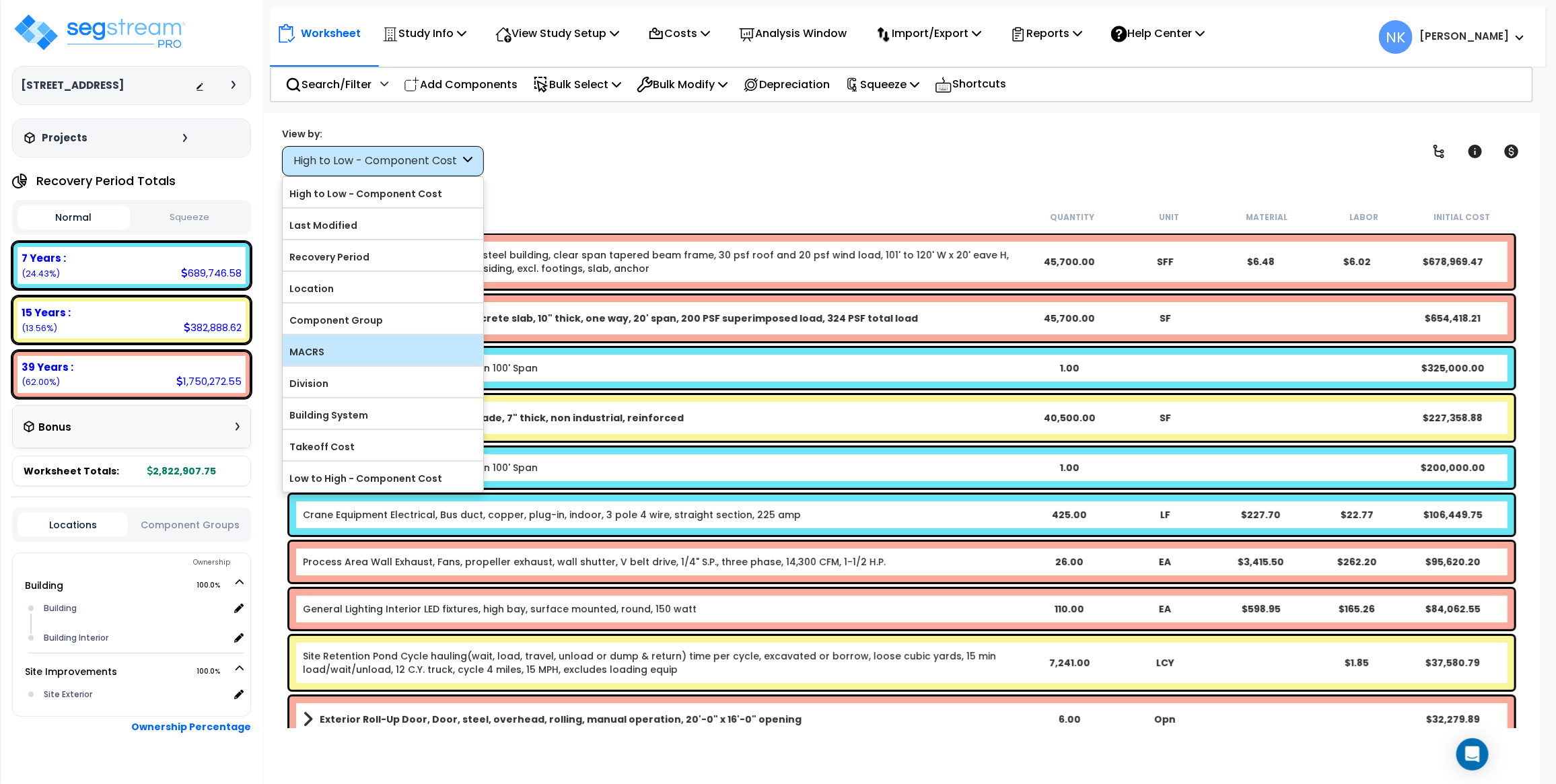
click at [342, 341] on div "MACRS" at bounding box center [383, 350] width 201 height 30
click at [368, 349] on label "MACRS" at bounding box center [383, 351] width 201 height 20
click at [0, 0] on input "MACRS" at bounding box center [0, 0] width 0 height 0
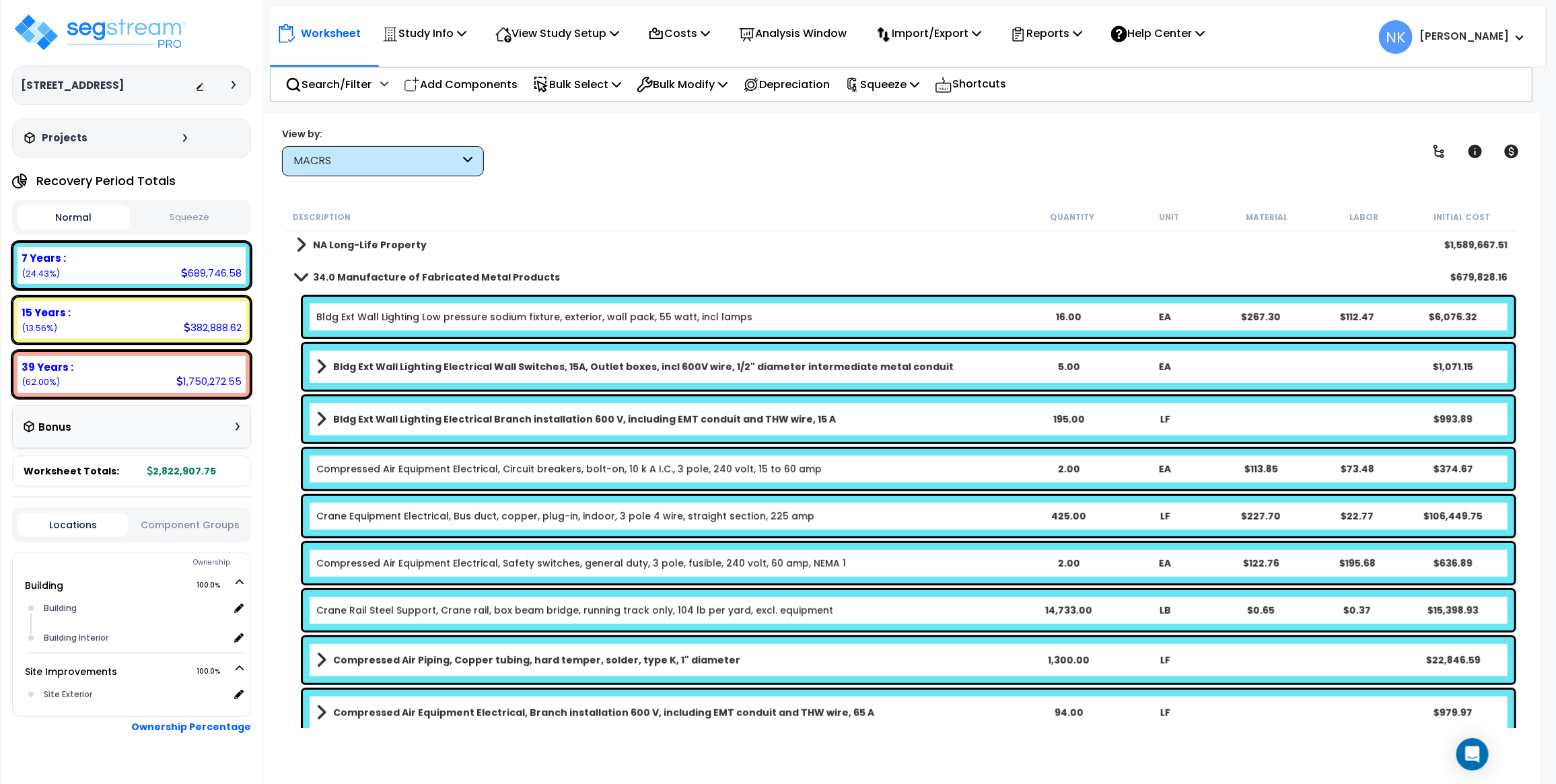
scroll to position [405, 0]
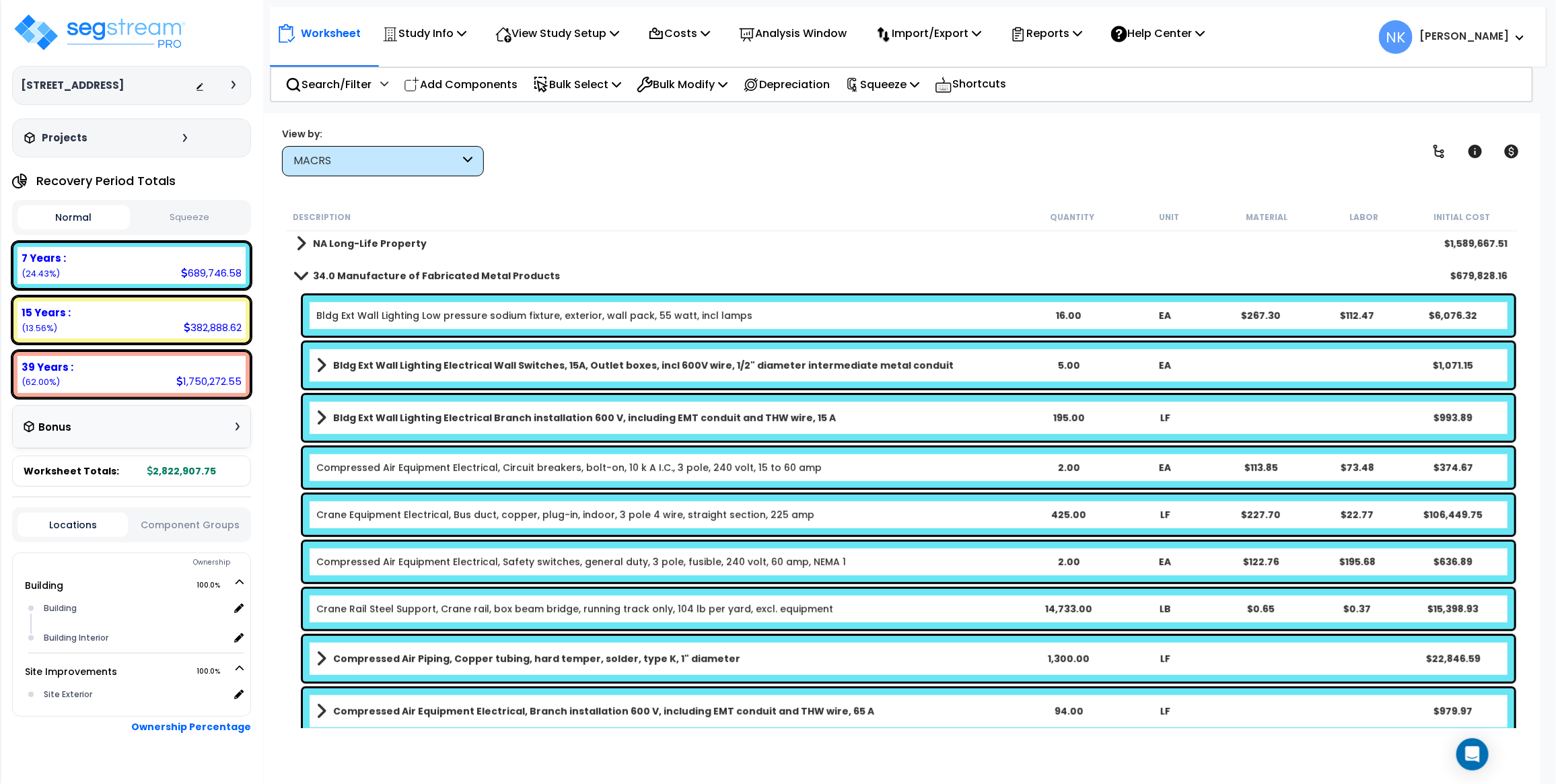
click at [342, 274] on b "34.0 Manufacture of Fabricated Metal Products" at bounding box center [437, 276] width 247 height 13
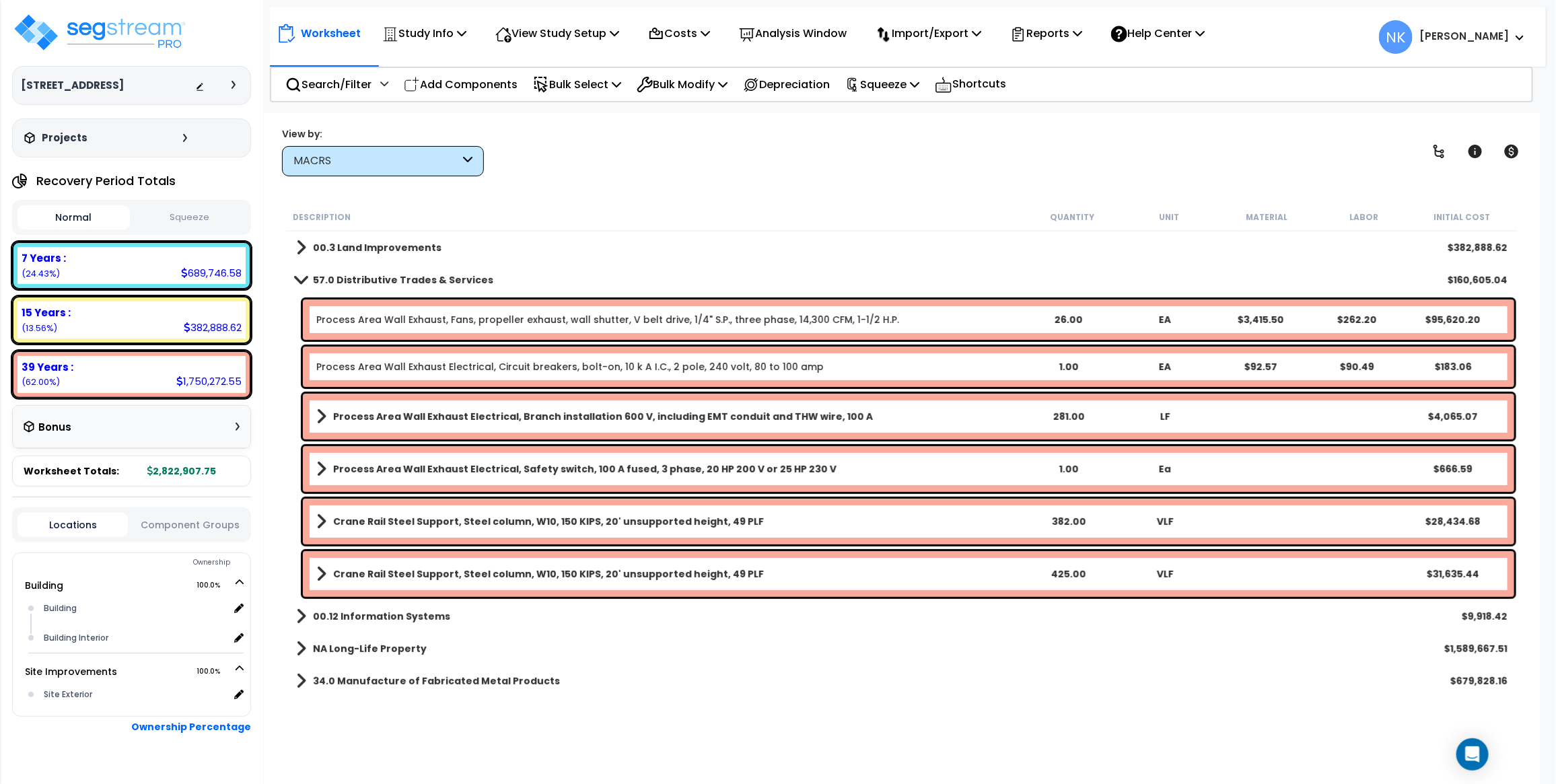
scroll to position [0, 0]
click at [412, 318] on link "Process Area Wall Exhaust, Fans, propeller exhaust, wall shutter, V belt drive,…" at bounding box center [607, 320] width 583 height 13
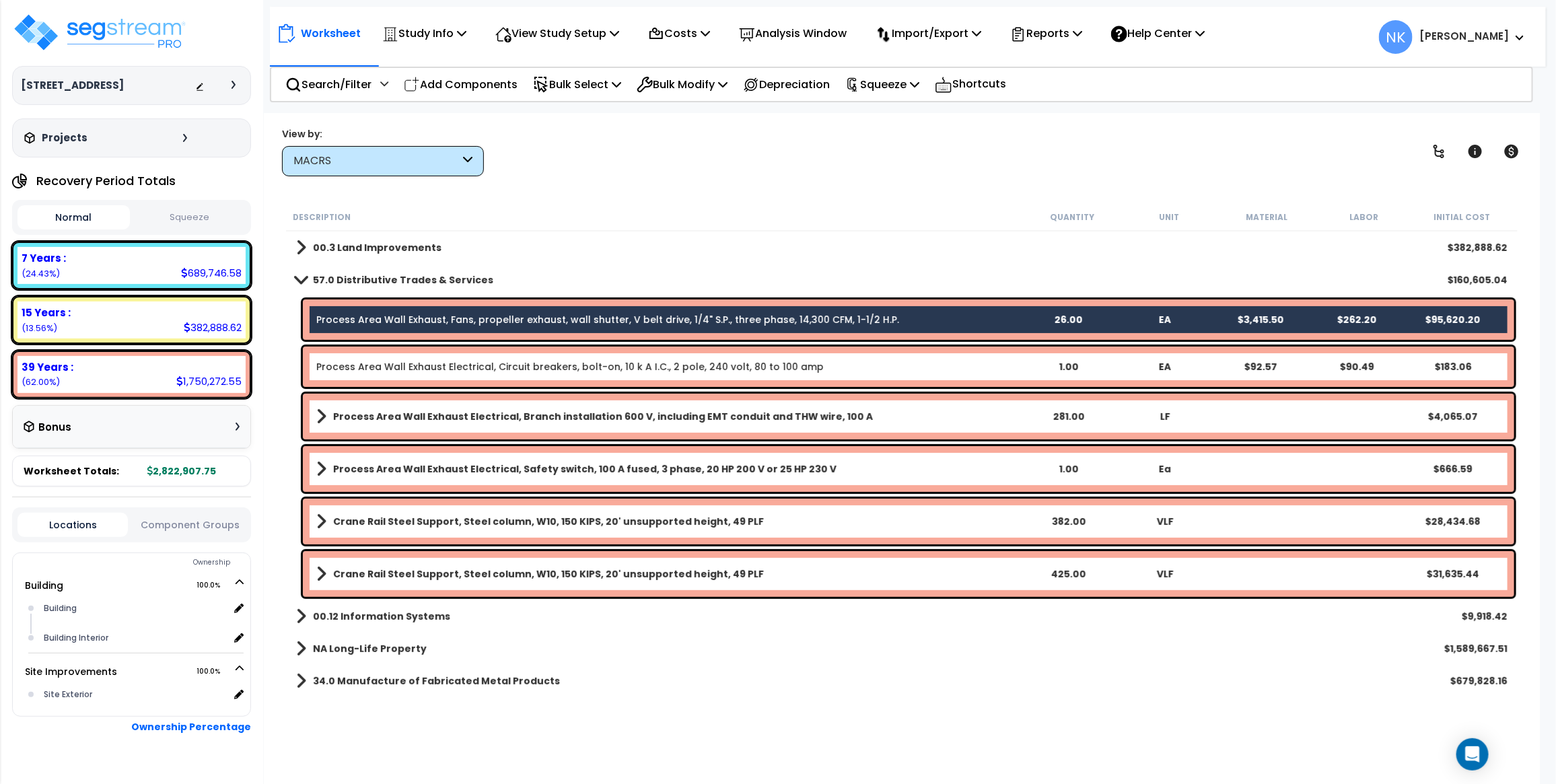
click at [423, 360] on link "Process Area Wall Exhaust Electrical, Circuit breakers, bolt-on, 10 k A I.C., 2…" at bounding box center [570, 367] width 508 height 13
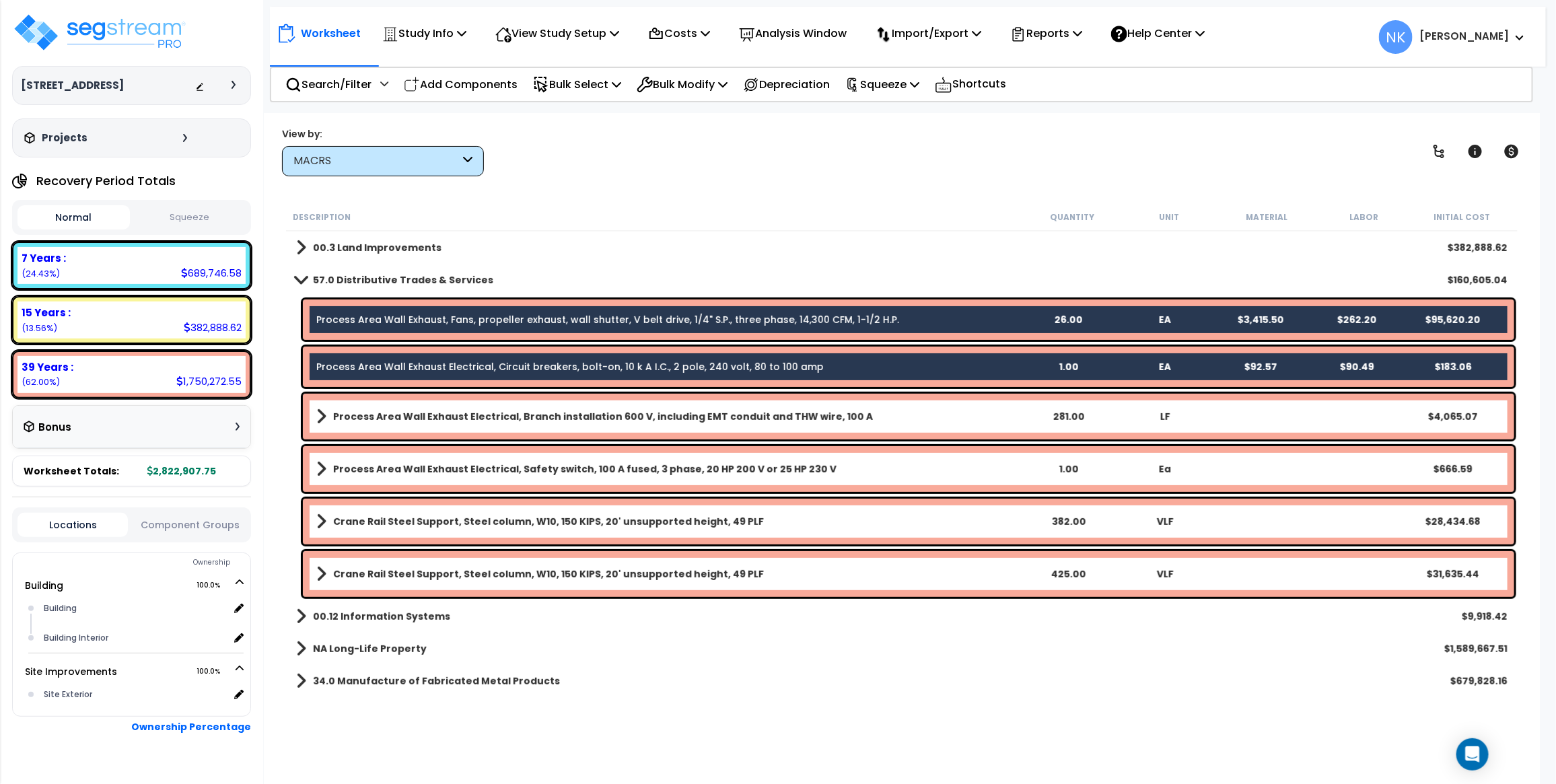
click at [426, 399] on div "Process Area Wall Exhaust Electrical, Branch installation 600 V, including EMT …" at bounding box center [909, 417] width 1211 height 46
click at [432, 420] on b "Process Area Wall Exhaust Electrical, Branch installation 600 V, including EMT …" at bounding box center [603, 417] width 540 height 13
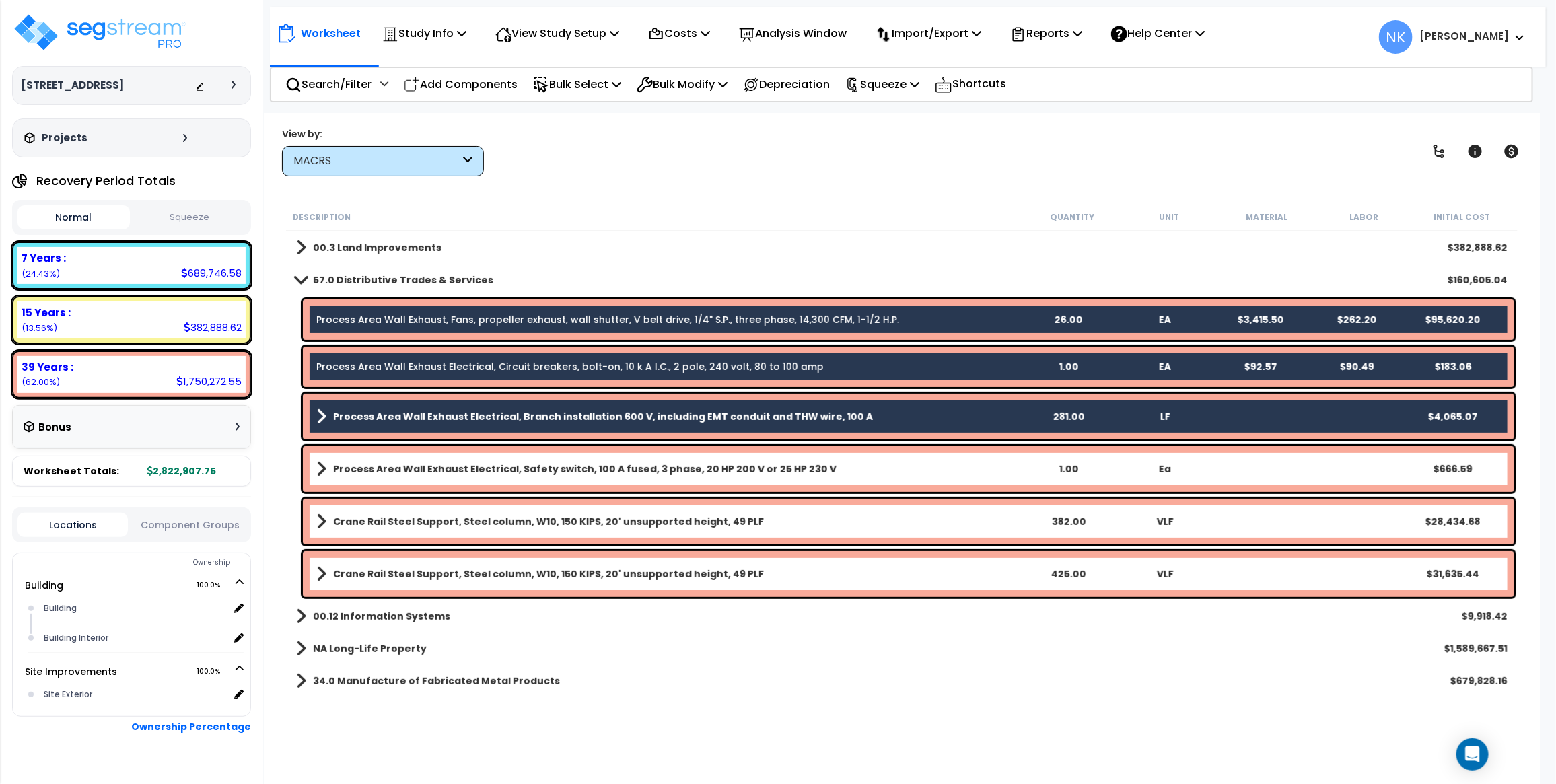
click at [444, 472] on b "Process Area Wall Exhaust Electrical, Safety switch, 100 A fused, 3 phase, 20 H…" at bounding box center [585, 469] width 504 height 13
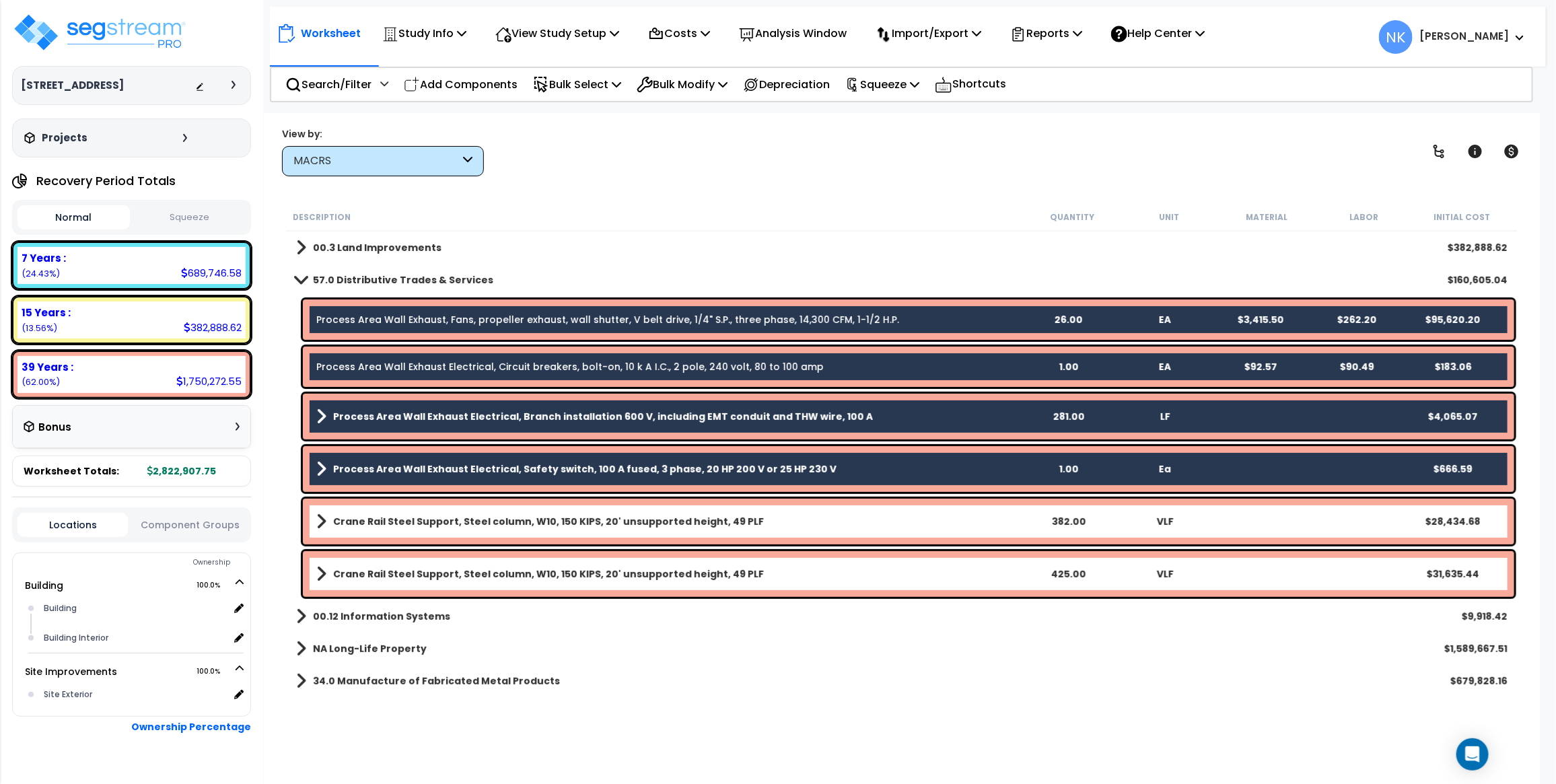
drag, startPoint x: 448, startPoint y: 512, endPoint x: 448, endPoint y: 518, distance: 6.0
click at [448, 512] on link "Crane Rail Steel Support, Steel column, W10, 150 KIPS, 20' unsupported height, …" at bounding box center [668, 521] width 704 height 19
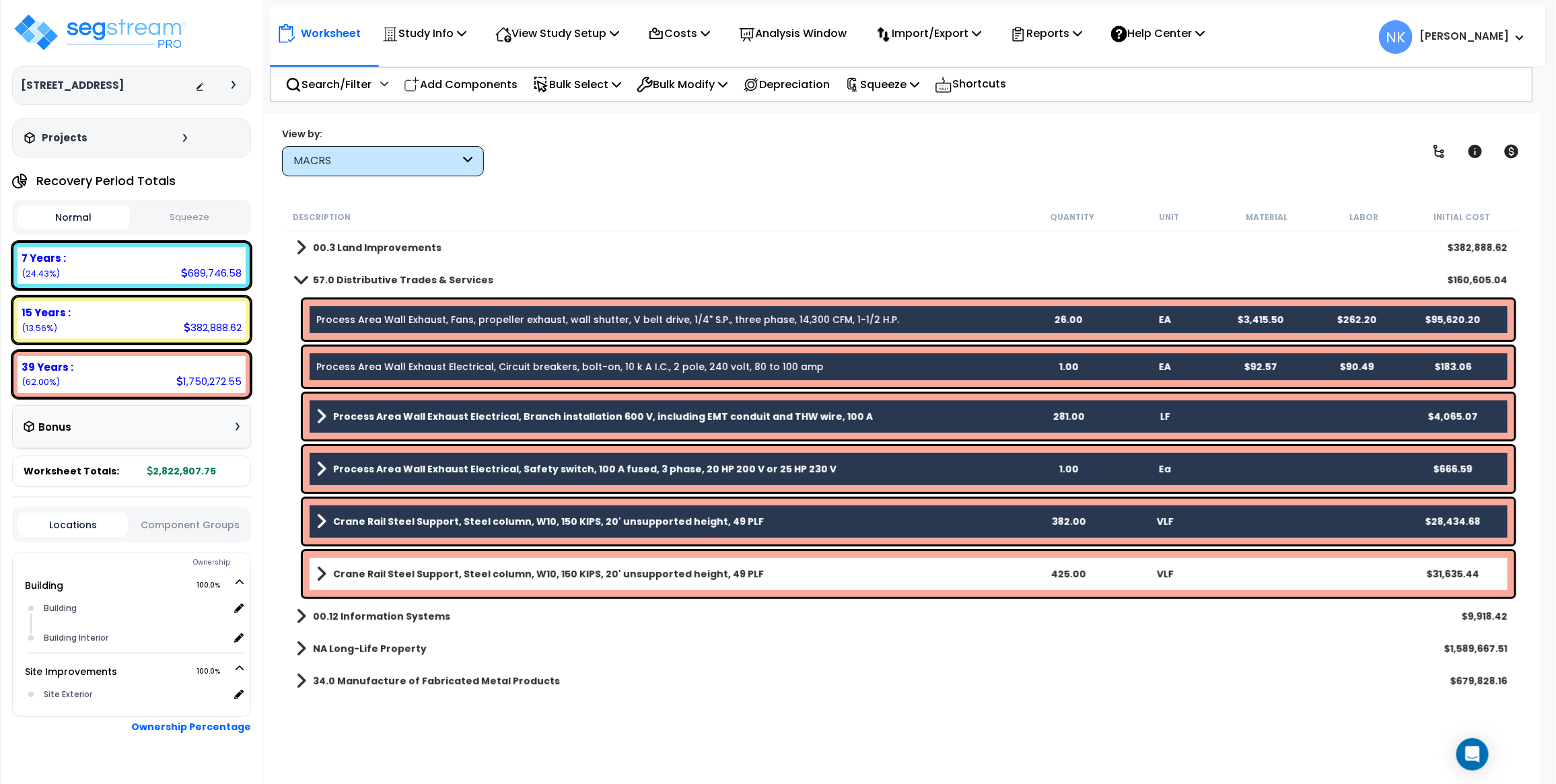
click at [449, 559] on div "Crane Rail Steel Support, Steel column, W10, 150 KIPS, 20' unsupported height, …" at bounding box center [909, 574] width 1211 height 46
click at [458, 572] on b "Crane Rail Steel Support, Steel column, W10, 150 KIPS, 20' unsupported height, …" at bounding box center [548, 574] width 431 height 13
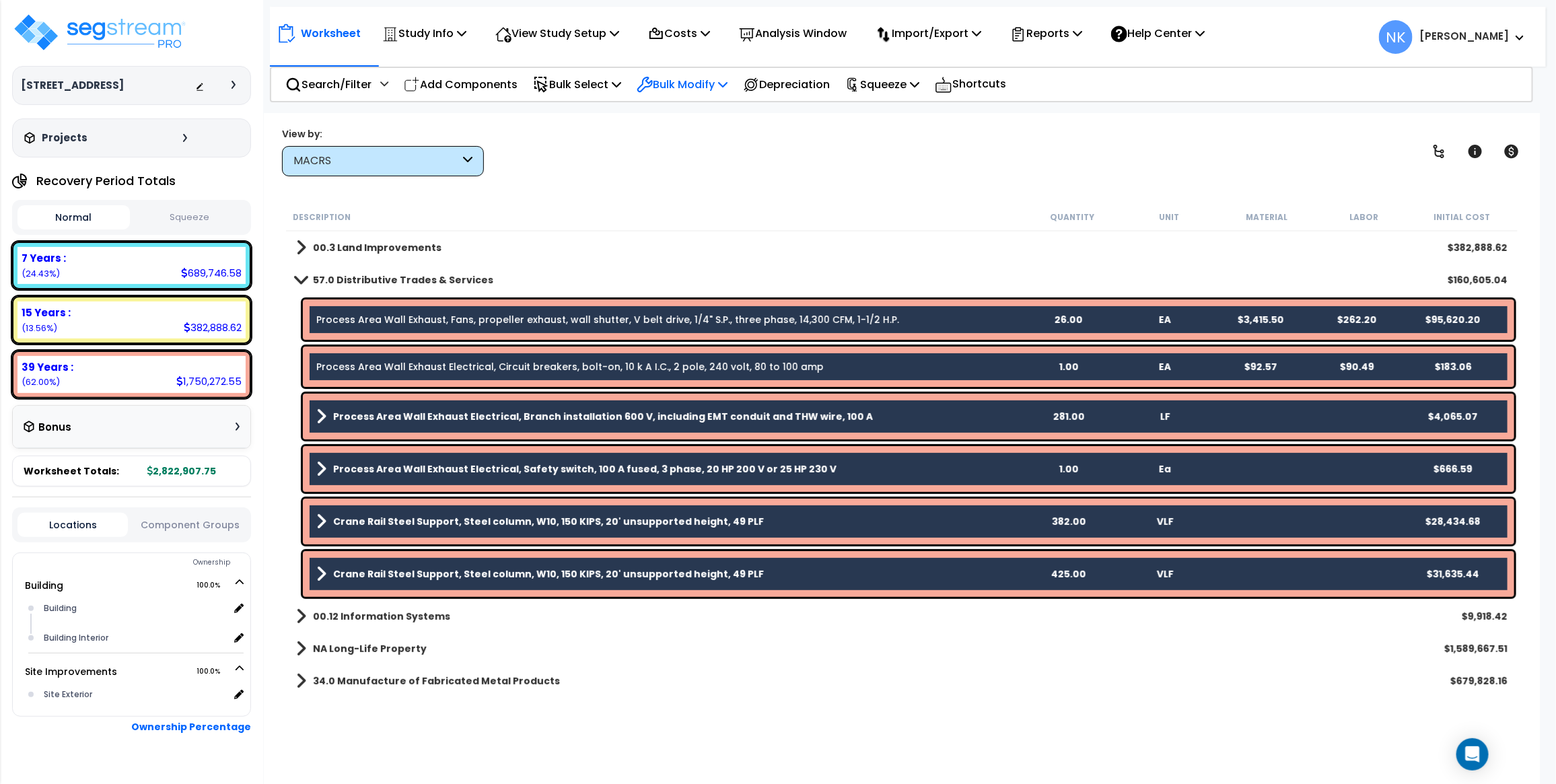
click at [723, 88] on p "Bulk Modify" at bounding box center [682, 84] width 91 height 18
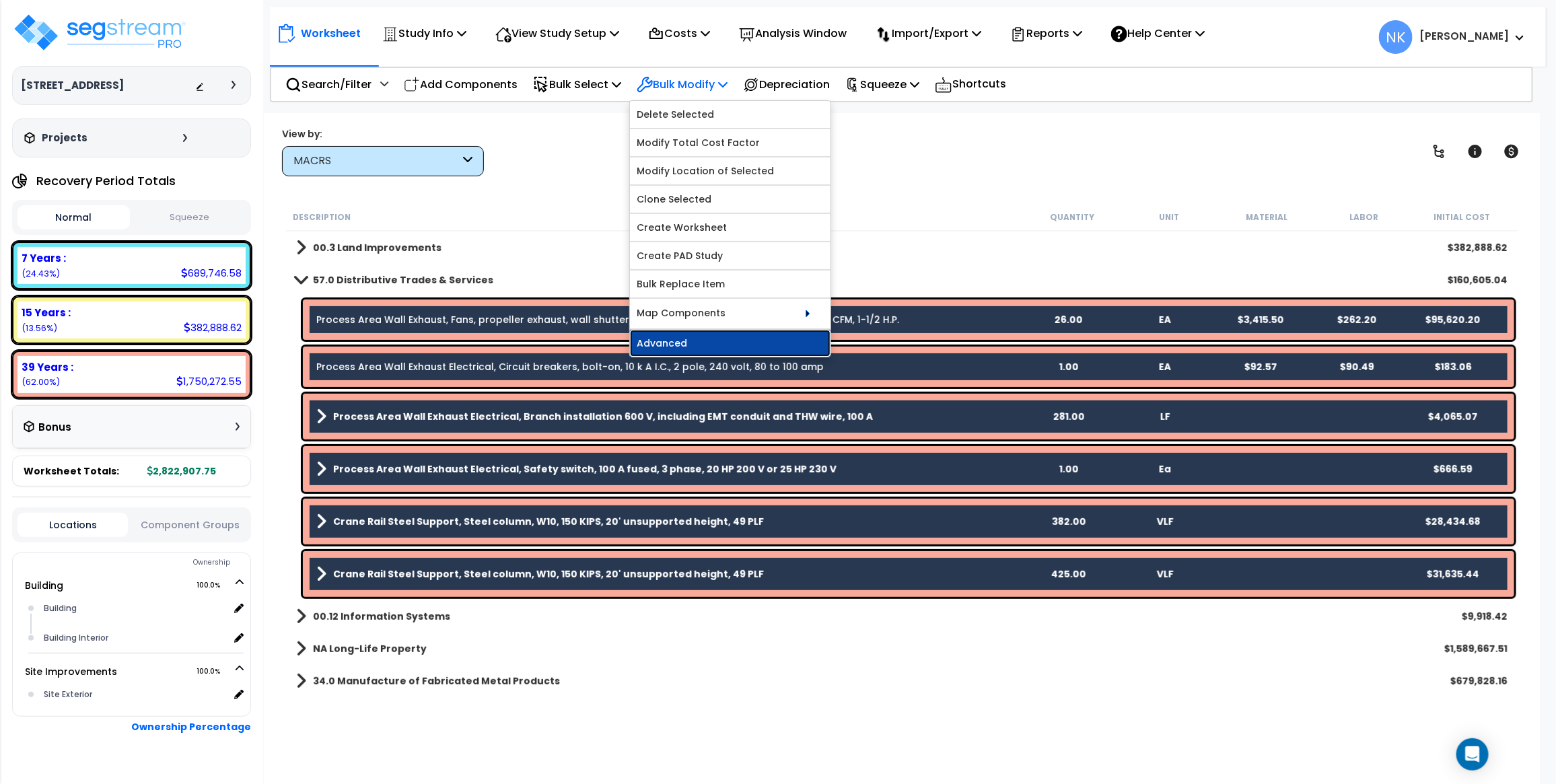
click at [704, 344] on link "Advanced" at bounding box center [731, 343] width 201 height 27
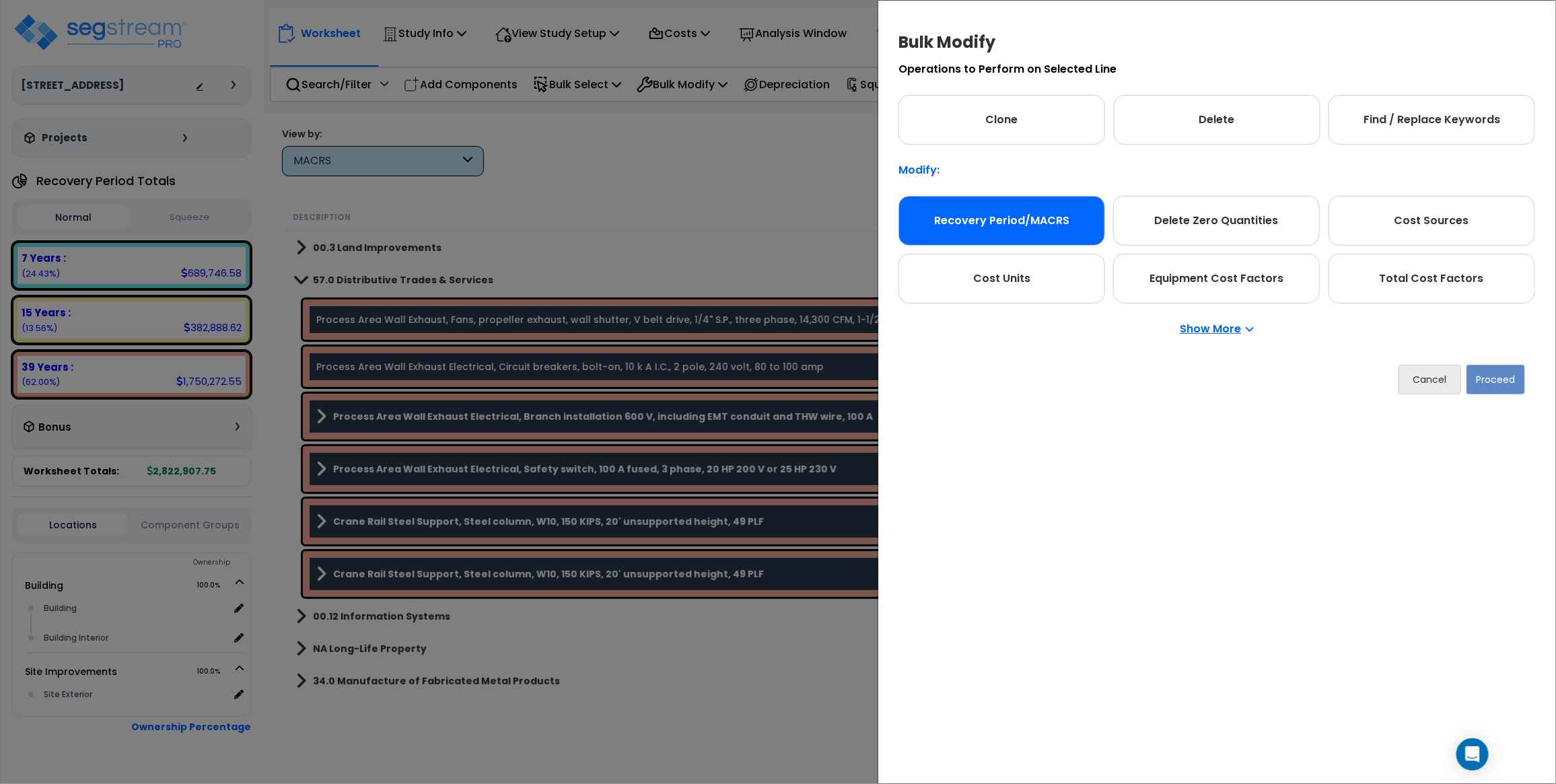
click at [1086, 226] on div "Recovery Period/MACRS" at bounding box center [1002, 220] width 207 height 50
click at [1515, 375] on button "Proceed" at bounding box center [1496, 379] width 59 height 30
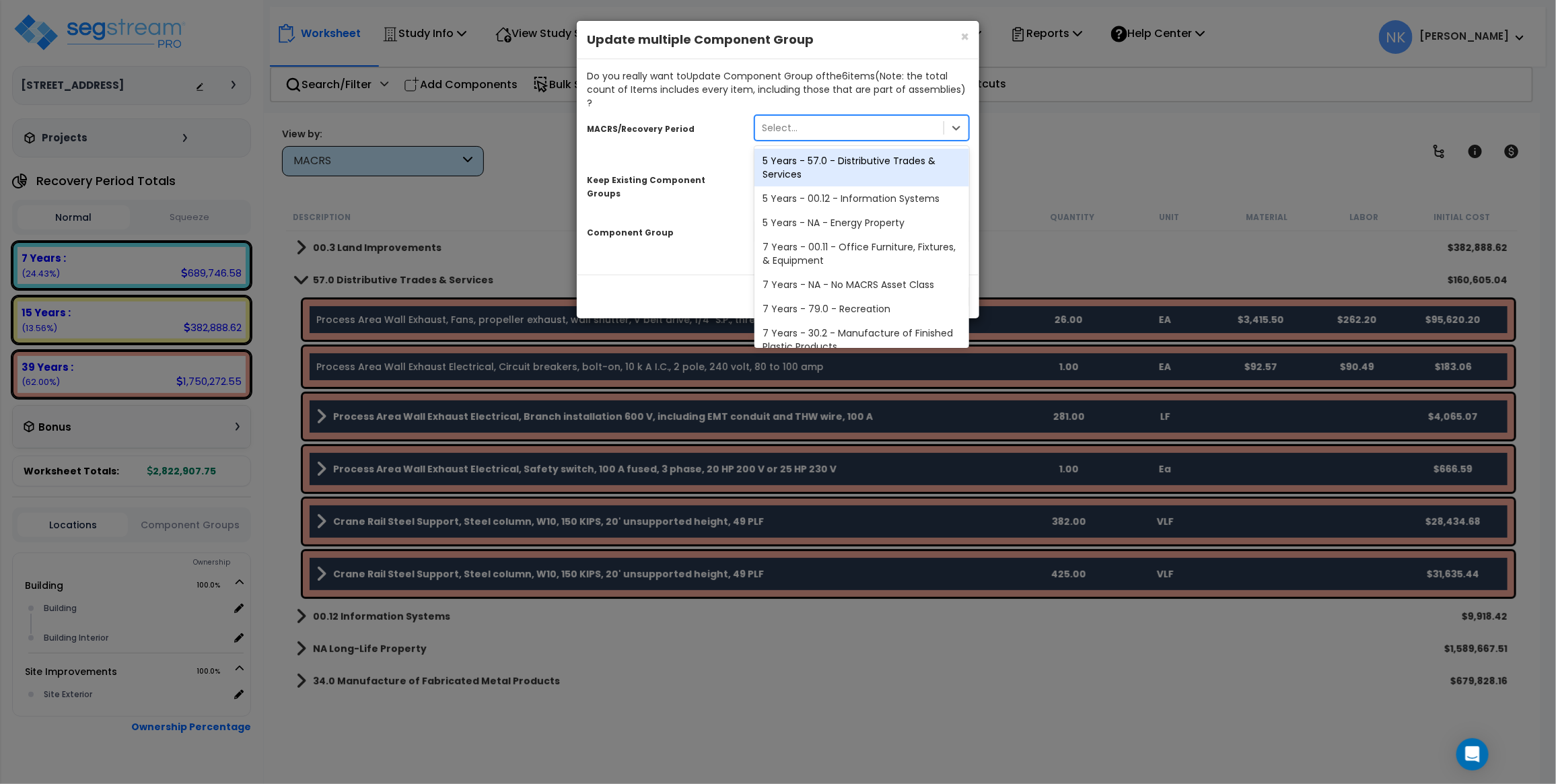
click at [833, 117] on div "Select..." at bounding box center [849, 127] width 188 height 22
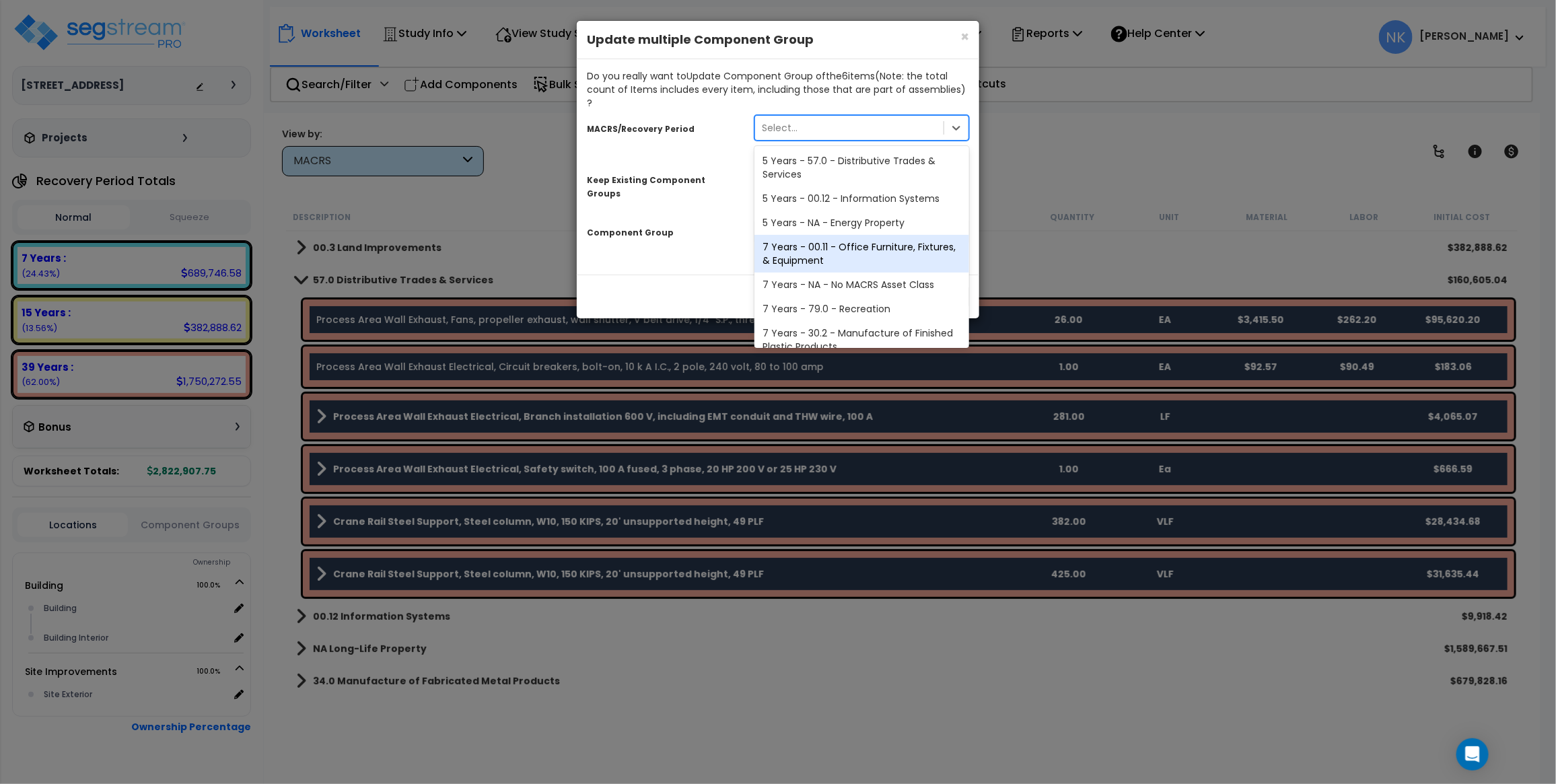
scroll to position [164, 0]
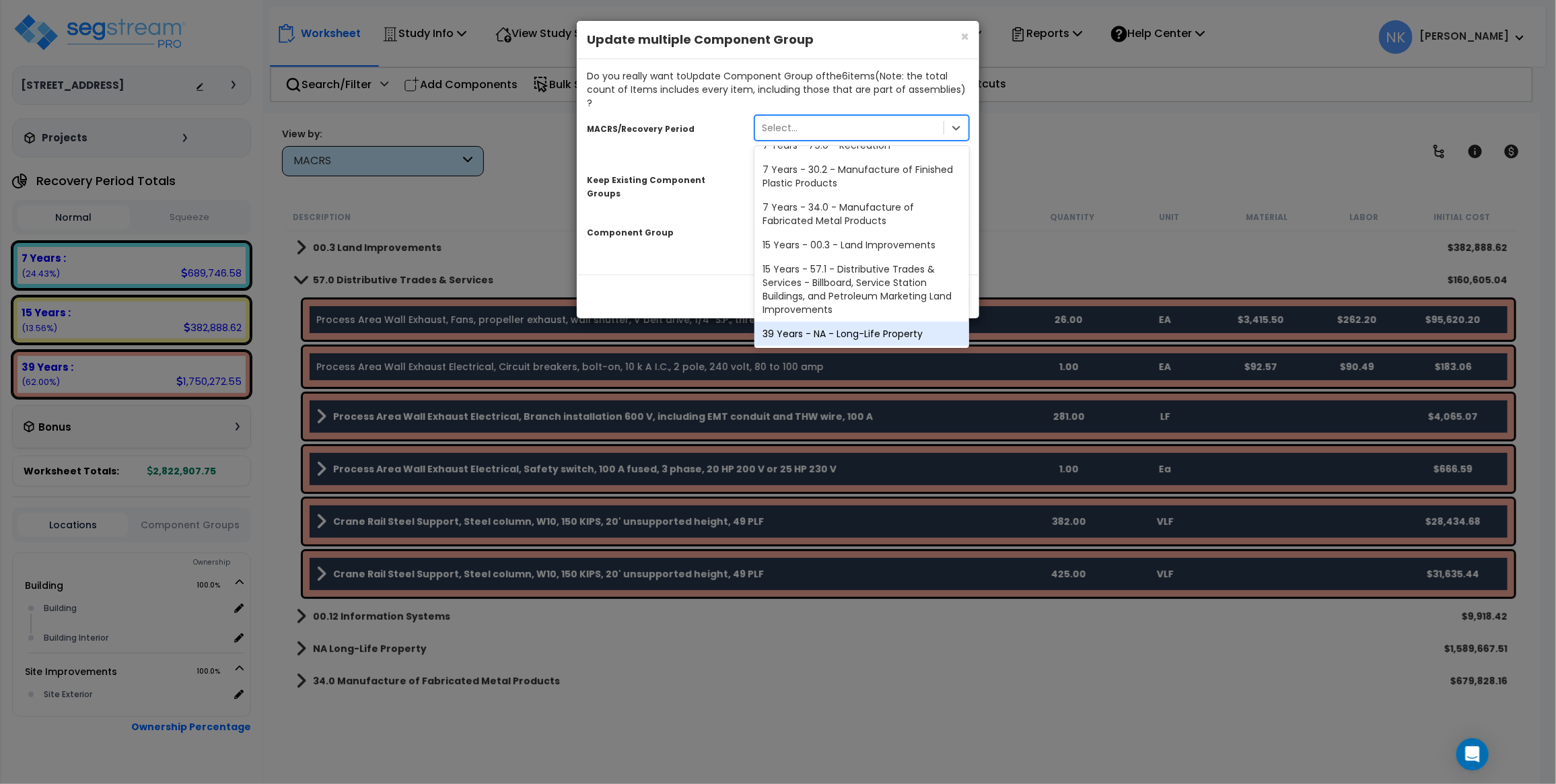
click at [829, 321] on div "39 Years - NA - Long-Life Property" at bounding box center [862, 333] width 215 height 25
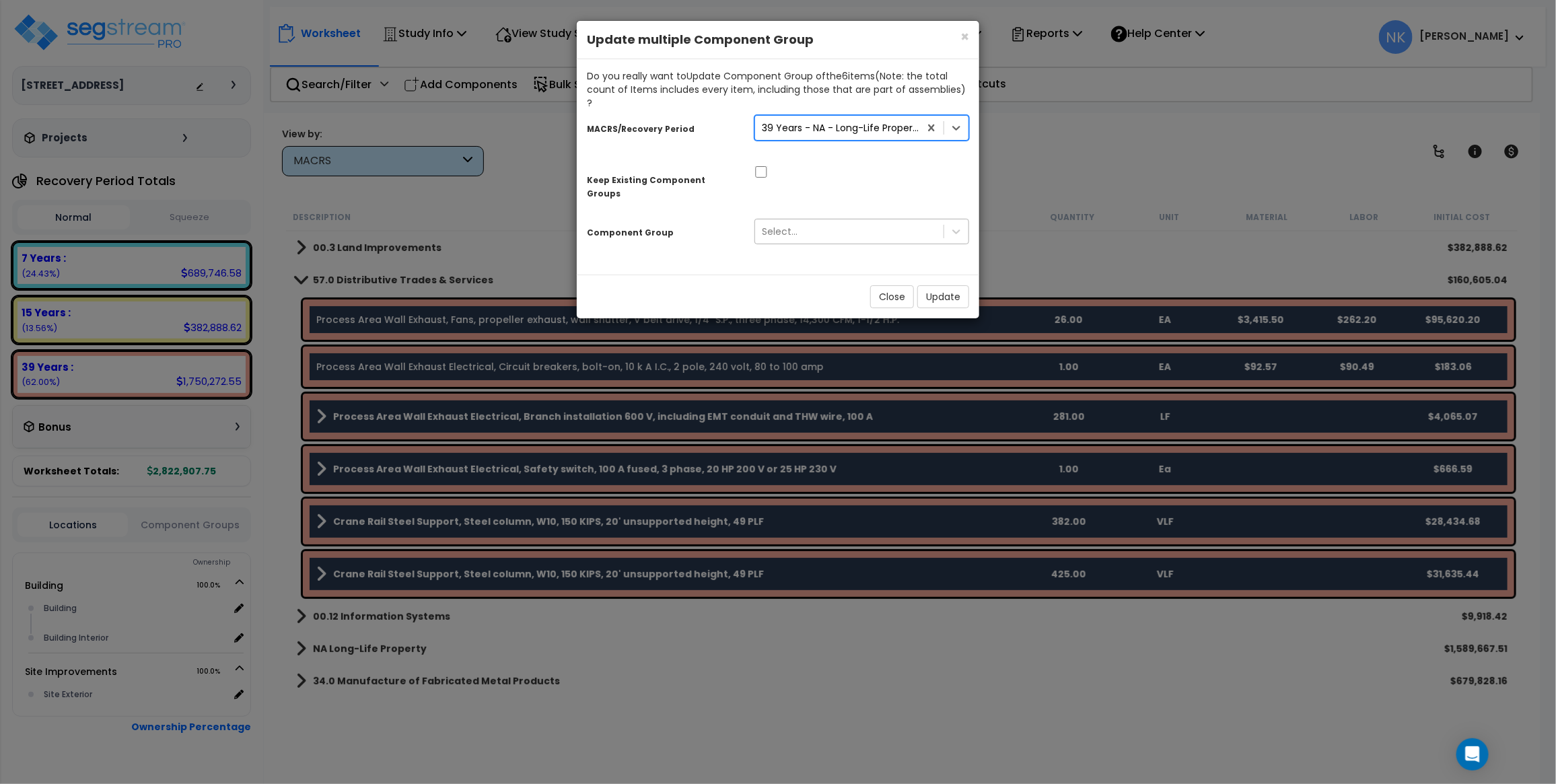
click at [804, 221] on div "Select..." at bounding box center [849, 231] width 188 height 22
click at [717, 237] on div "Do you really want to Update Component Group of the 6 item s (Note: the total c…" at bounding box center [778, 167] width 403 height 215
click at [828, 221] on div "Select..." at bounding box center [849, 231] width 188 height 22
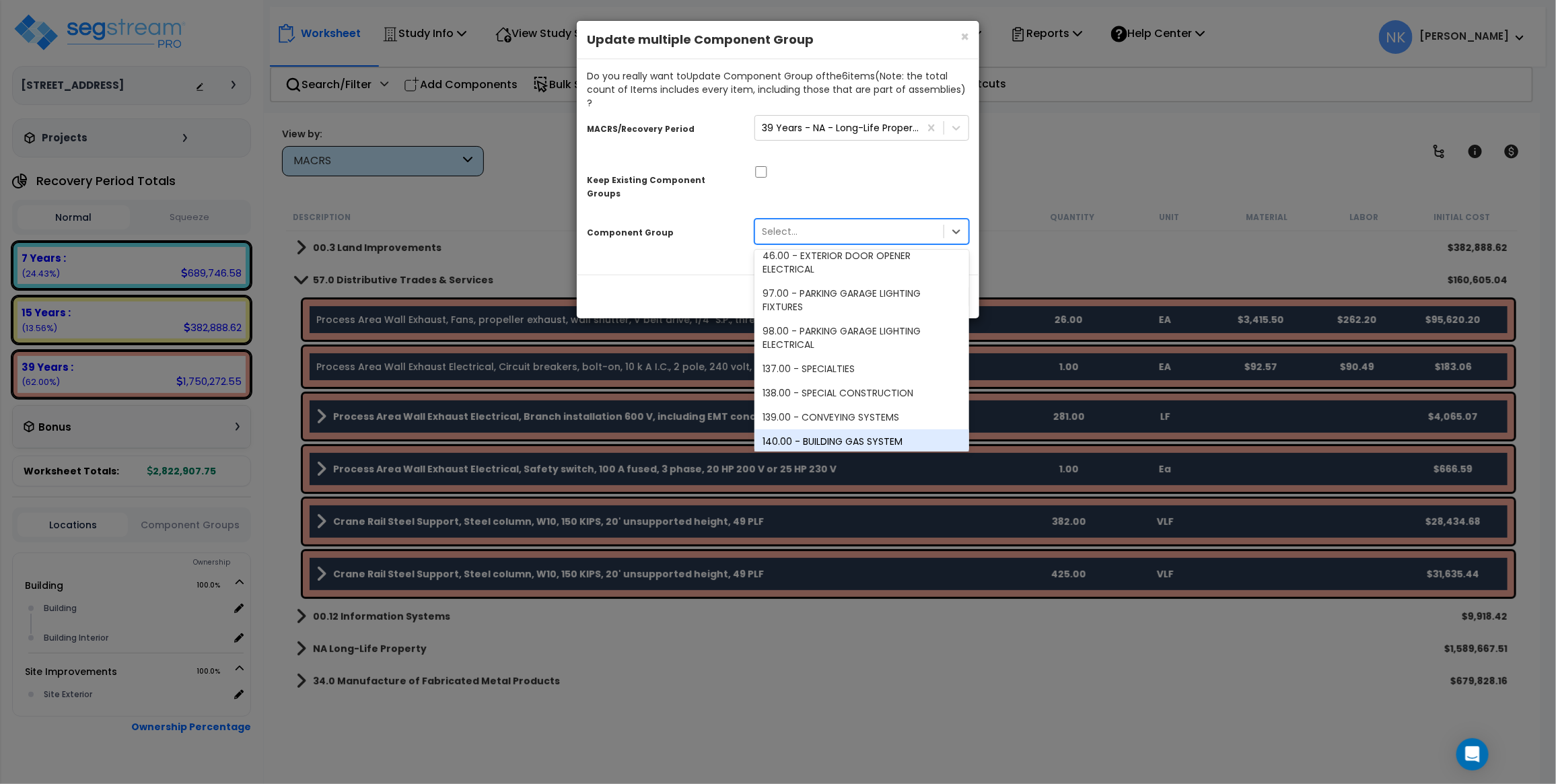
scroll to position [2490, 0]
click at [685, 221] on div "Component Group option 138.00 - SPECIAL CONSTRUCTION focused, 102 of 105. 105 r…" at bounding box center [778, 234] width 403 height 41
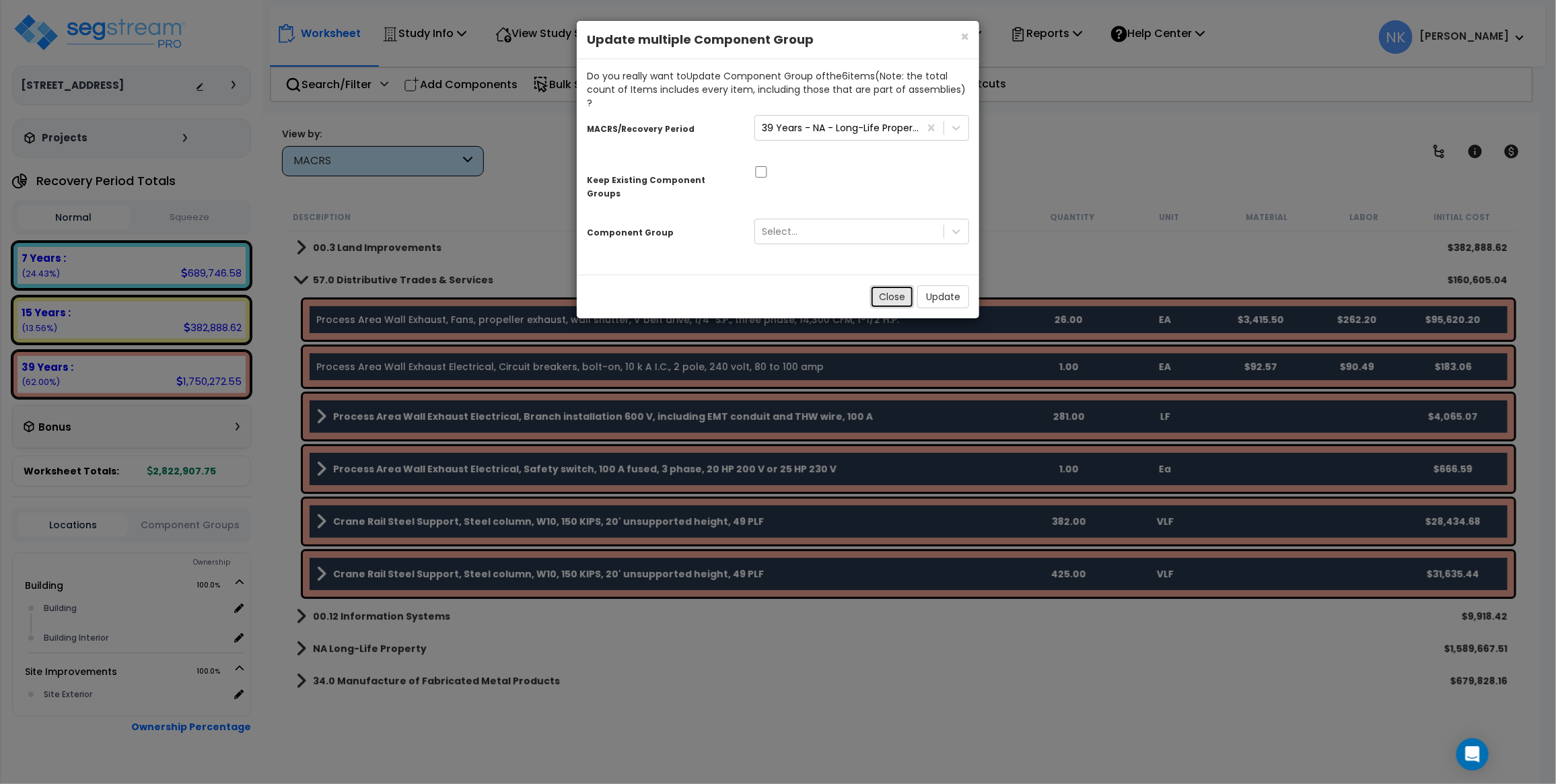
click at [891, 286] on button "Close" at bounding box center [892, 297] width 44 height 23
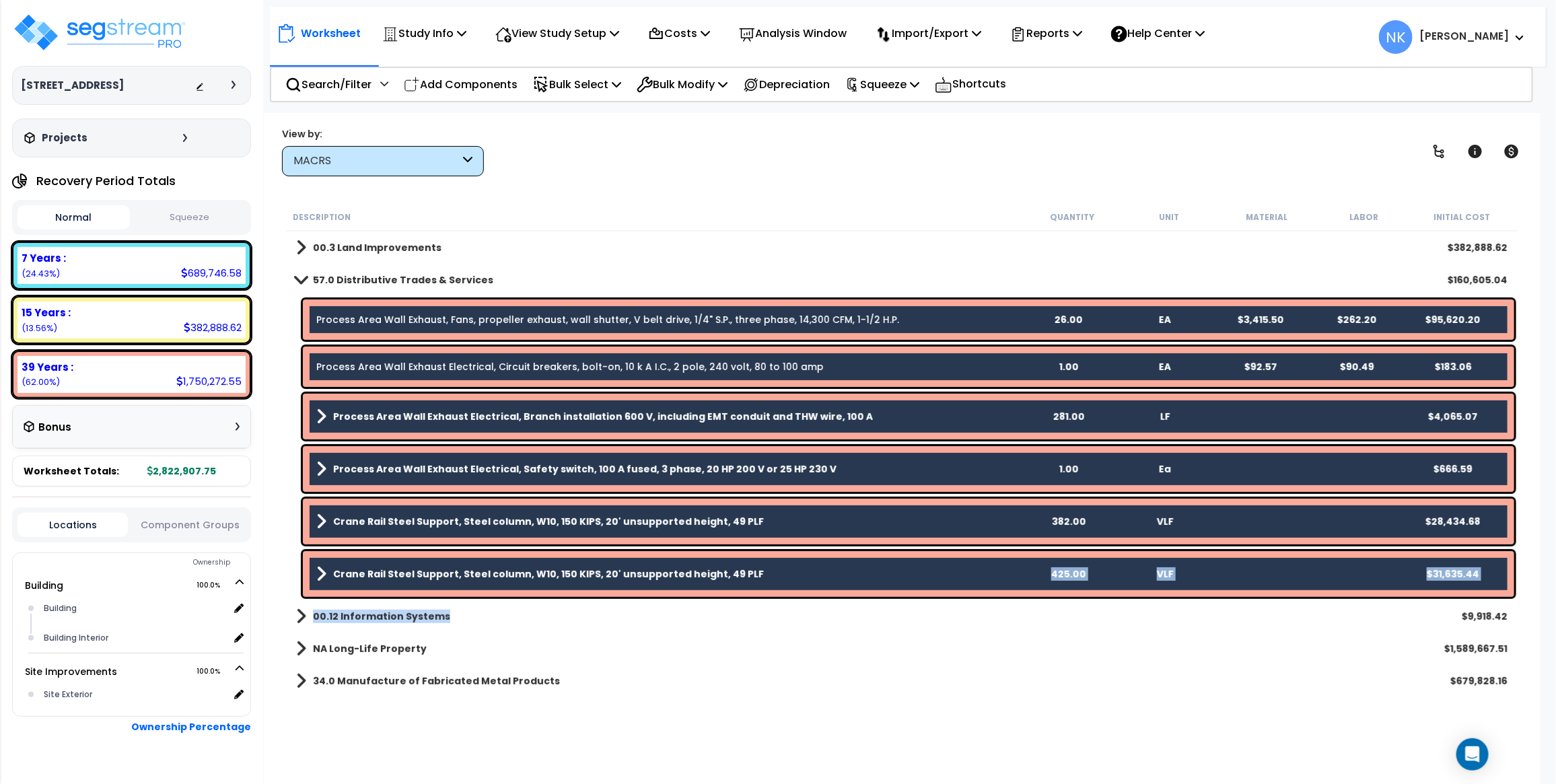
drag, startPoint x: 479, startPoint y: 605, endPoint x: 402, endPoint y: 668, distance: 99.5
click at [416, 660] on div "00.3 Land Improvements $382,888.62 57.0 Distributive Trades & Services $160,605…" at bounding box center [901, 464] width 1232 height 466
click at [388, 652] on b "NA Long-Life Property" at bounding box center [370, 649] width 114 height 13
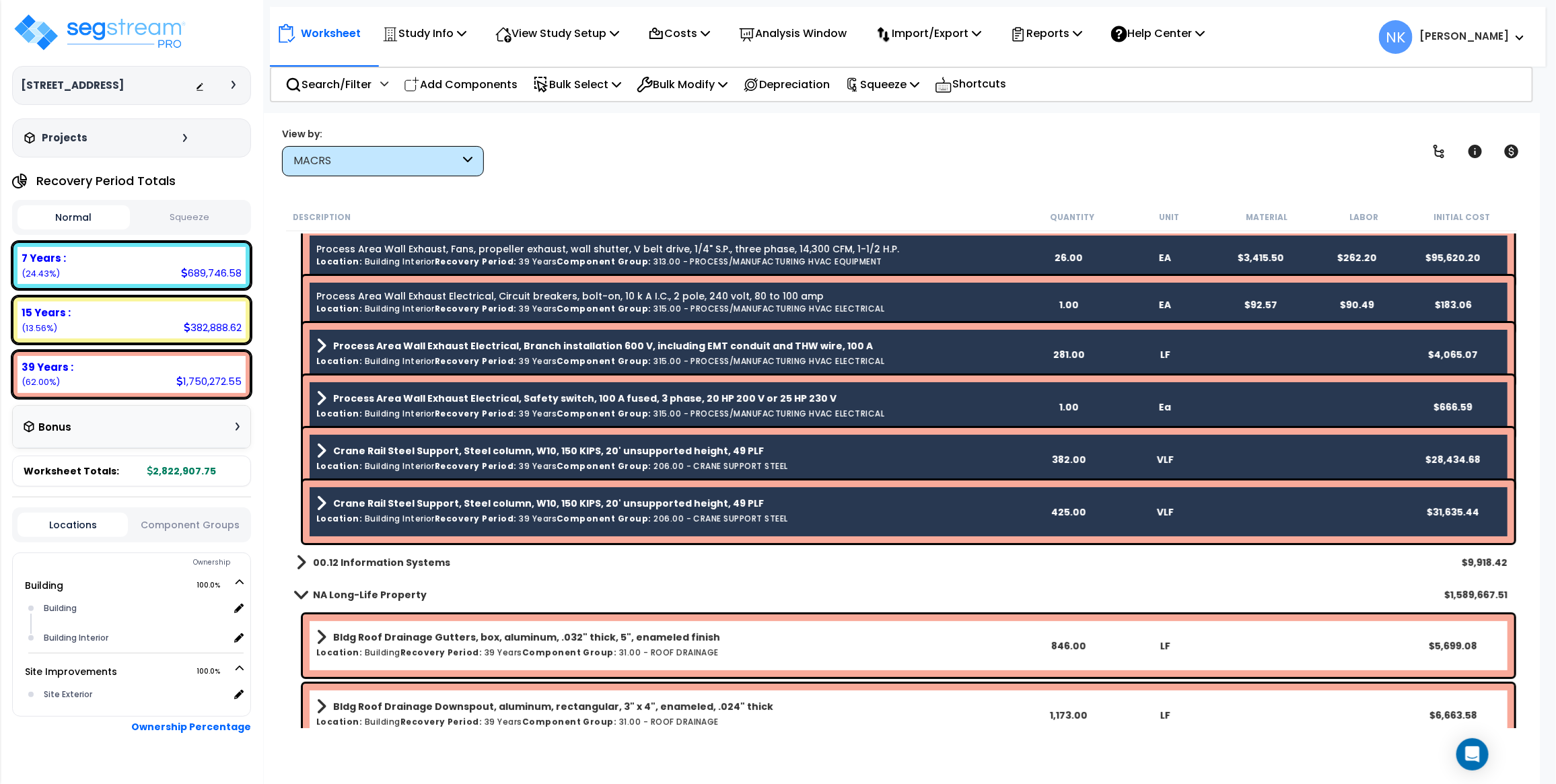
scroll to position [48, 0]
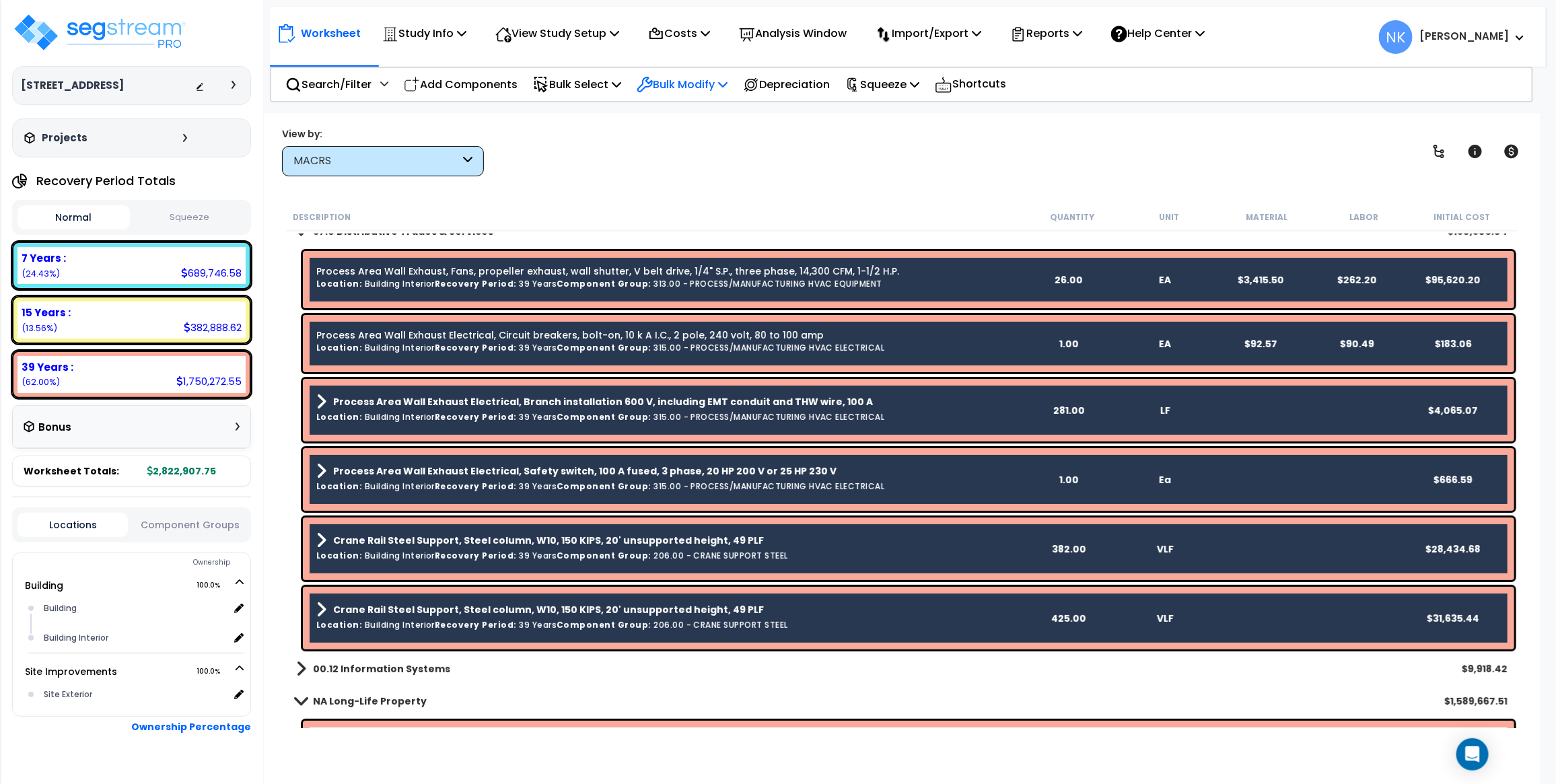
click at [724, 86] on p "Bulk Modify" at bounding box center [682, 84] width 91 height 18
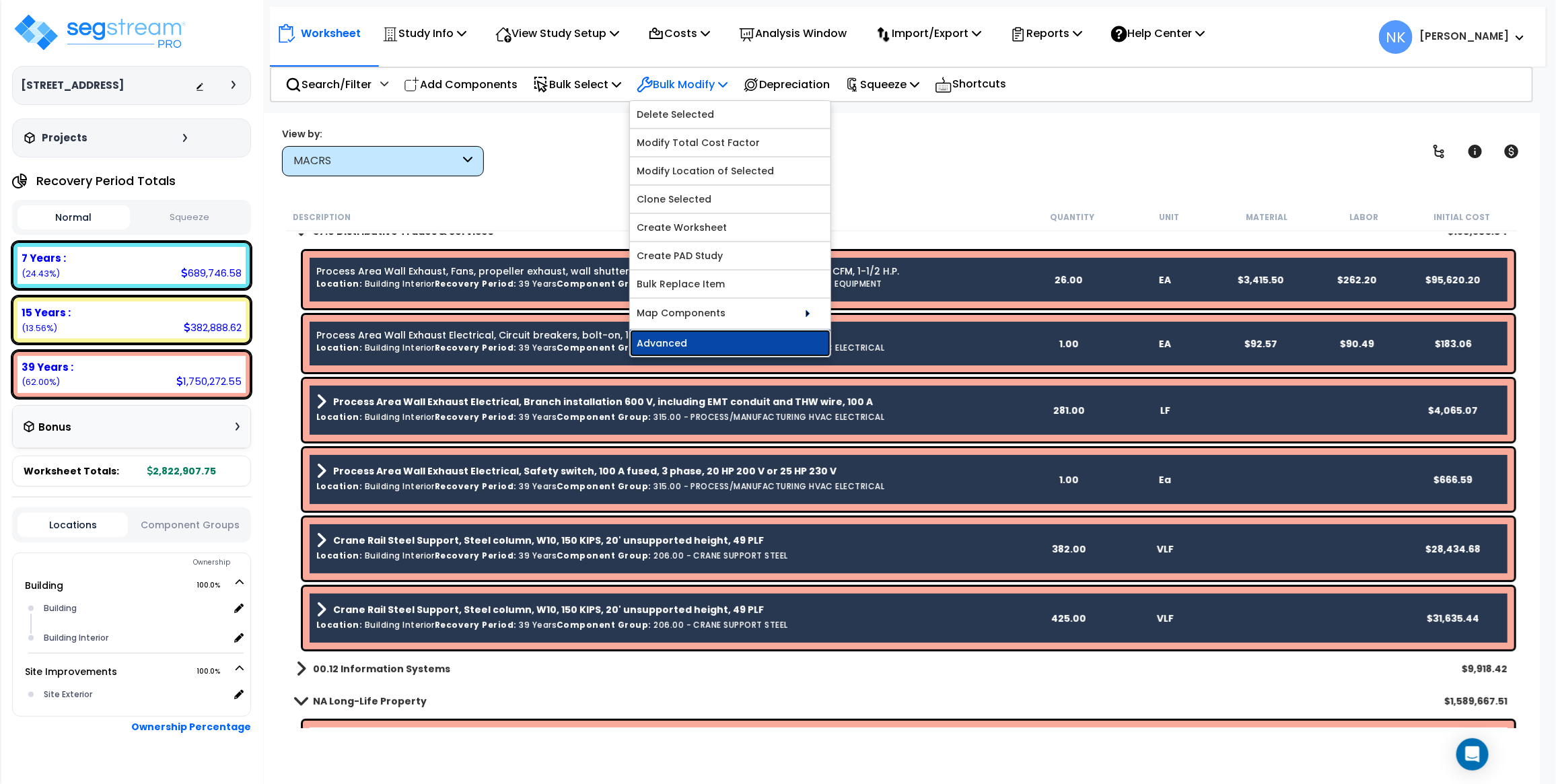
click at [694, 335] on link "Advanced" at bounding box center [731, 343] width 201 height 27
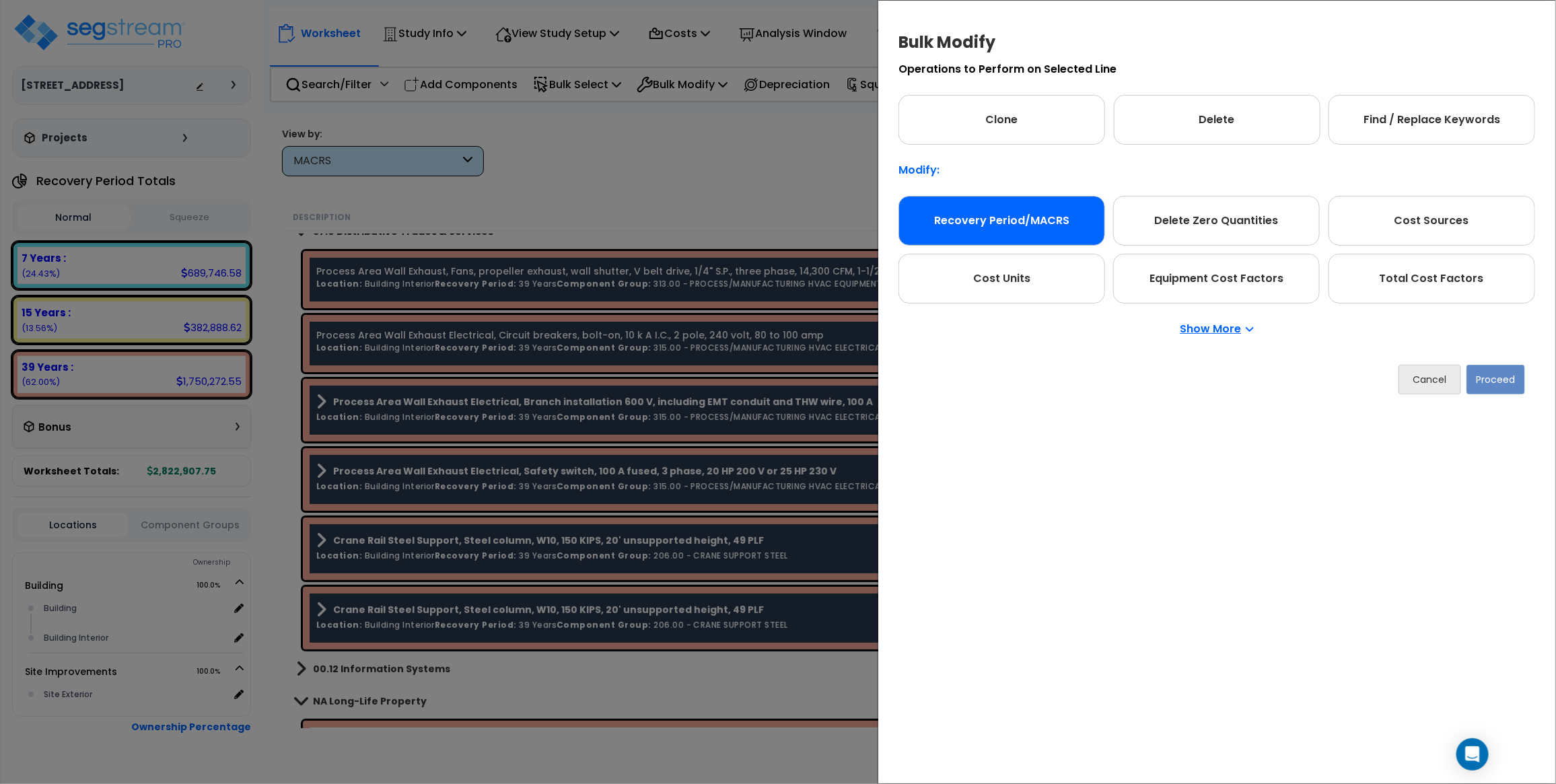
click at [1023, 226] on div "Recovery Period/MACRS" at bounding box center [1002, 220] width 207 height 50
click at [1496, 389] on button "Proceed" at bounding box center [1496, 379] width 59 height 30
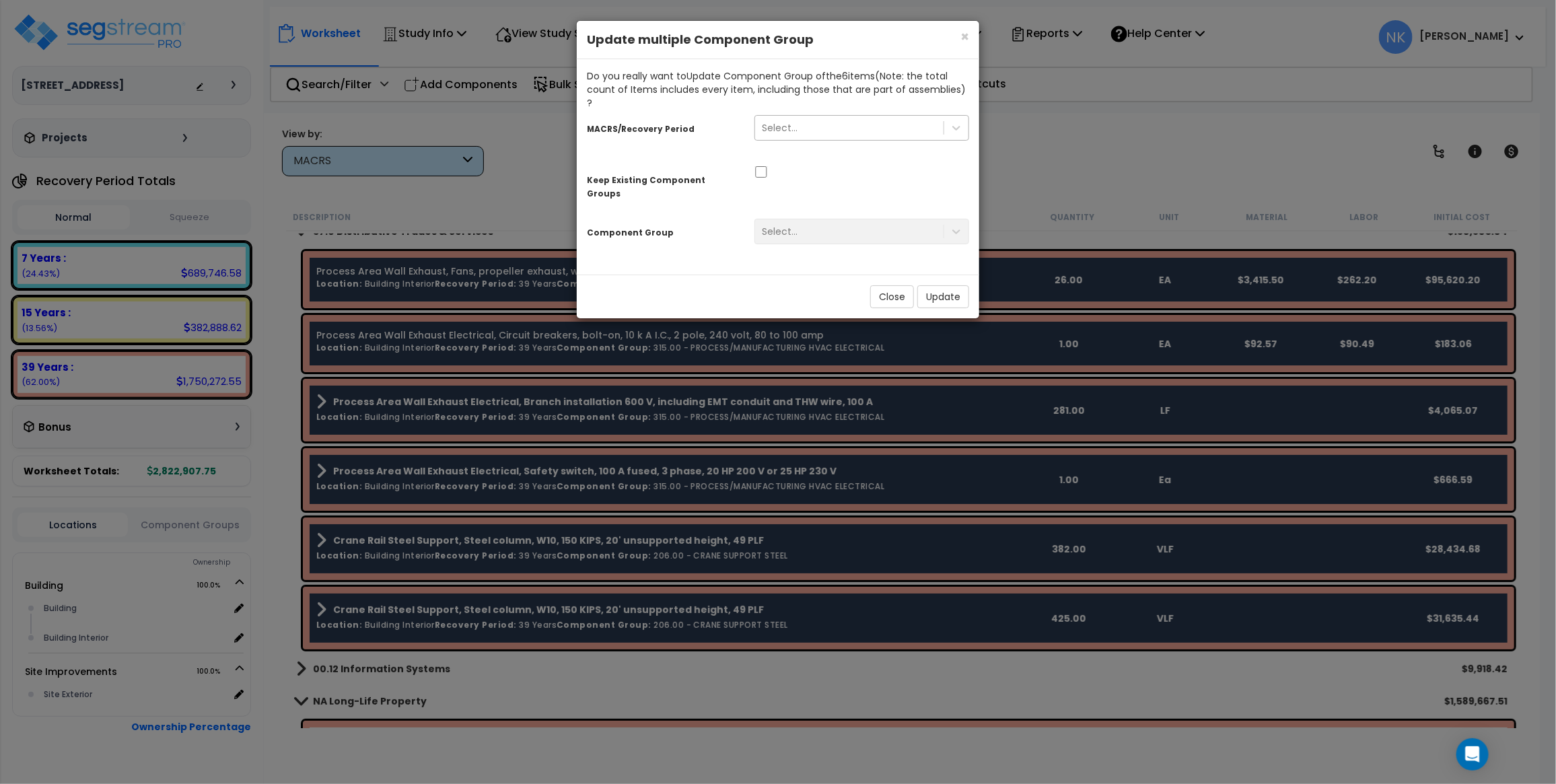
click at [827, 117] on div "Select..." at bounding box center [849, 127] width 188 height 22
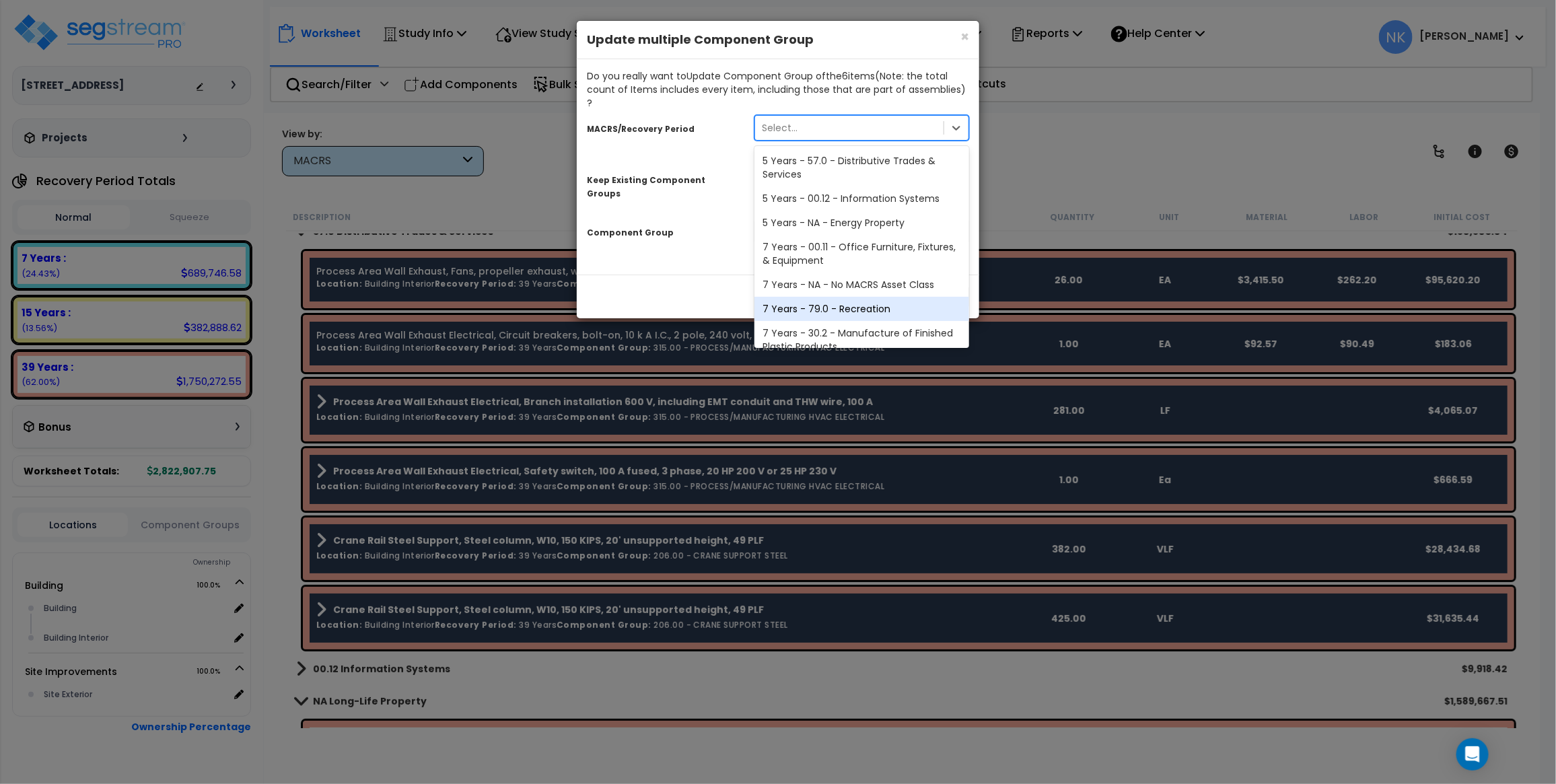
scroll to position [164, 0]
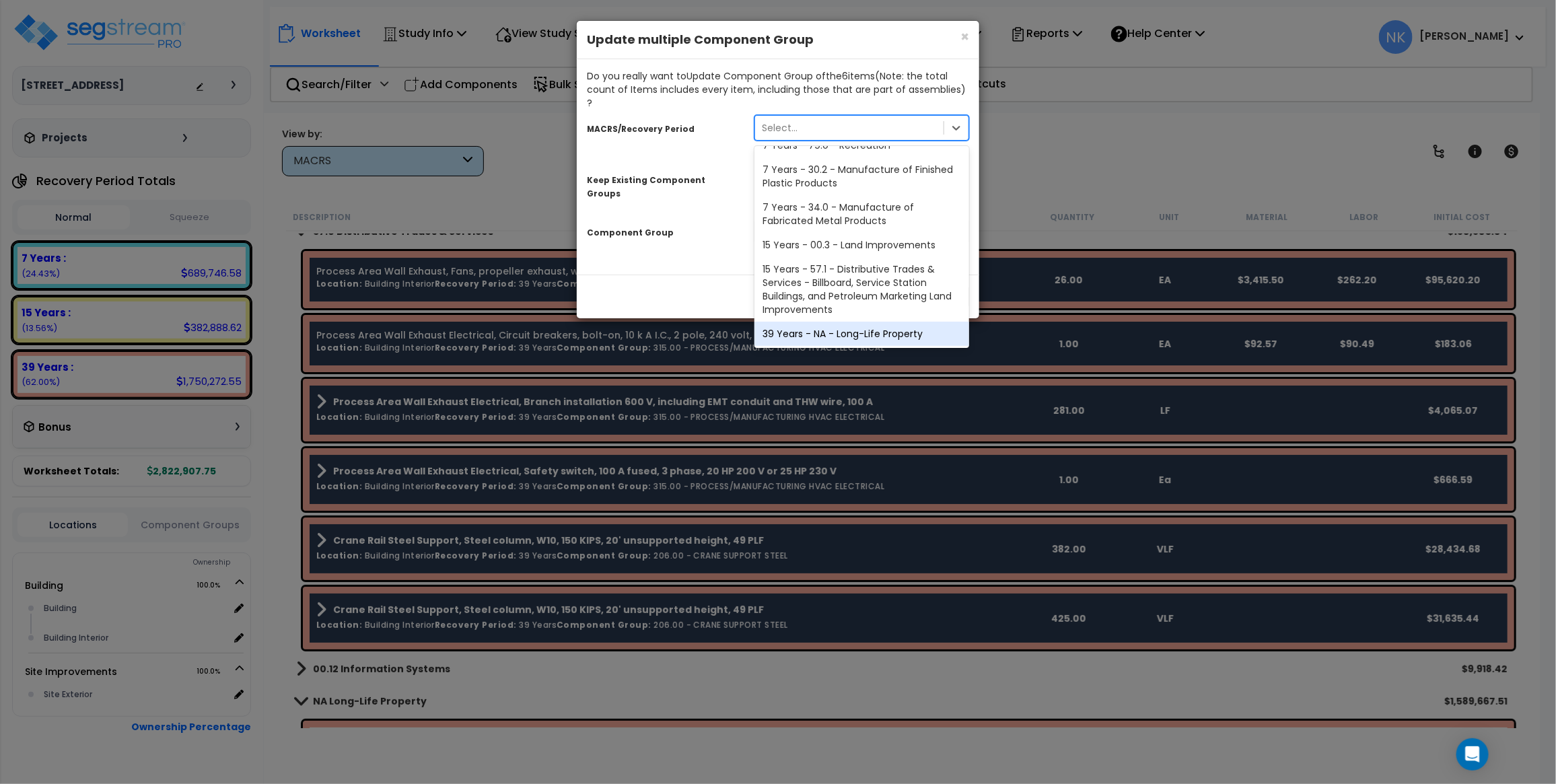
click at [825, 321] on div "39 Years - NA - Long-Life Property" at bounding box center [862, 333] width 215 height 25
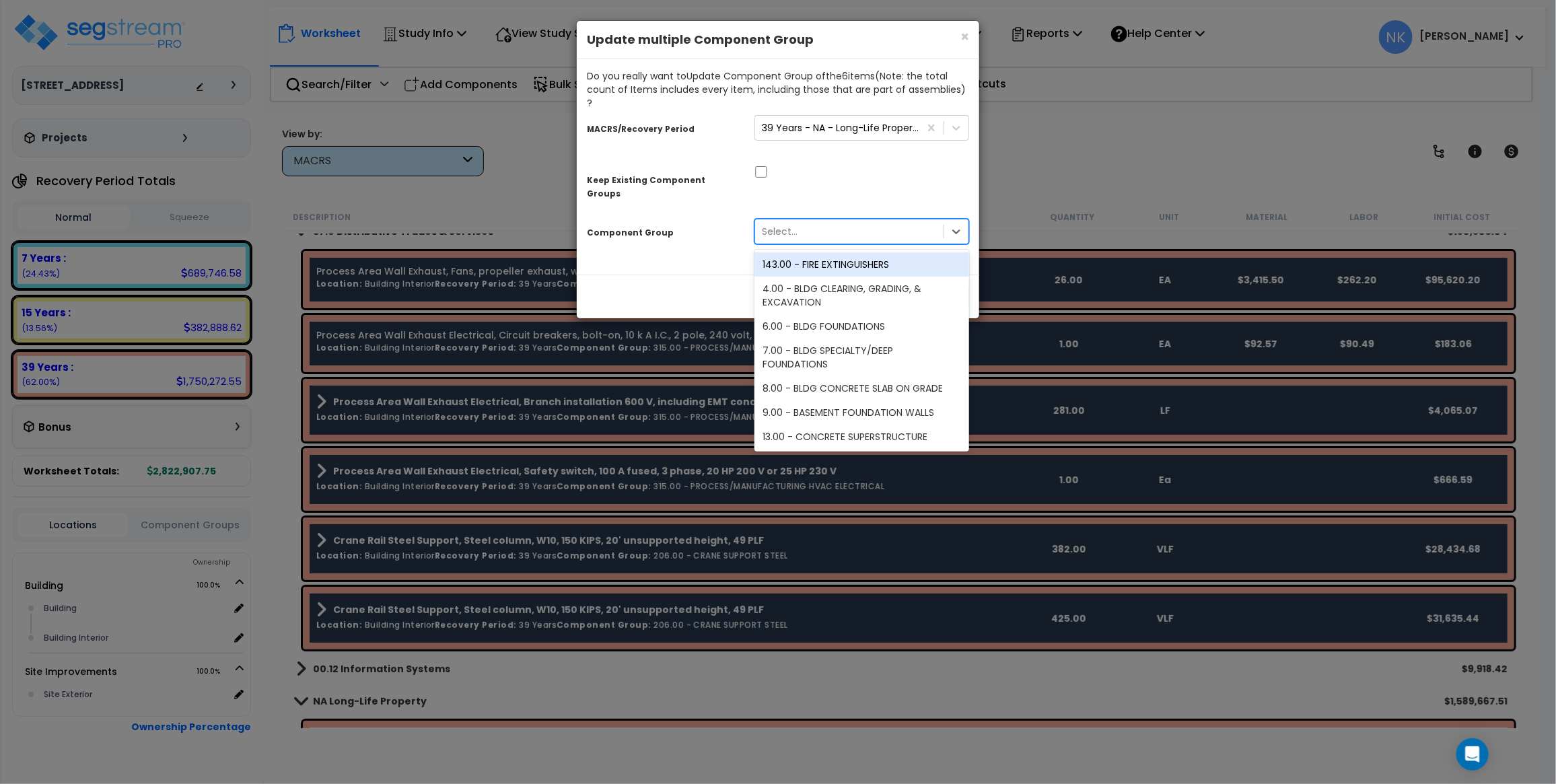
click at [838, 221] on div "Select..." at bounding box center [849, 231] width 188 height 22
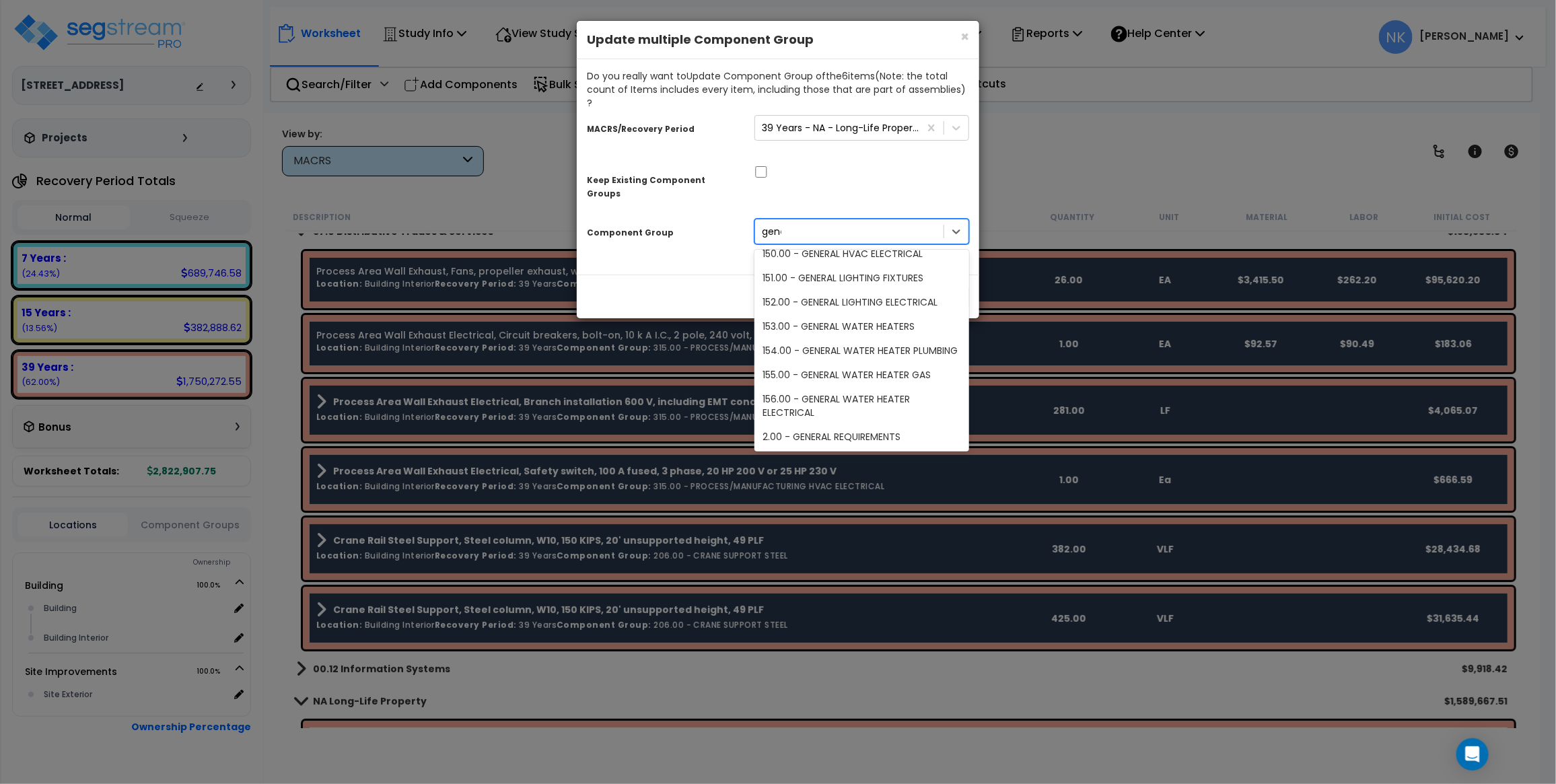
scroll to position [169, 0]
type input "genera"
click at [842, 242] on div "150.00 - GENERAL HVAC ELECTRICAL" at bounding box center [862, 254] width 215 height 25
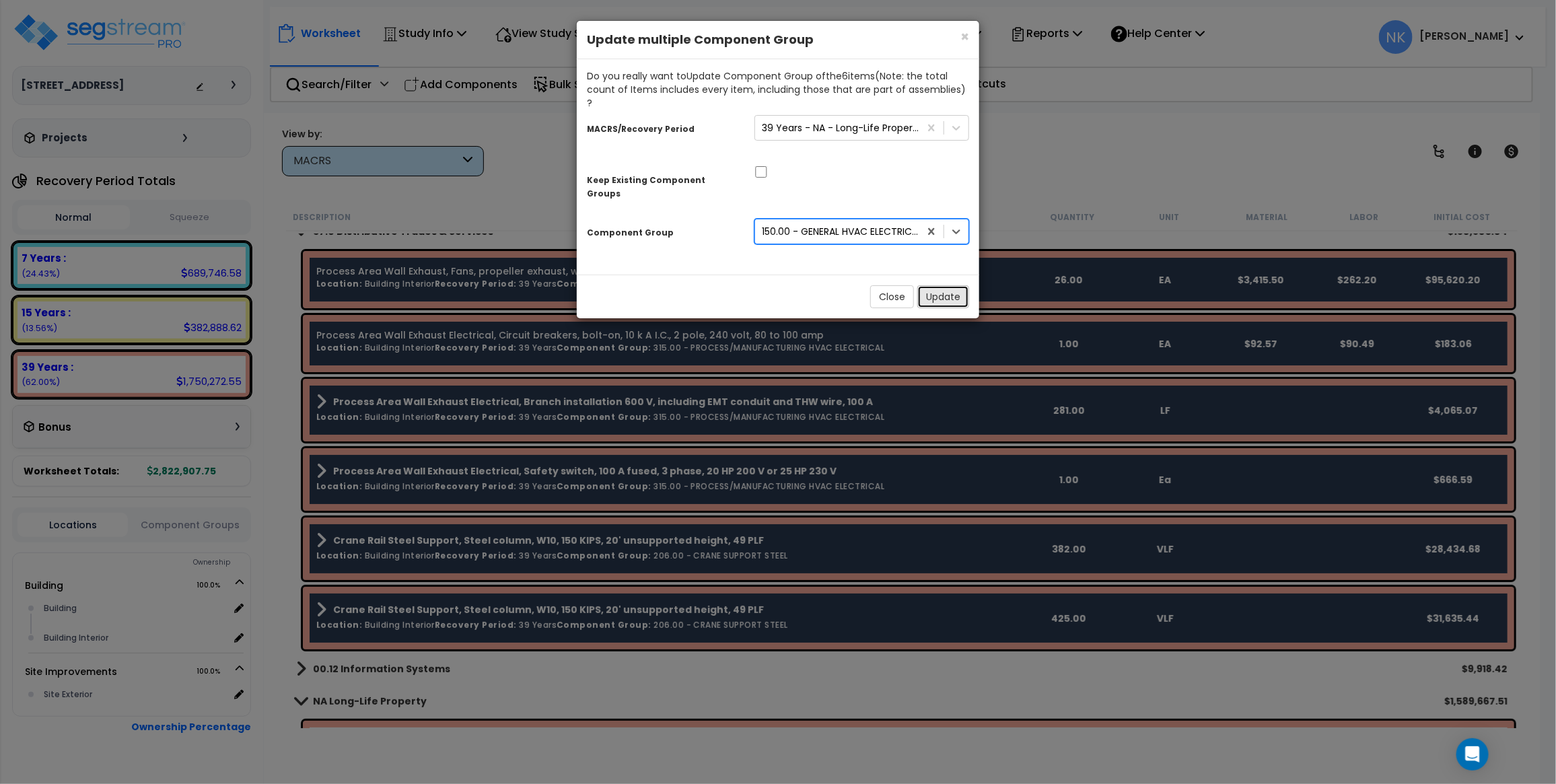
click at [954, 286] on button "Update" at bounding box center [944, 297] width 52 height 23
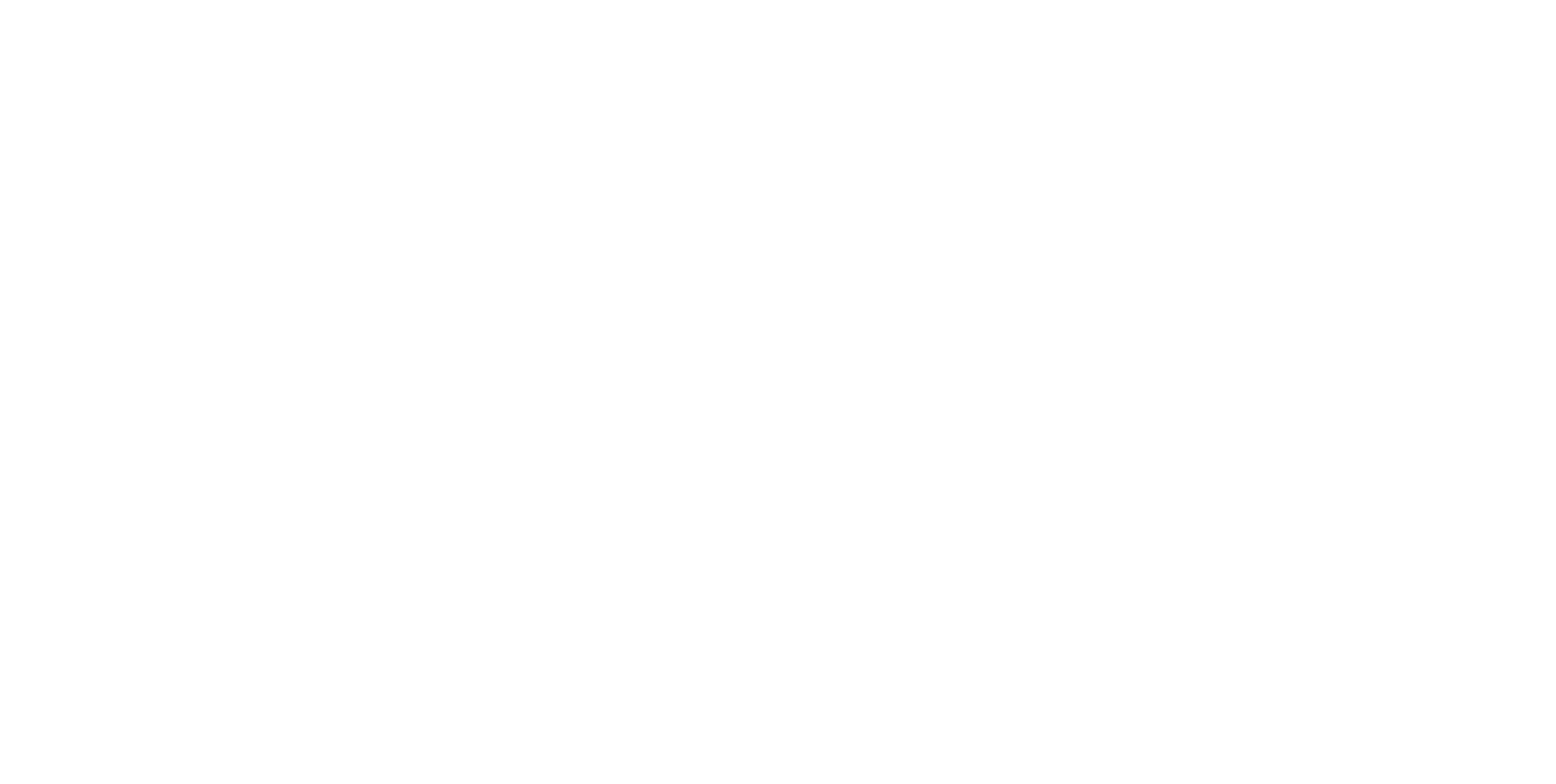
click at [124, 439] on b "NA Long-Life Property" at bounding box center [100, 459] width 46 height 40
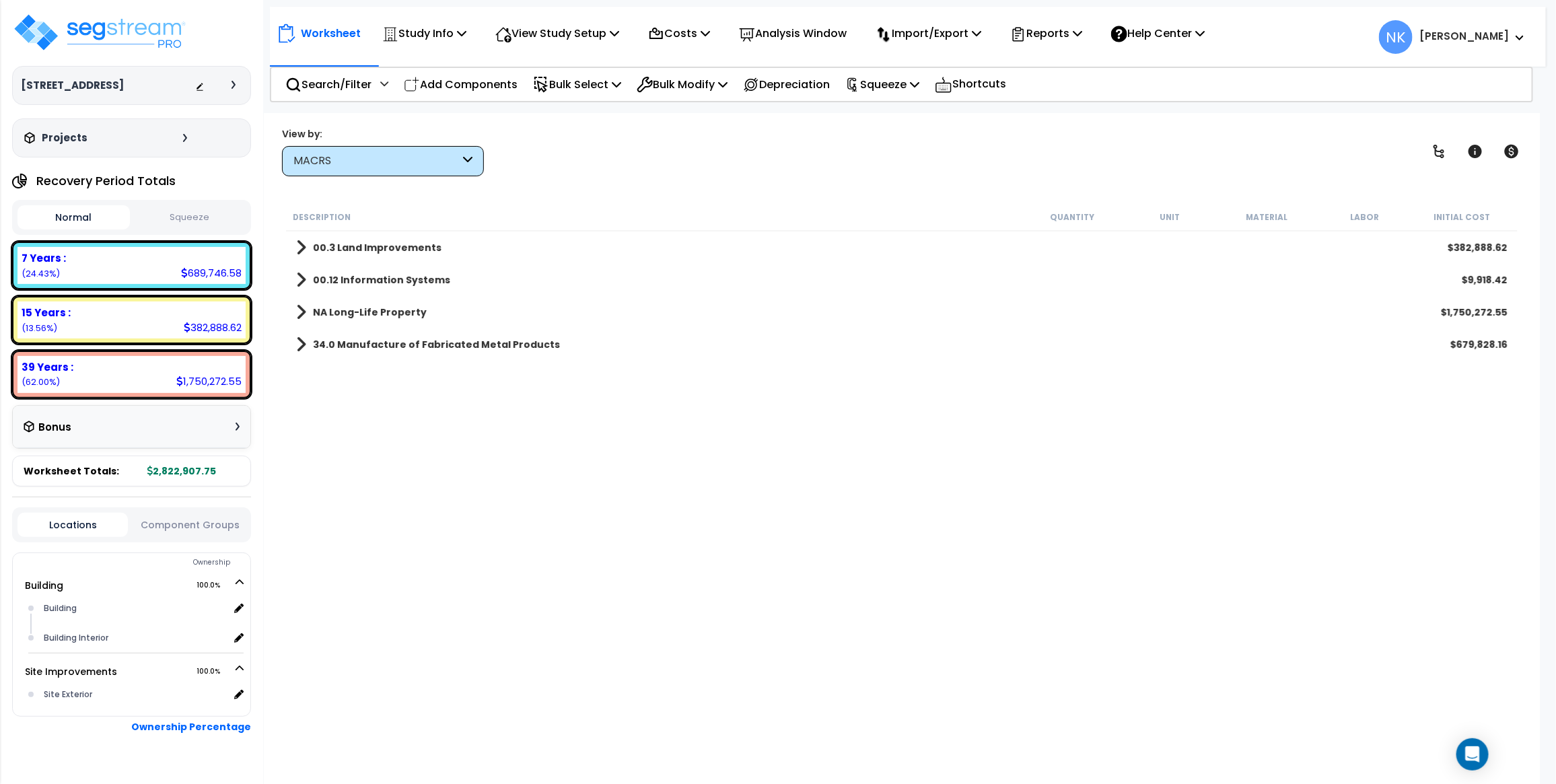
scroll to position [59, 0]
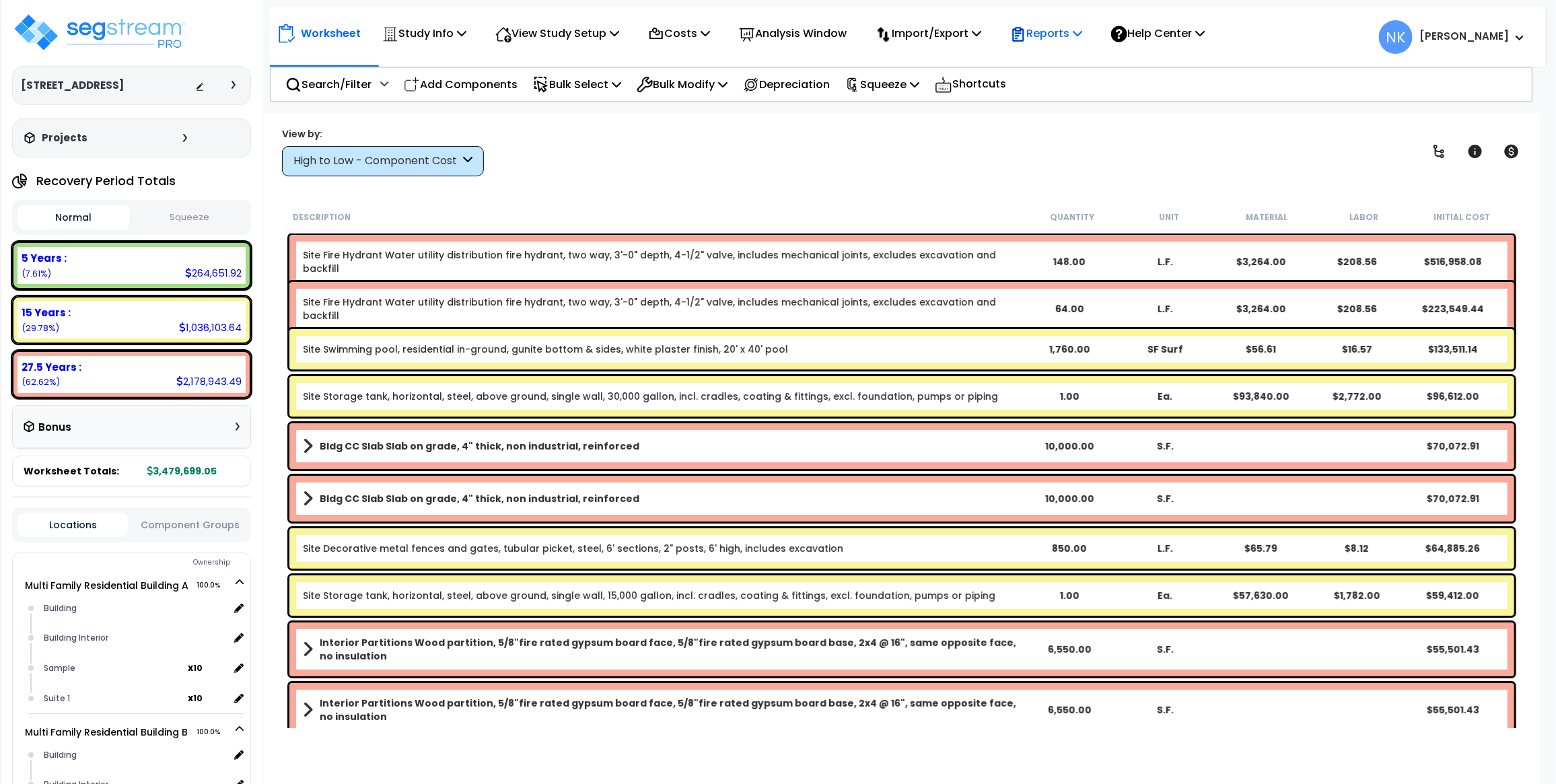
click at [1078, 34] on p "Reports" at bounding box center [1046, 33] width 72 height 18
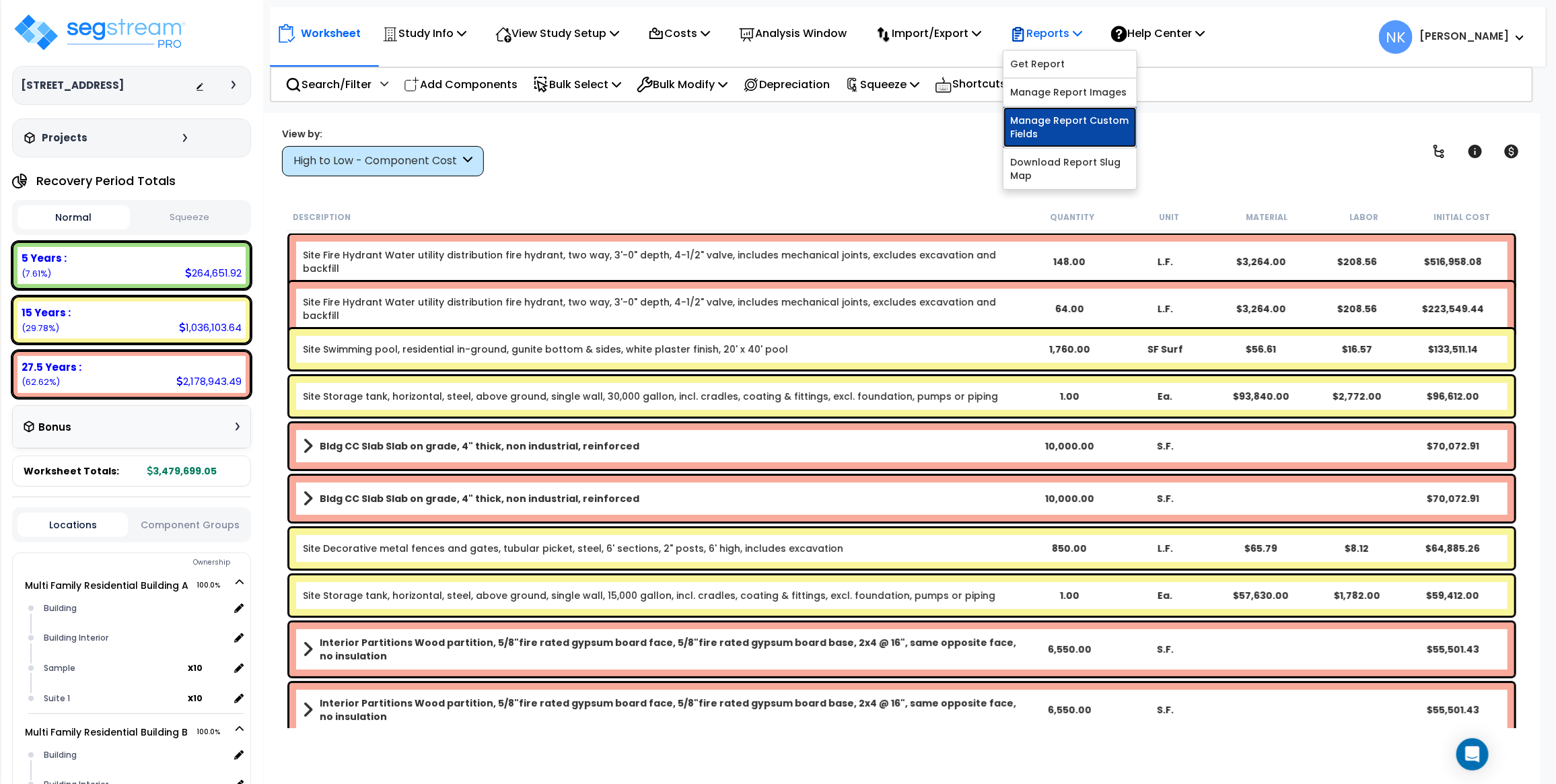
click at [1074, 120] on link "Manage Report Custom Fields" at bounding box center [1070, 127] width 133 height 40
click at [1046, 29] on p "Reports" at bounding box center [1046, 33] width 72 height 18
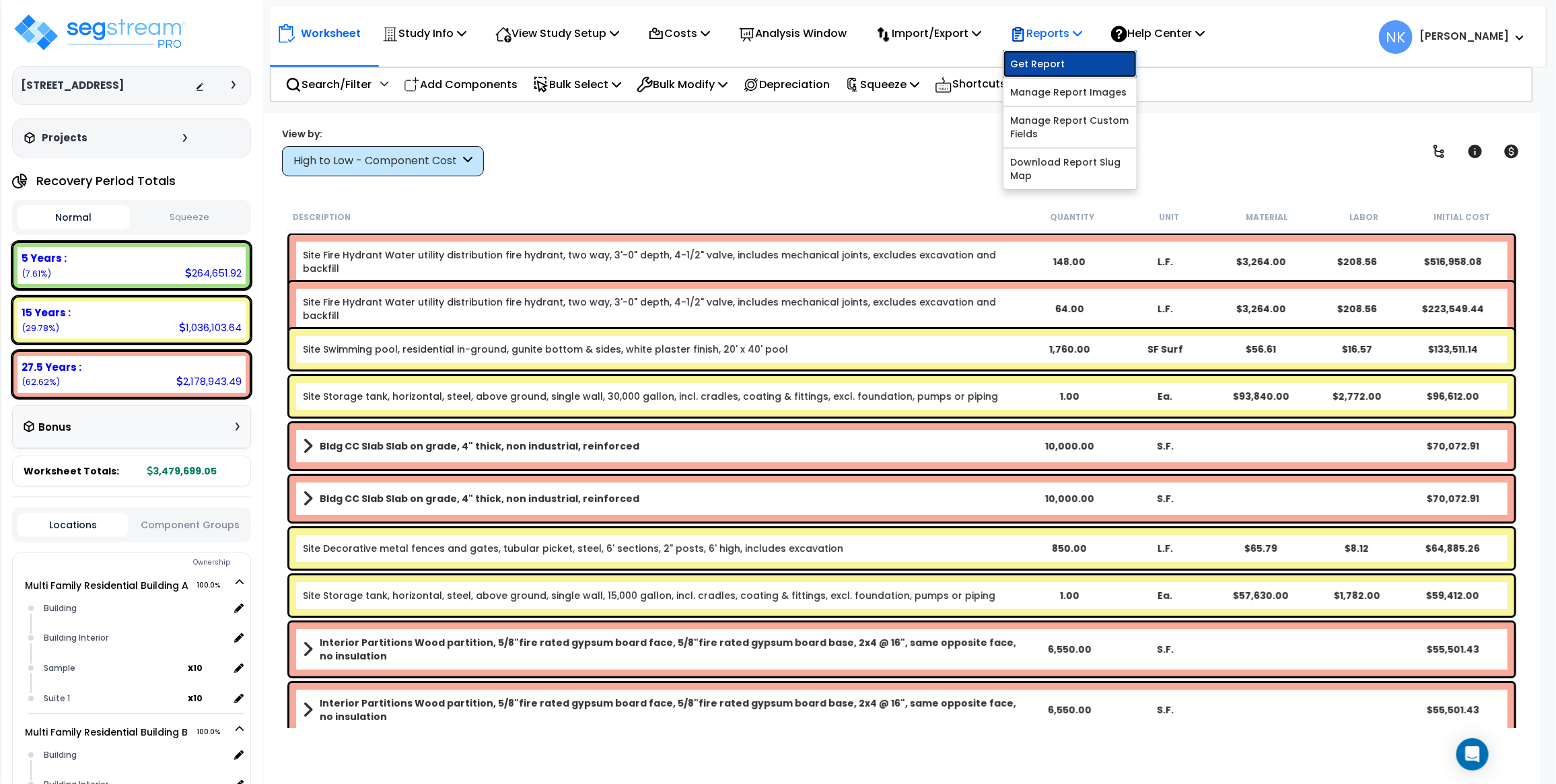
click at [1037, 64] on link "Get Report" at bounding box center [1070, 64] width 133 height 27
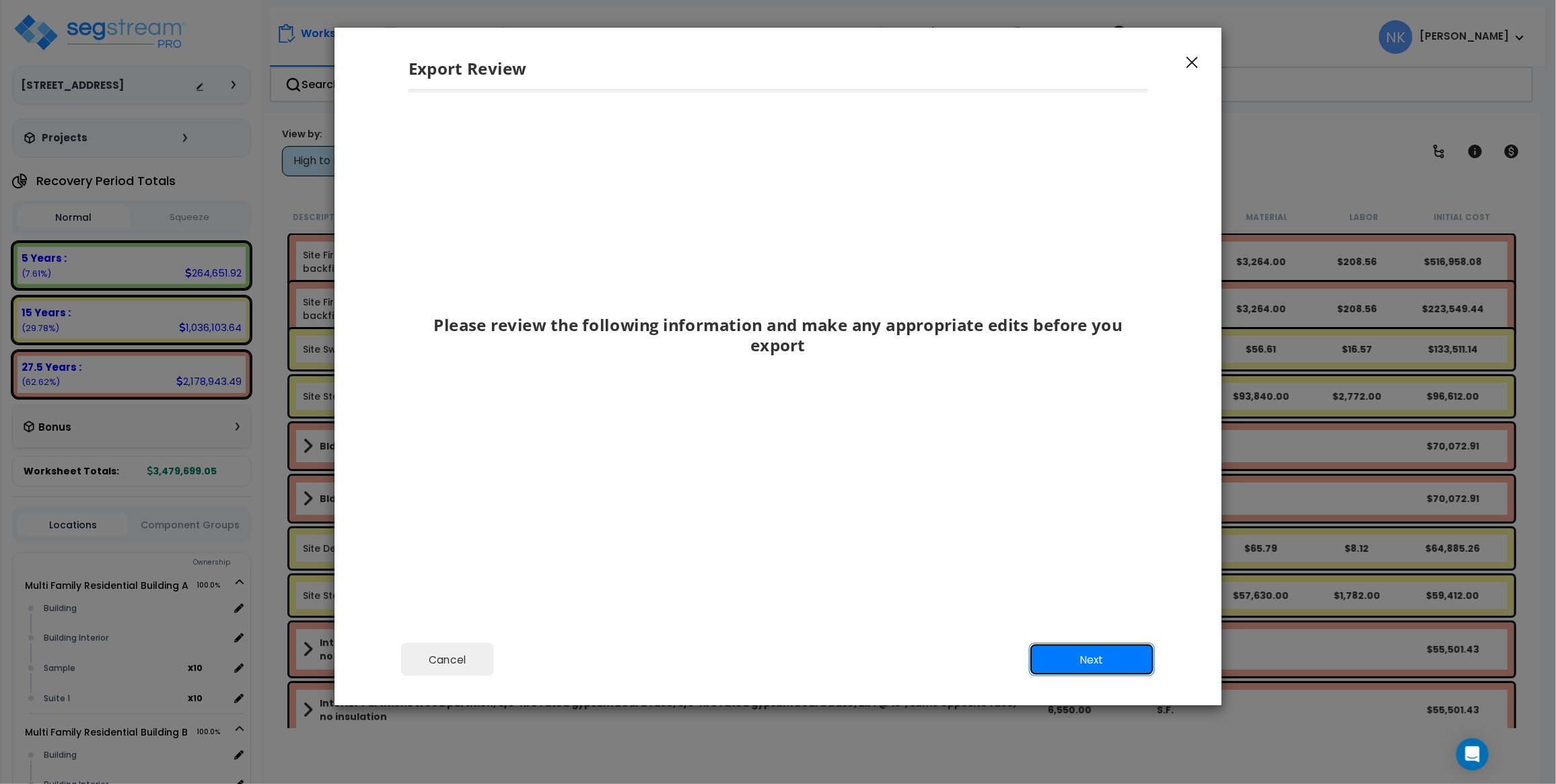
click at [1095, 664] on button "Next" at bounding box center [1092, 660] width 126 height 33
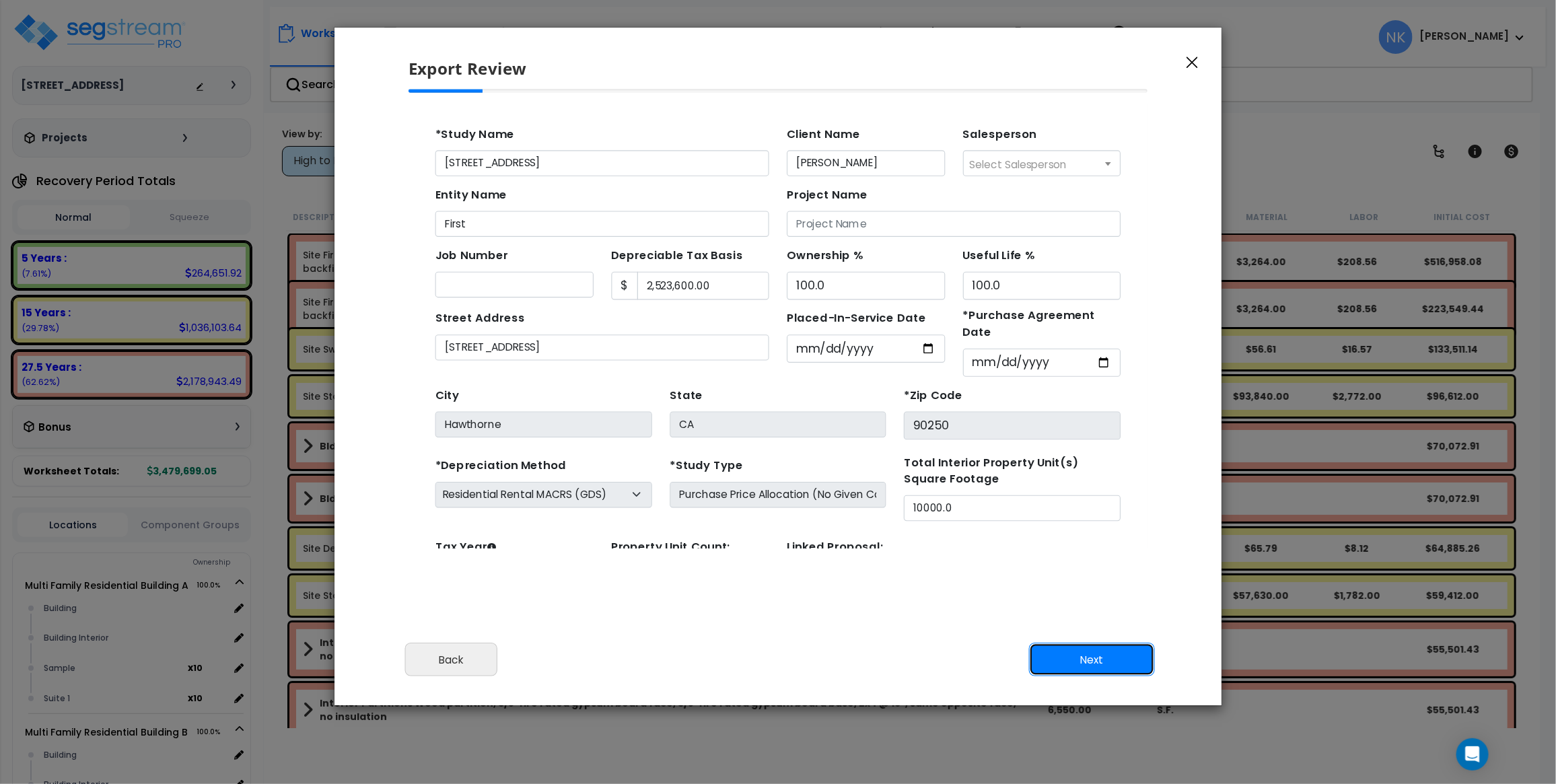
click at [1095, 664] on button "Next" at bounding box center [1092, 660] width 126 height 33
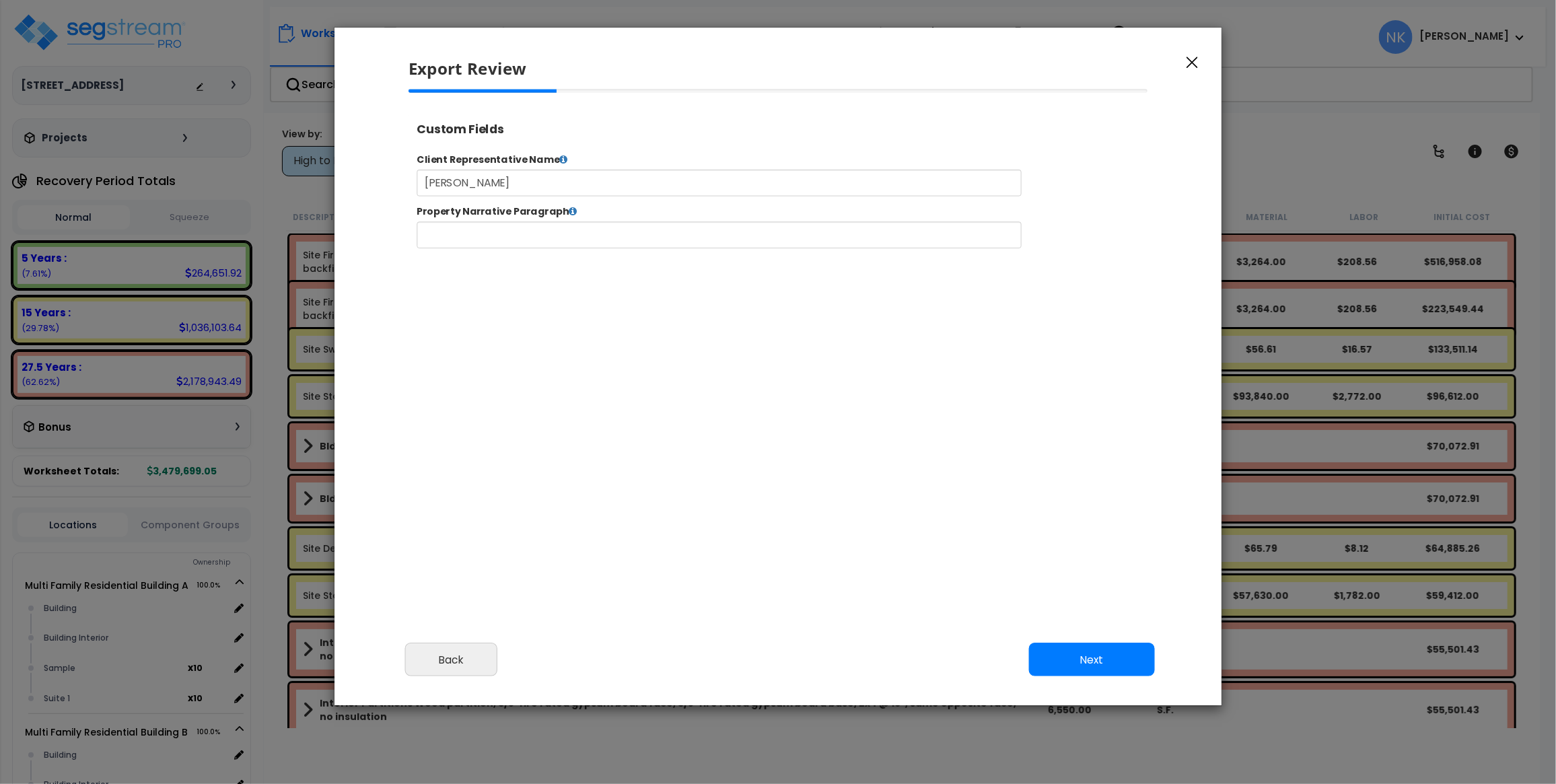
select select "2025"
click at [1195, 67] on icon "button" at bounding box center [1192, 62] width 11 height 12
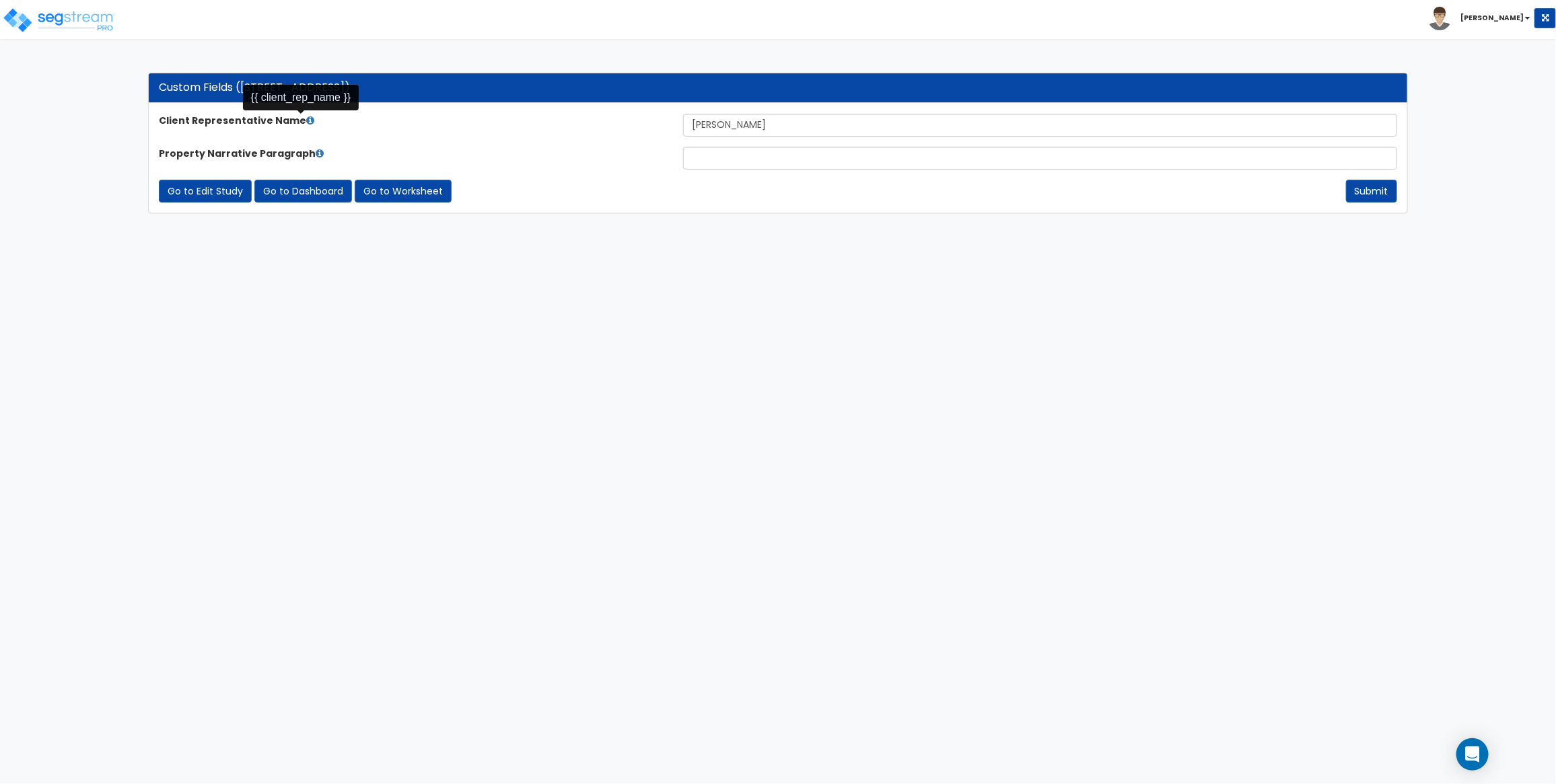
click at [307, 121] on icon at bounding box center [310, 121] width 8 height 10
